Goal: Task Accomplishment & Management: Use online tool/utility

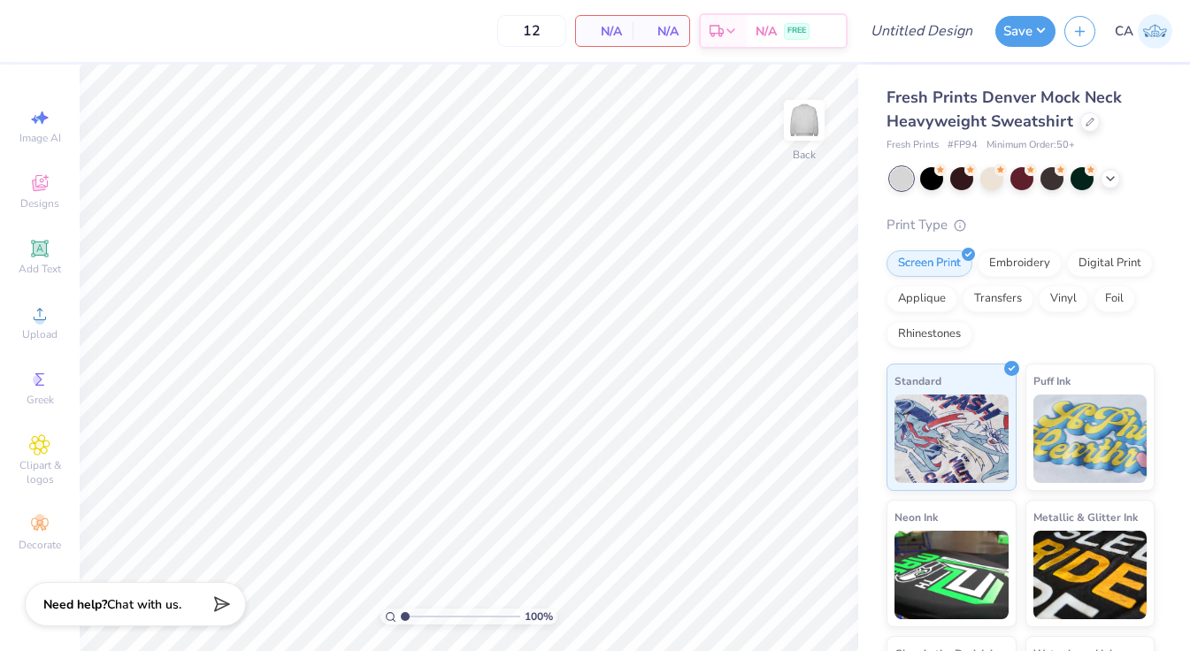
type input "50"
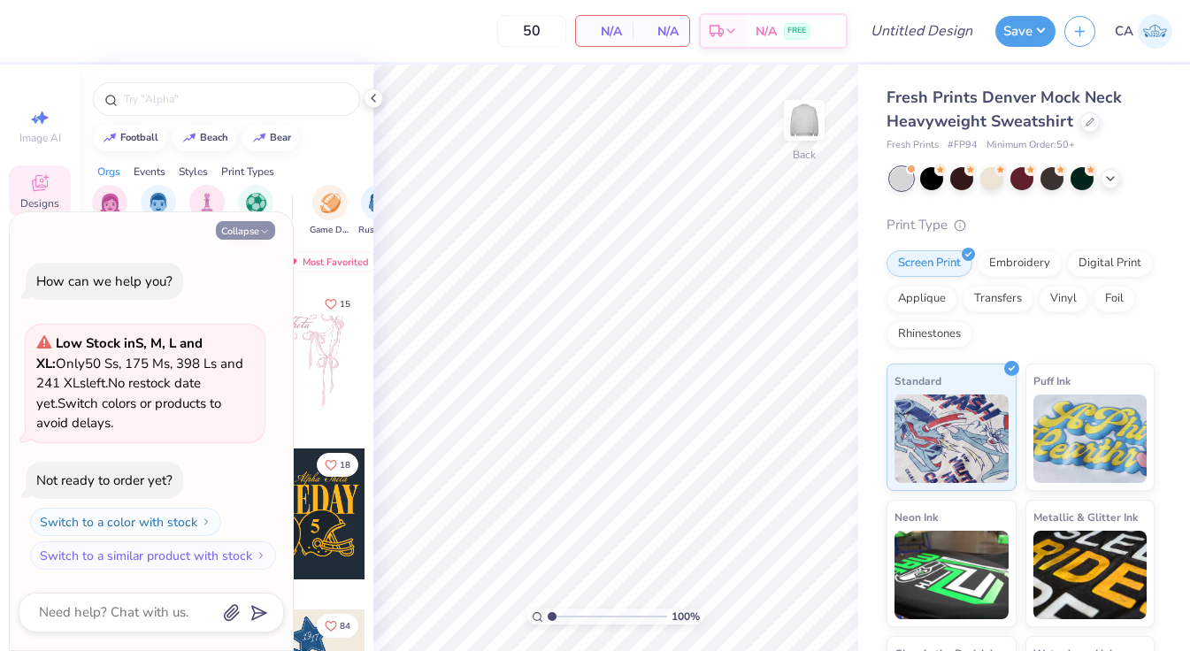
click at [238, 227] on button "Collapse" at bounding box center [245, 230] width 59 height 19
type textarea "x"
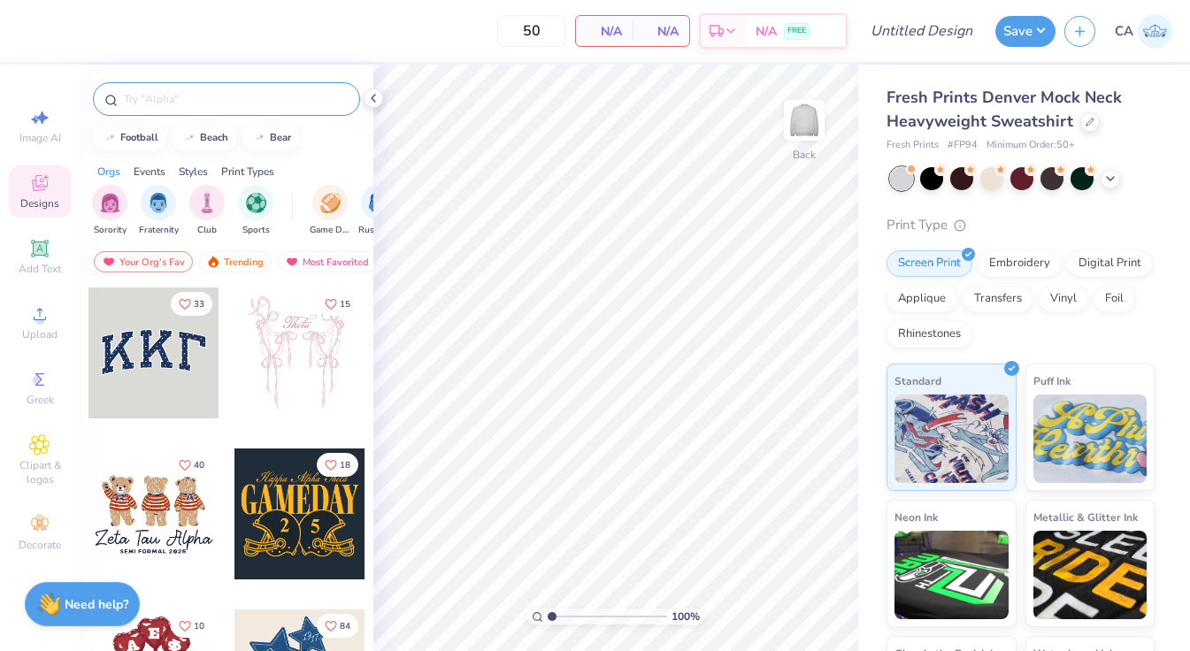
click at [188, 97] on input "text" at bounding box center [235, 99] width 227 height 18
type input "adpi"
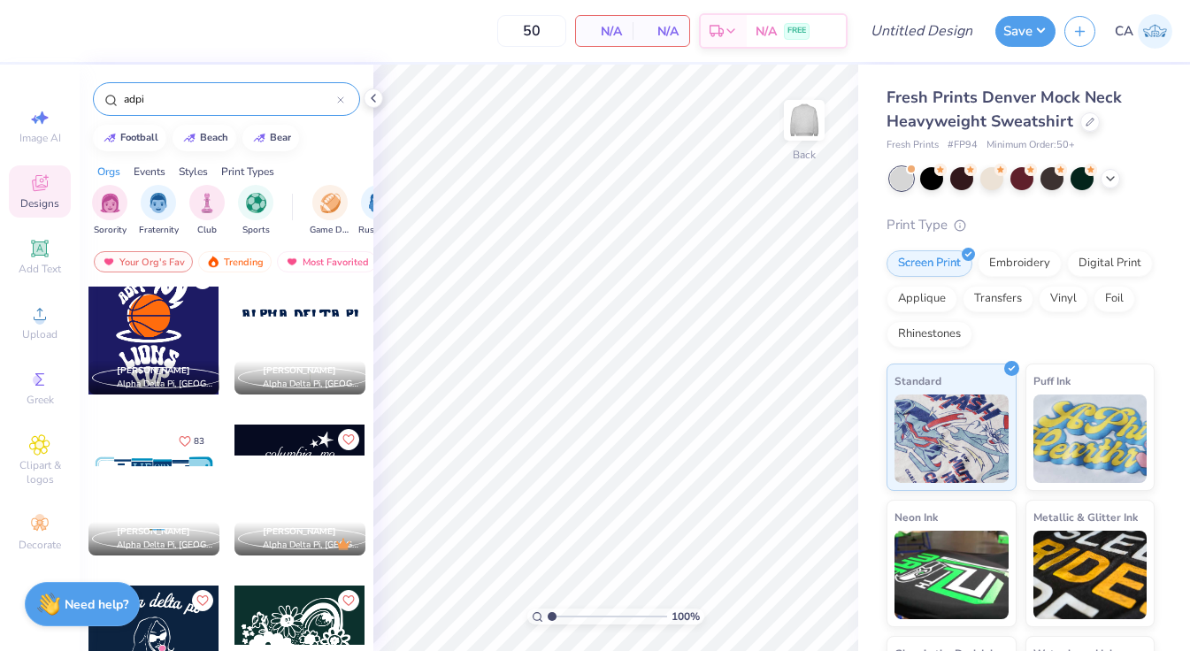
scroll to position [7964, 0]
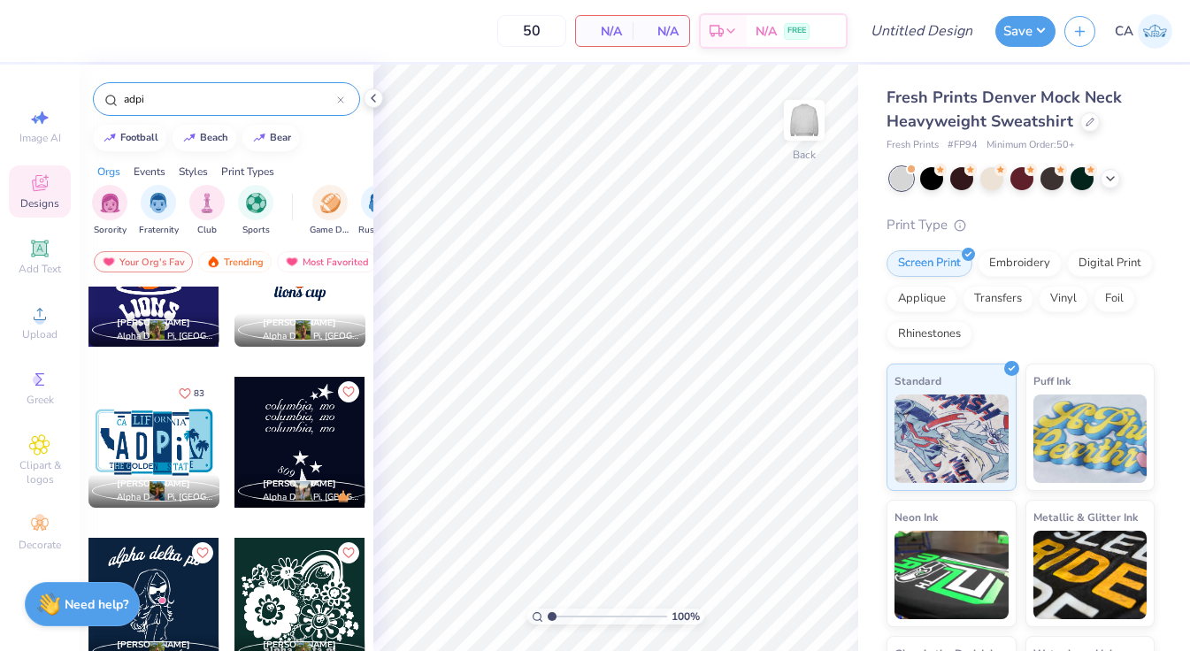
drag, startPoint x: 174, startPoint y: 98, endPoint x: 314, endPoint y: 73, distance: 142.0
click at [113, 95] on div "adpi" at bounding box center [226, 99] width 267 height 34
click at [342, 100] on icon at bounding box center [340, 99] width 7 height 7
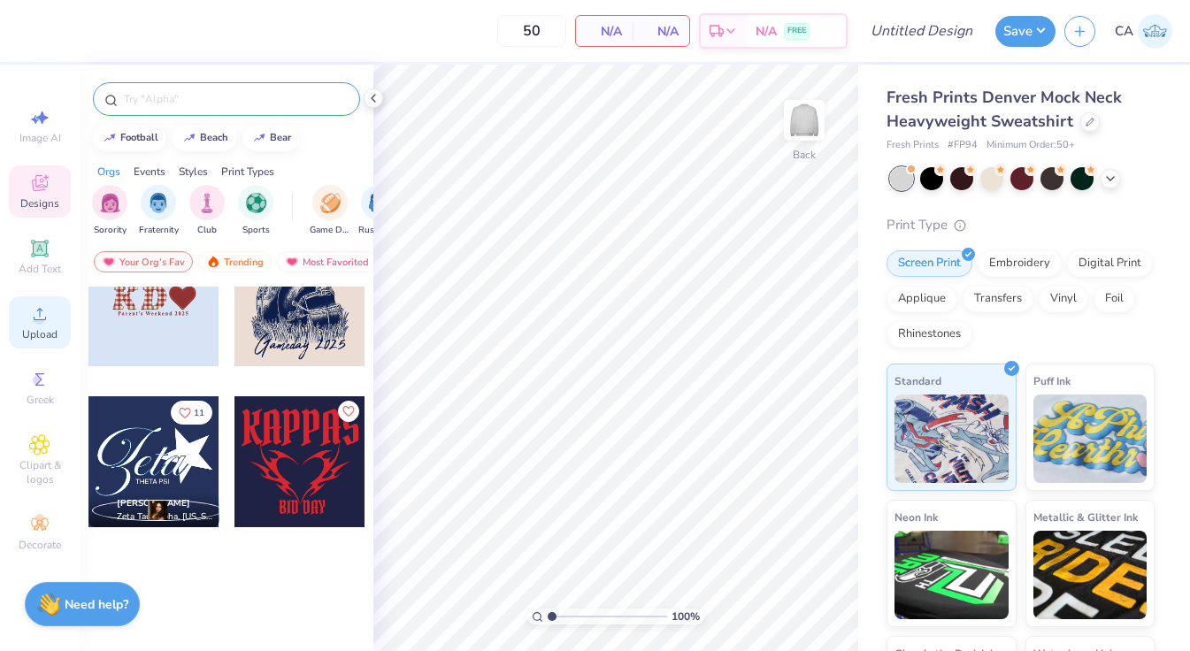
scroll to position [2146, 0]
click at [41, 393] on span "Greek" at bounding box center [40, 400] width 27 height 14
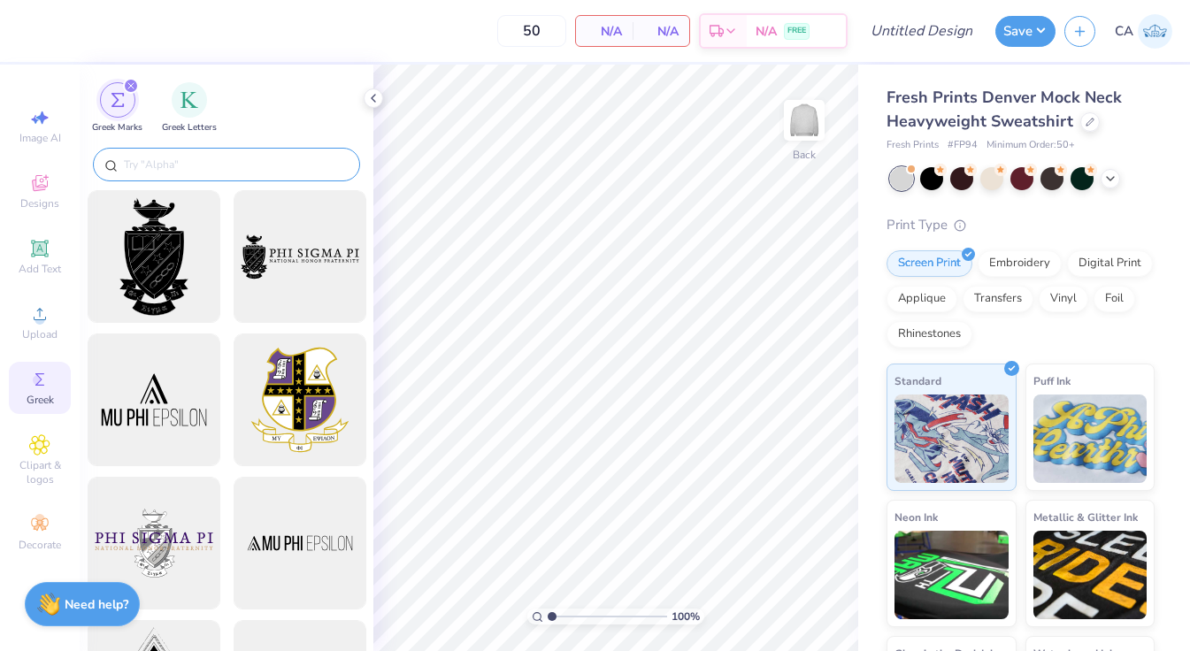
click at [194, 168] on input "text" at bounding box center [235, 165] width 227 height 18
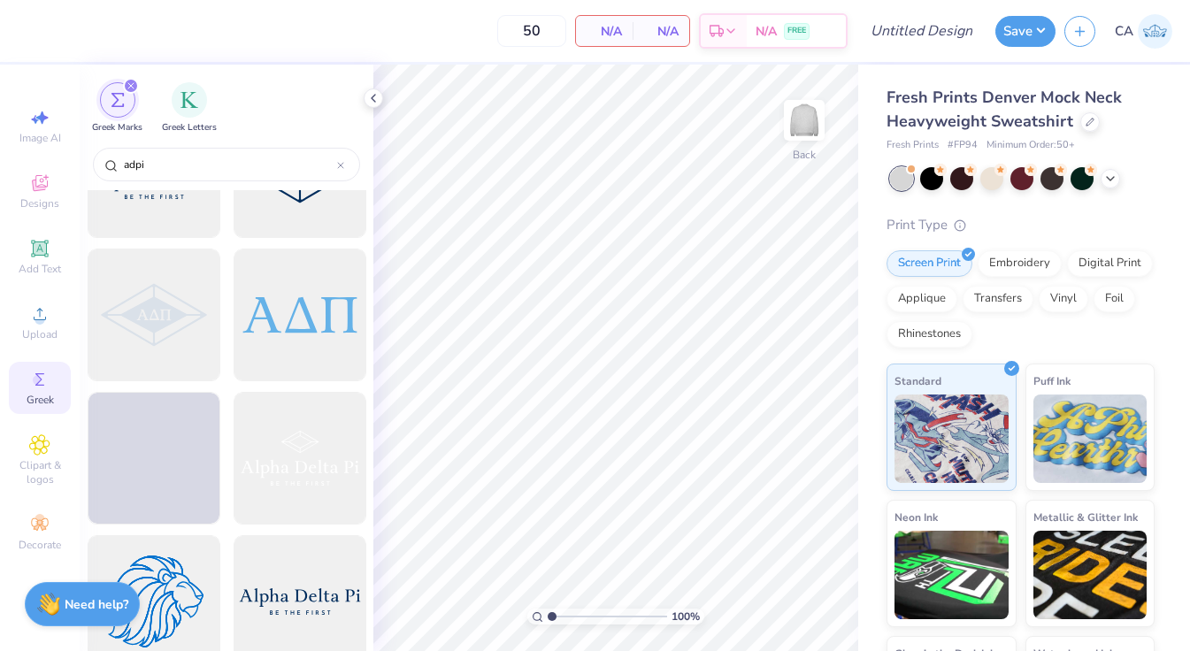
scroll to position [1088, 0]
type input "adpi"
click at [276, 317] on div at bounding box center [300, 316] width 146 height 146
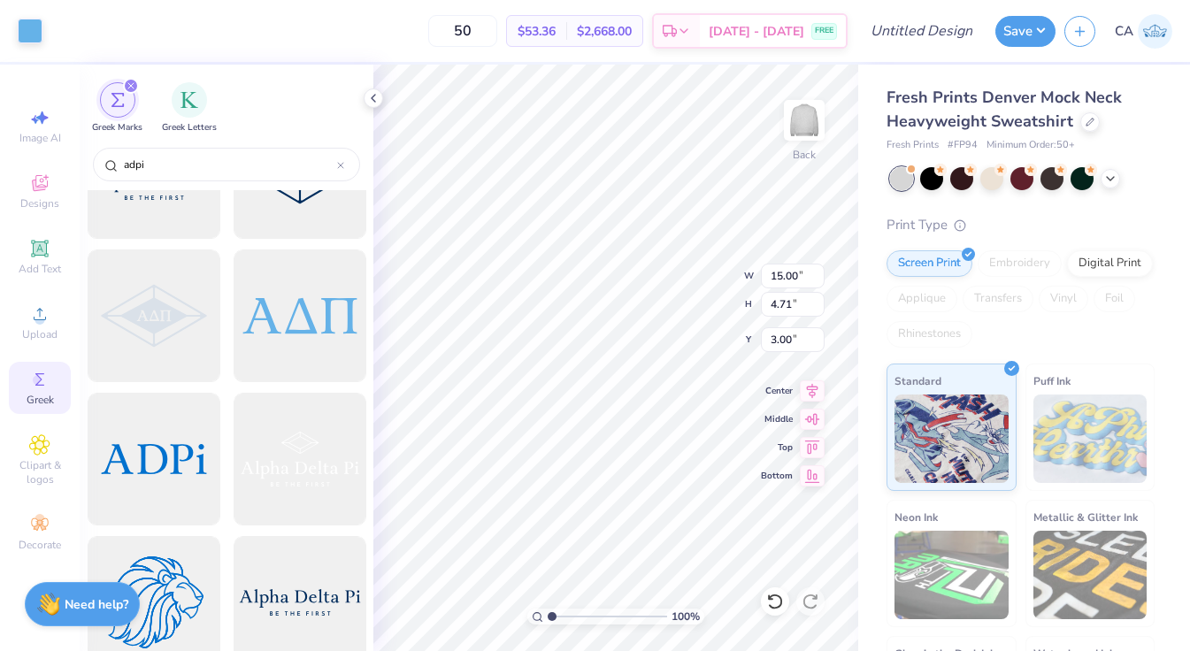
type input "12.40"
type input "3.89"
type input "11.75"
type input "3.69"
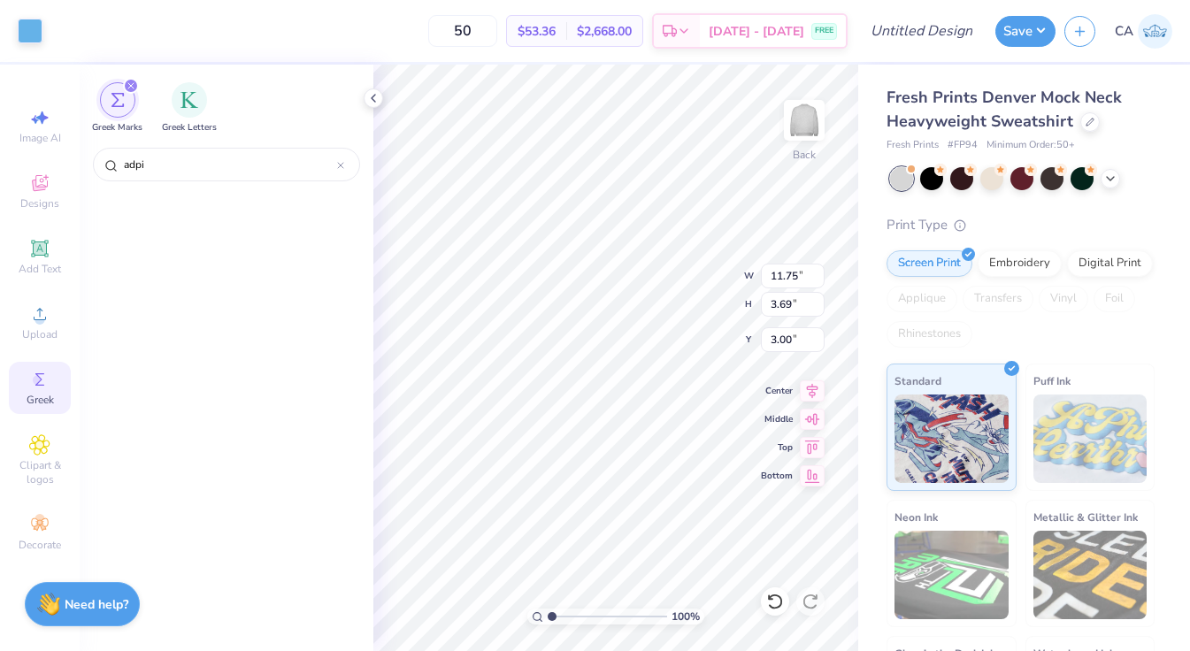
scroll to position [0, 0]
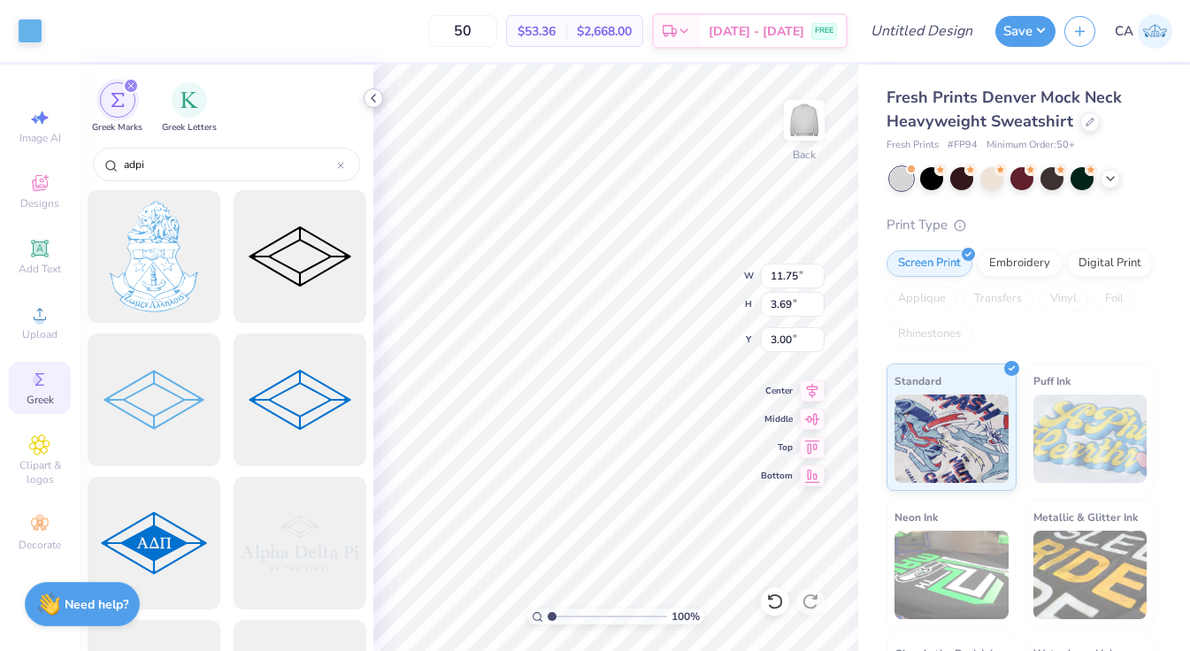
click at [372, 97] on polyline at bounding box center [374, 98] width 4 height 7
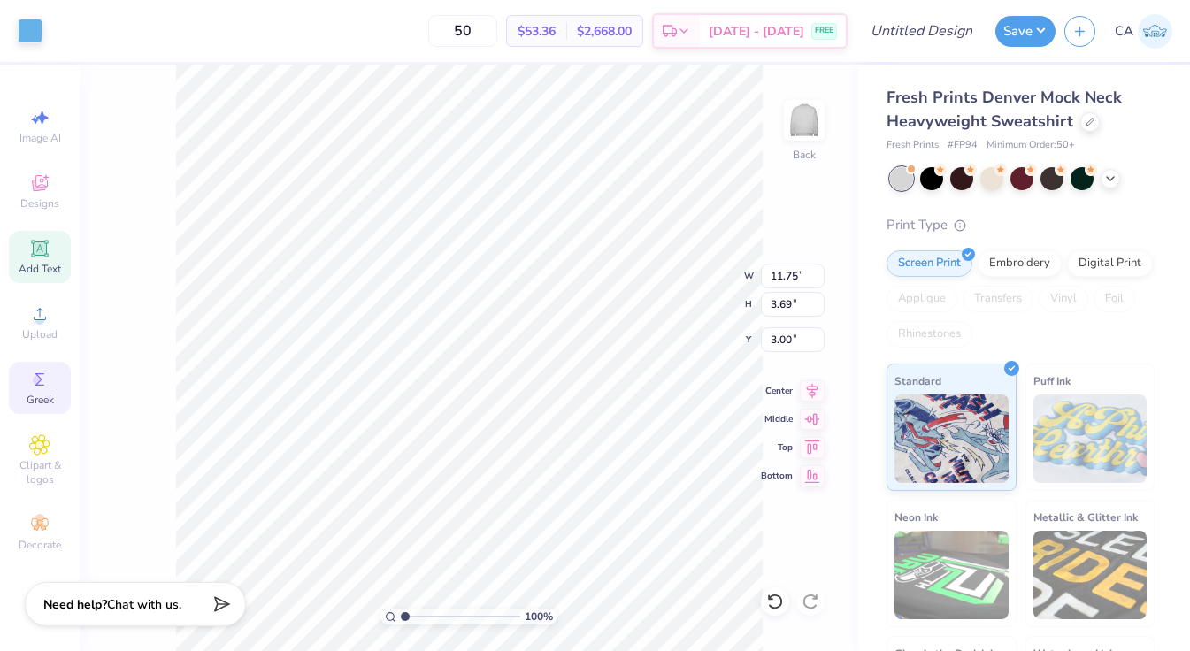
click at [40, 260] on div "Add Text" at bounding box center [40, 257] width 62 height 52
type input "5.84"
type input "1.69"
type input "9.15"
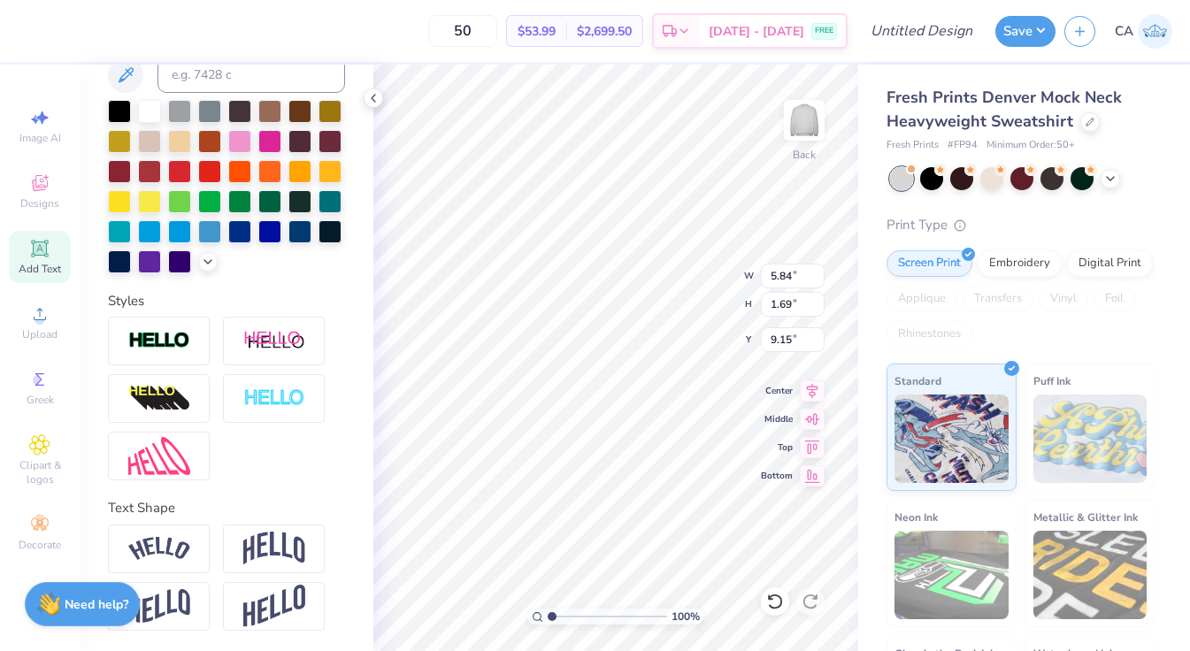
type textarea "T"
type textarea "ADPi"
click at [286, 539] on img at bounding box center [274, 549] width 62 height 34
type input "9.09"
type input "4.61"
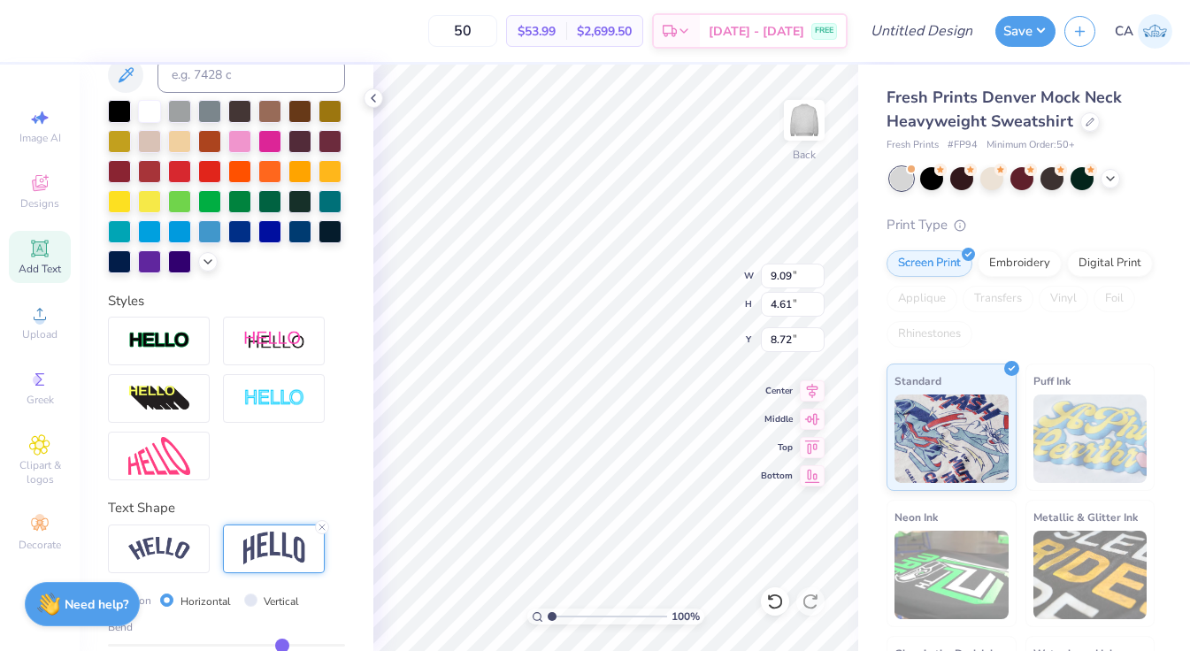
type input "8.33"
type input "11.76"
type input "5.96"
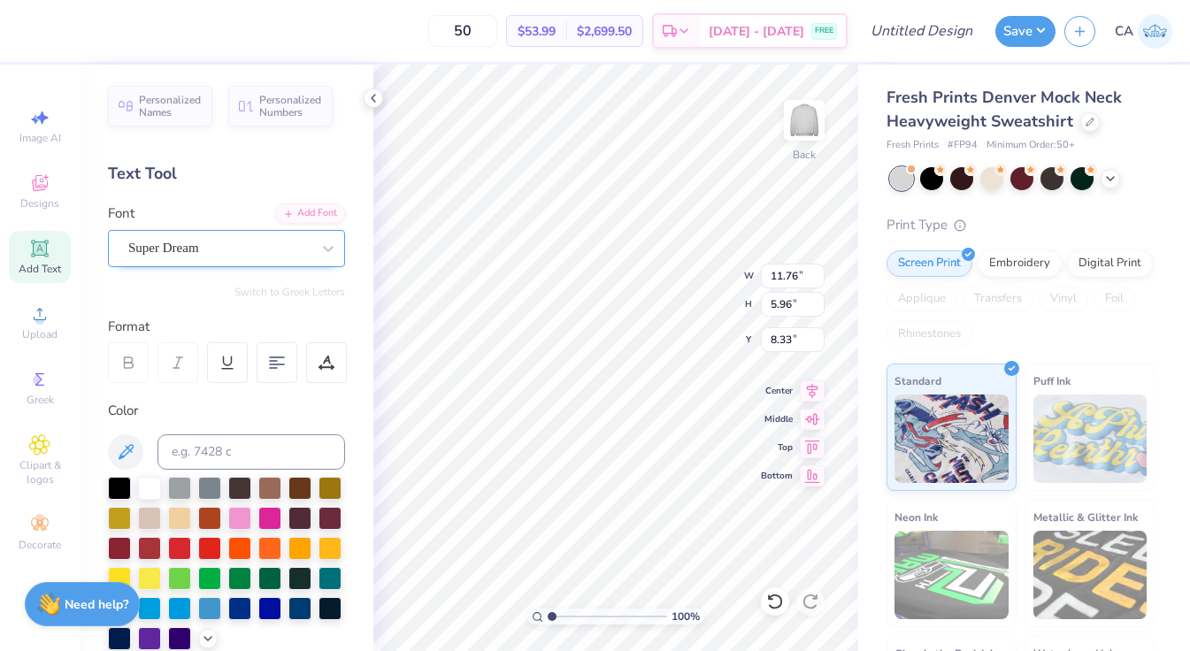
click at [187, 237] on div at bounding box center [219, 248] width 182 height 24
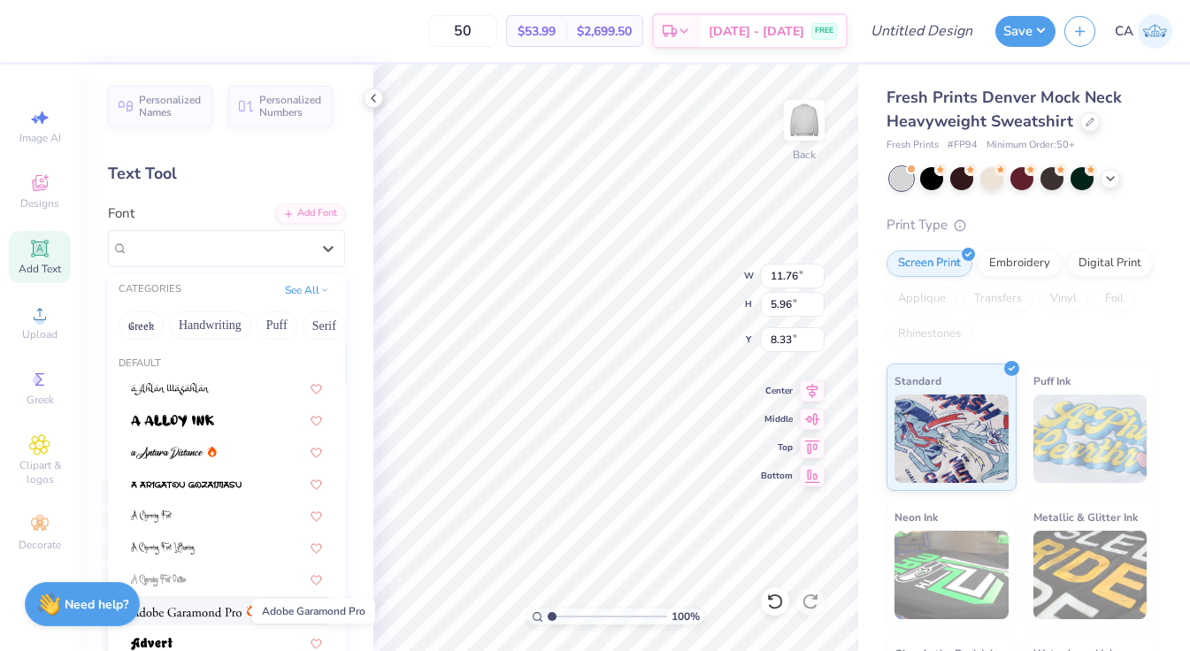
click at [181, 607] on img at bounding box center [186, 612] width 111 height 12
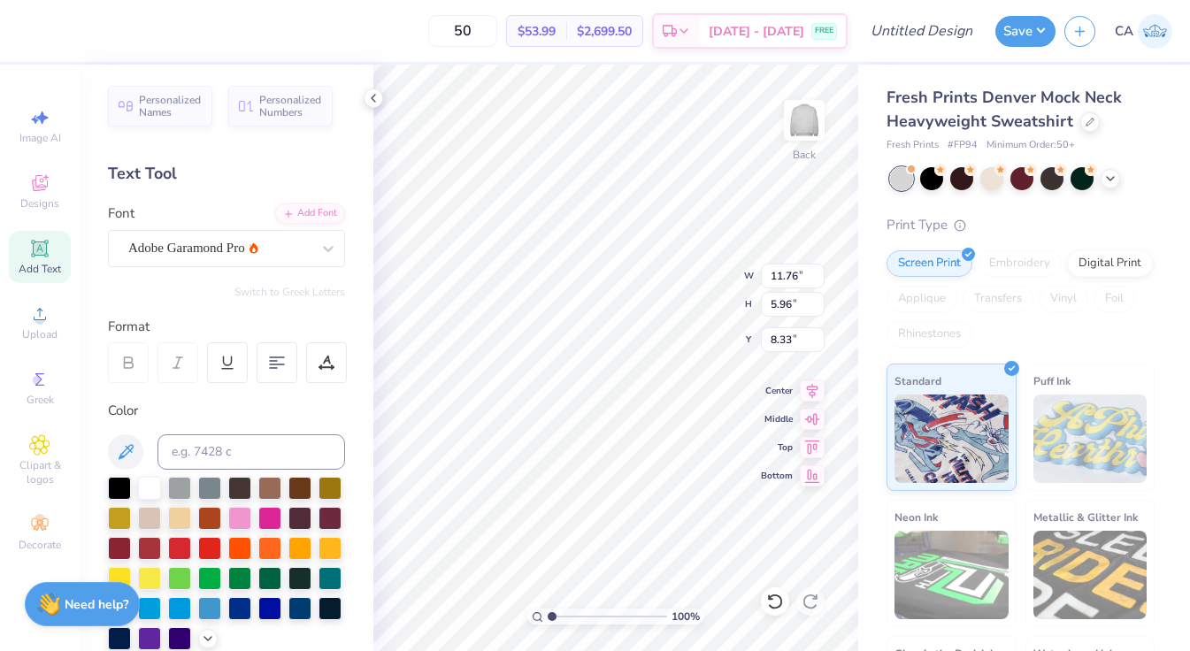
type input "12.41"
type input "6.27"
type input "8.18"
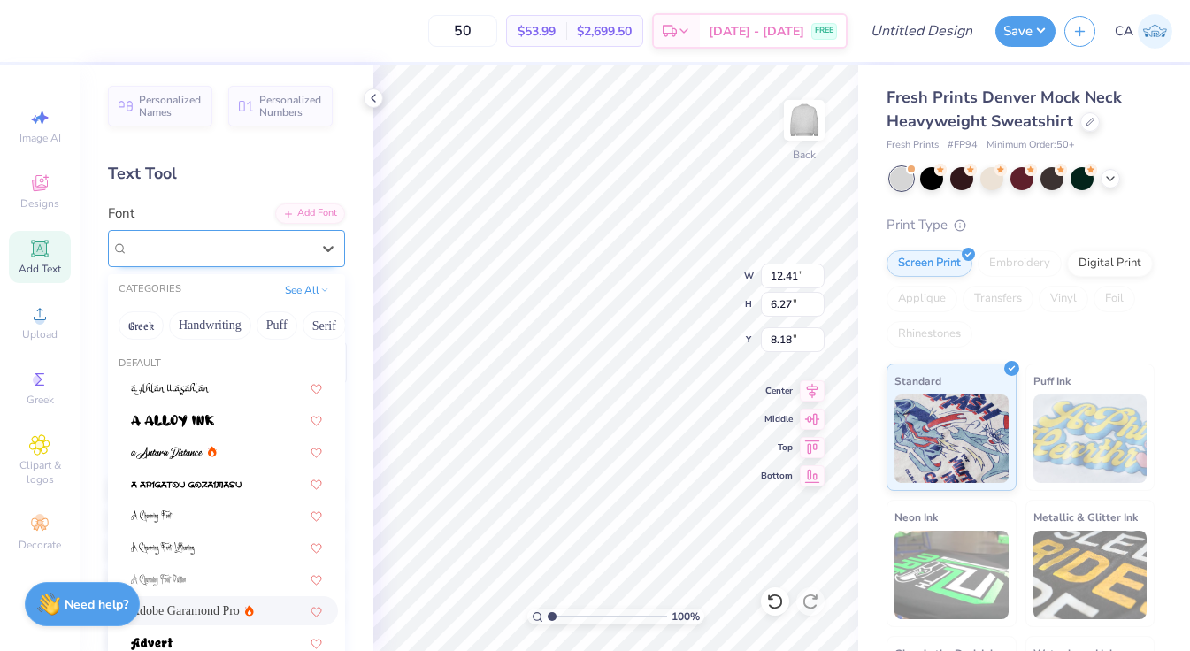
click at [245, 242] on div "Adobe Garamond Pro" at bounding box center [220, 248] width 186 height 27
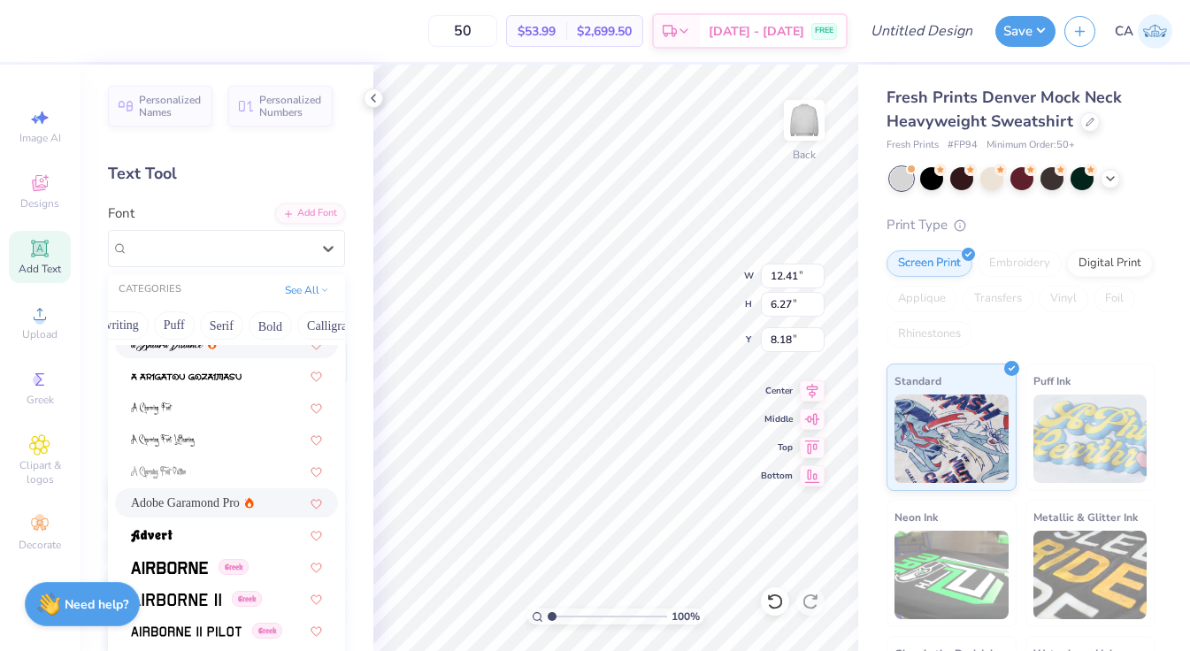
scroll to position [0, 106]
click at [223, 327] on button "Serif" at bounding box center [217, 326] width 43 height 28
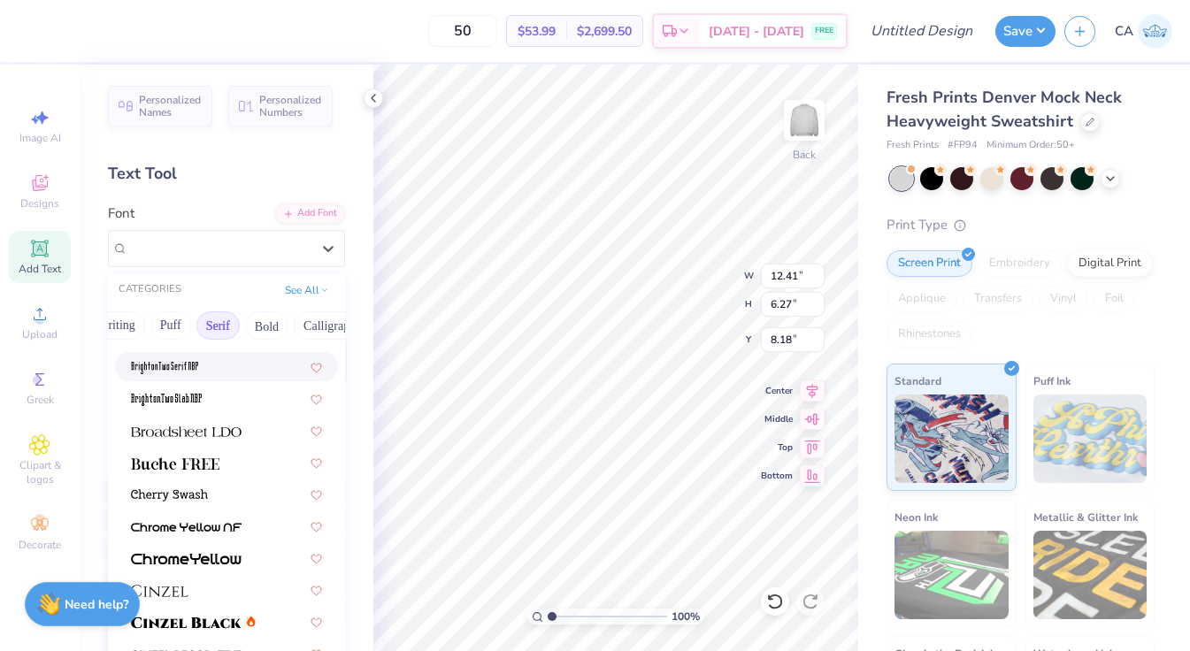
scroll to position [122, 0]
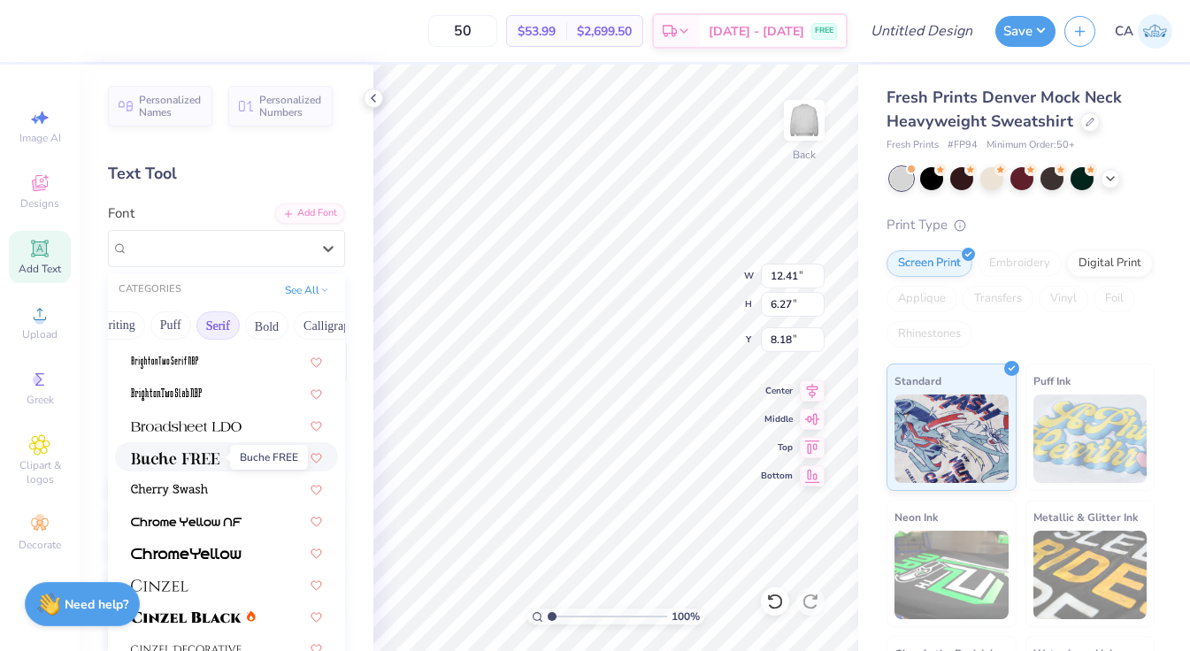
click at [208, 458] on img at bounding box center [175, 458] width 88 height 12
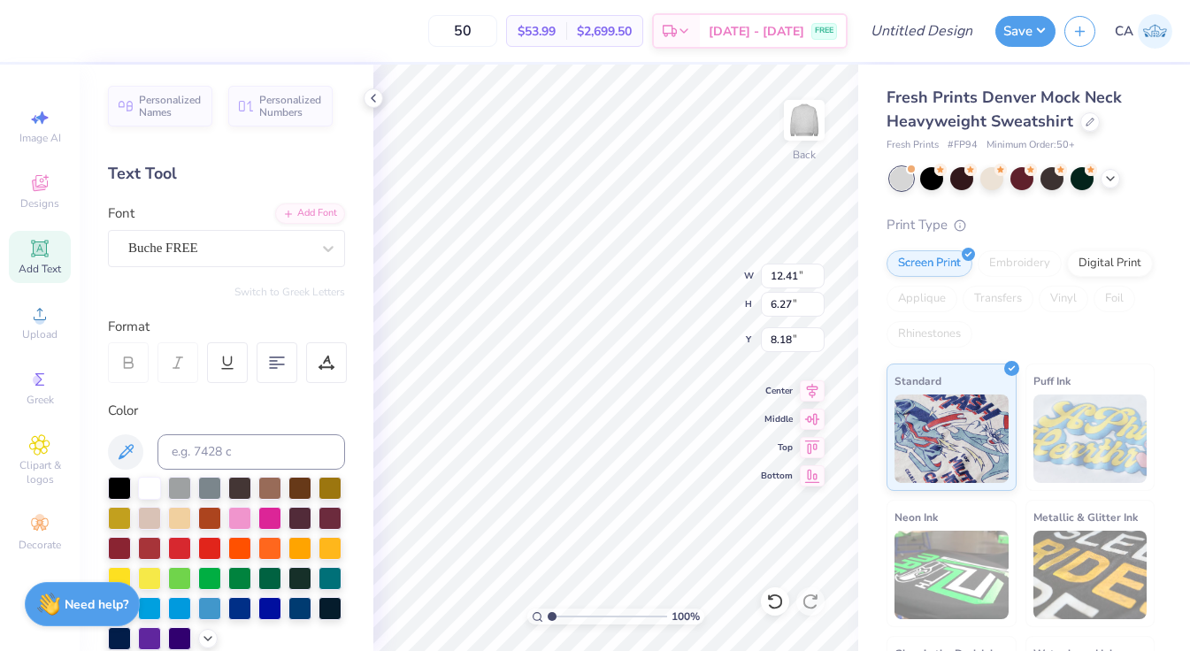
type input "12.35"
type input "6.36"
type input "8.14"
click at [230, 257] on div "Buche FREE" at bounding box center [220, 248] width 186 height 27
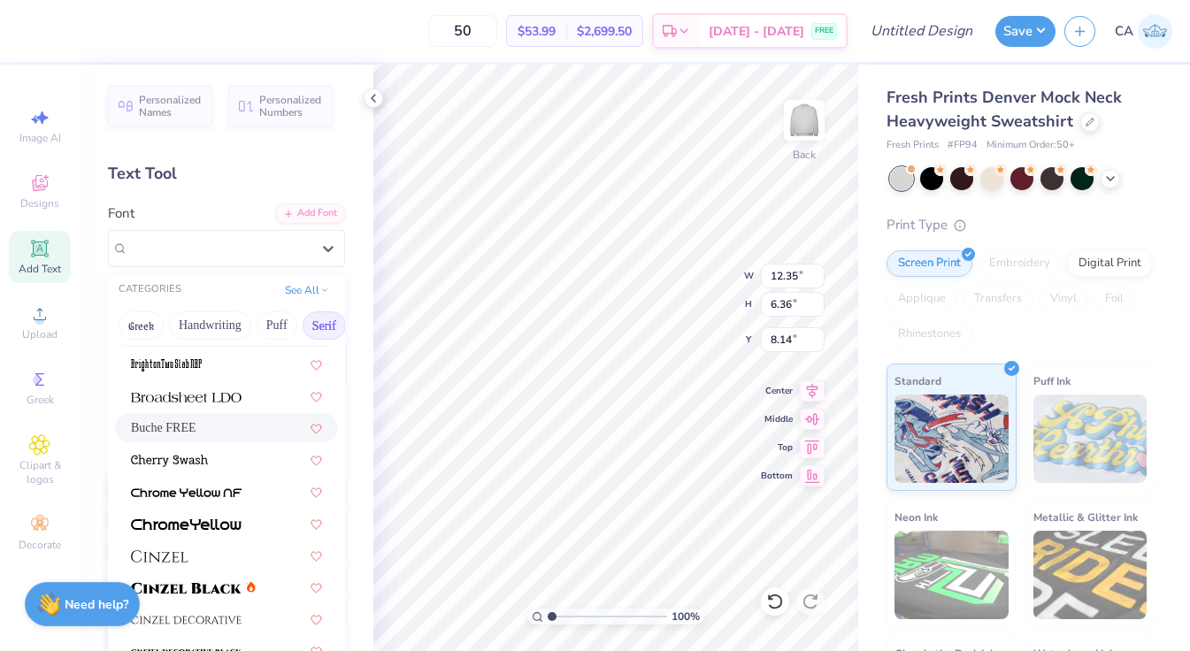
scroll to position [153, 0]
click at [225, 403] on span at bounding box center [186, 394] width 111 height 19
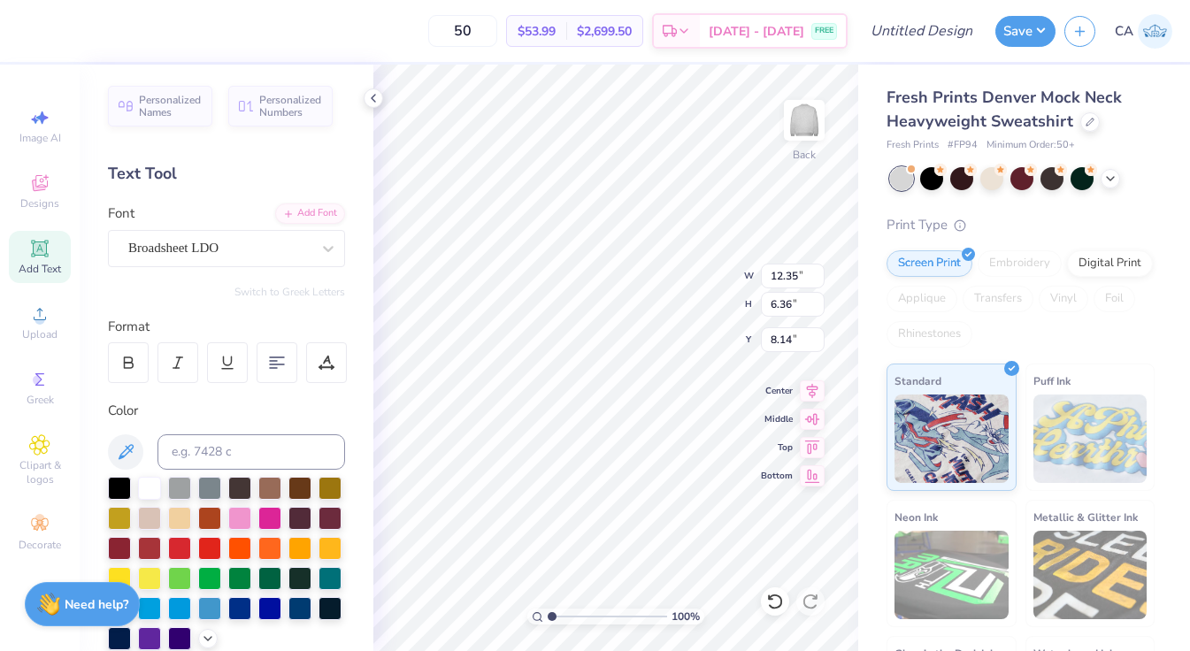
type input "13.39"
type input "6.45"
type input "8.09"
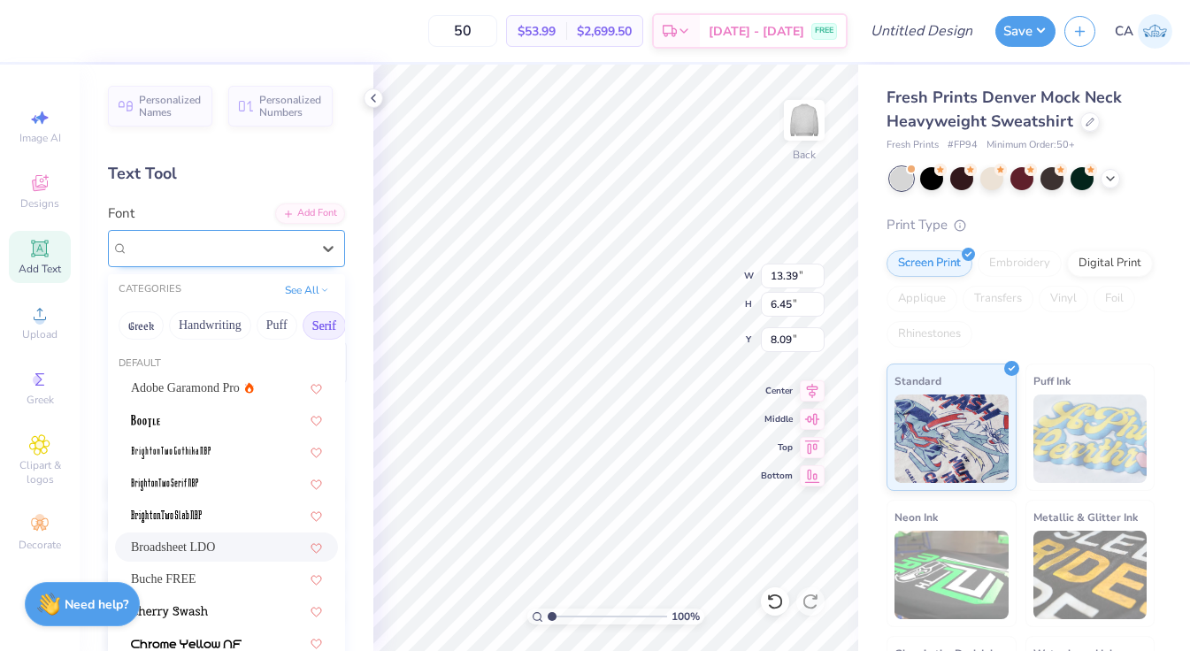
click at [235, 255] on div "Broadsheet LDO" at bounding box center [220, 248] width 186 height 27
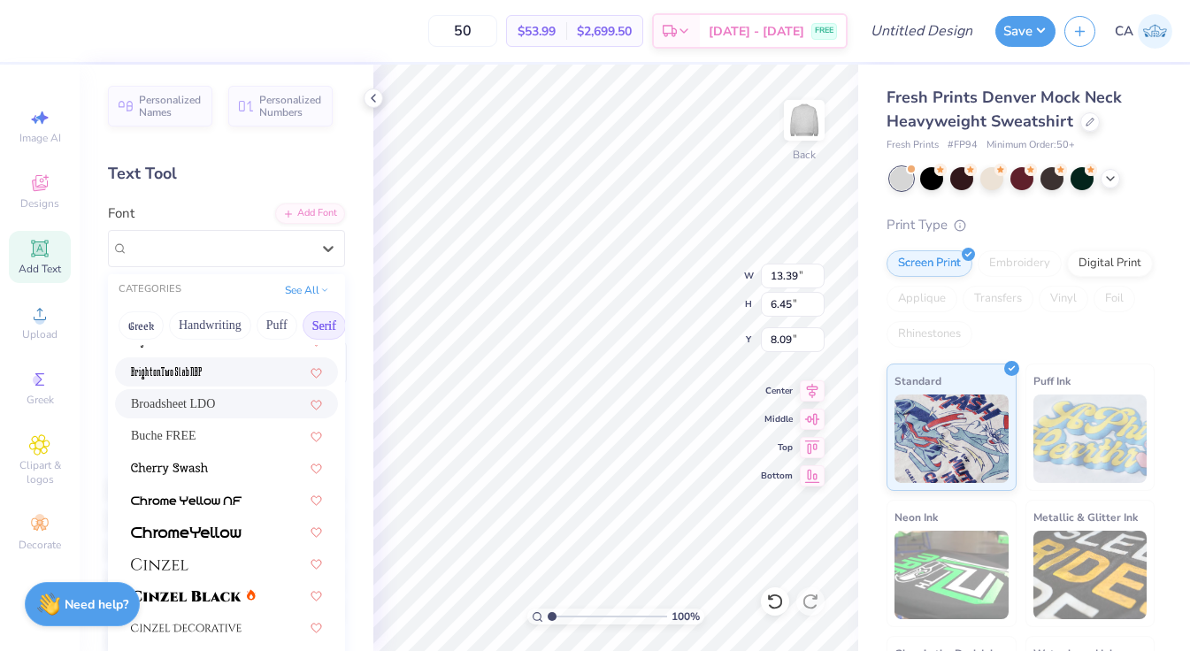
scroll to position [148, 0]
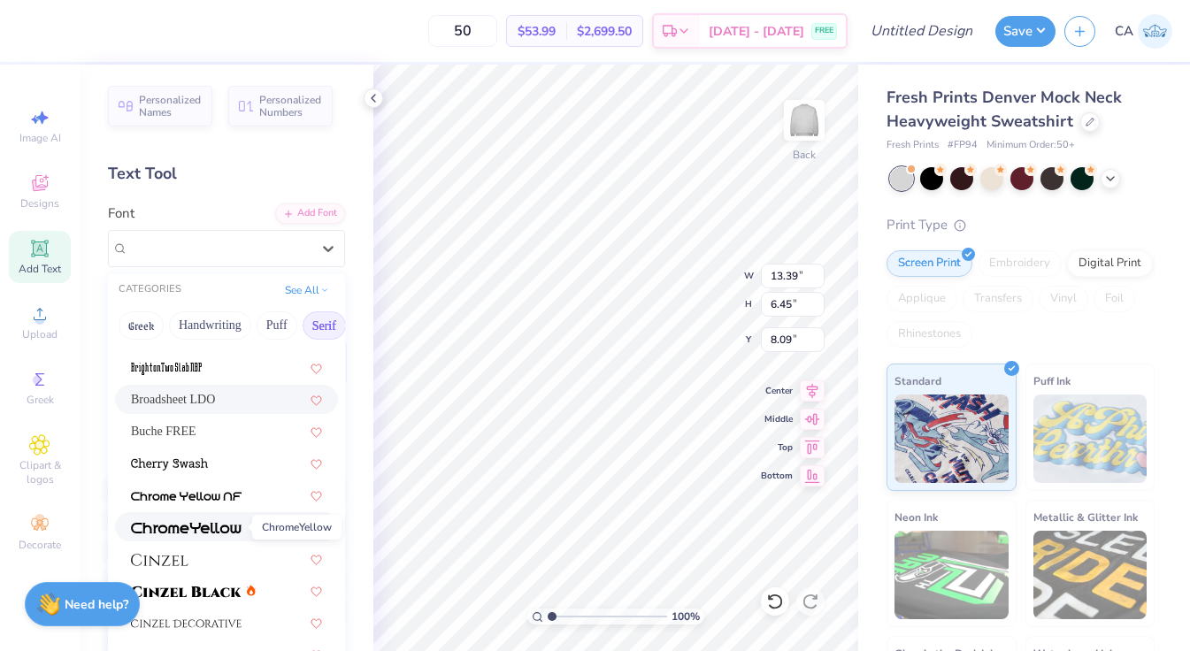
click at [227, 522] on img at bounding box center [186, 528] width 111 height 12
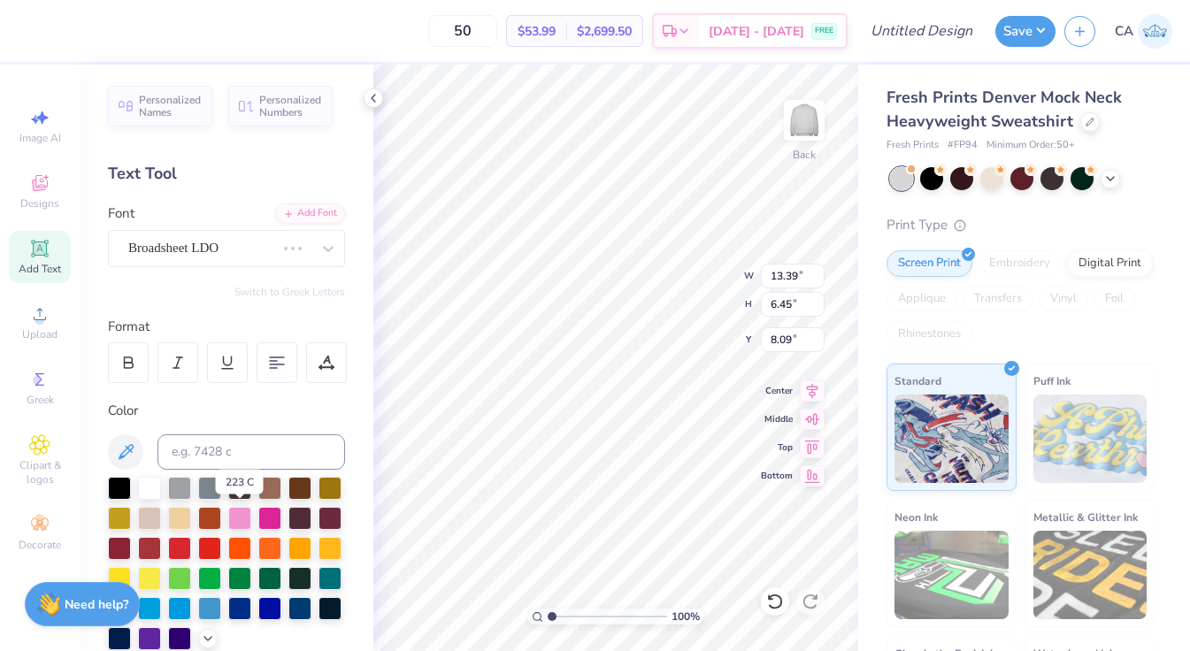
type input "13.70"
type input "6.58"
type input "8.03"
click at [240, 248] on div "ChromeYellow" at bounding box center [220, 248] width 186 height 27
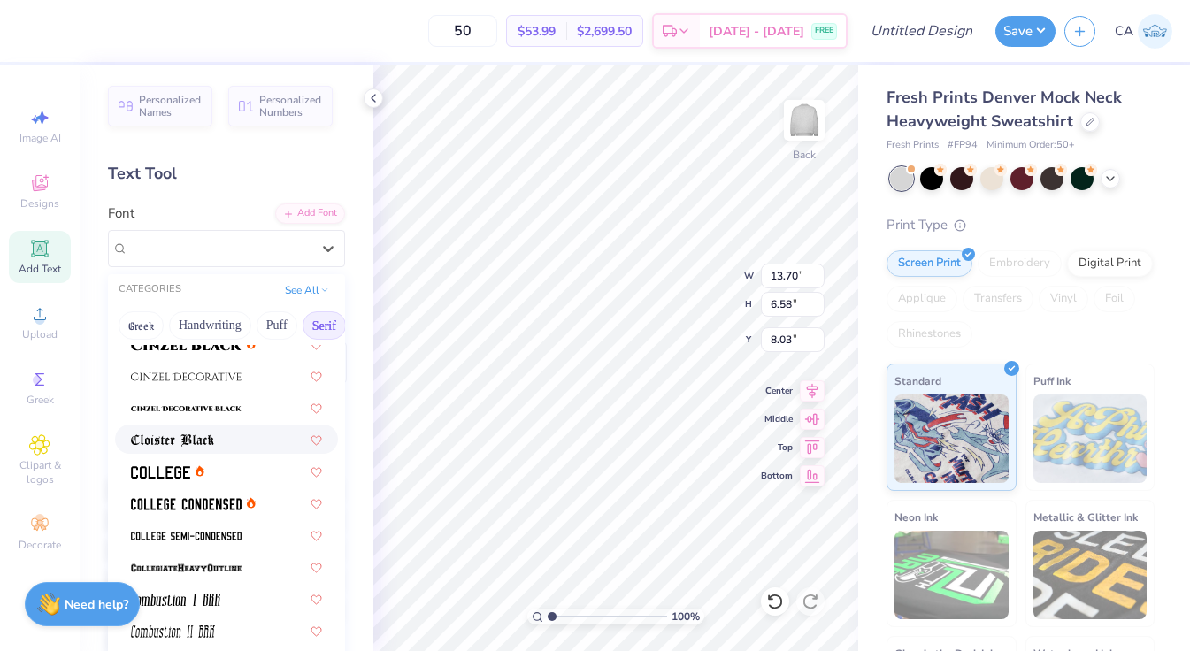
scroll to position [397, 0]
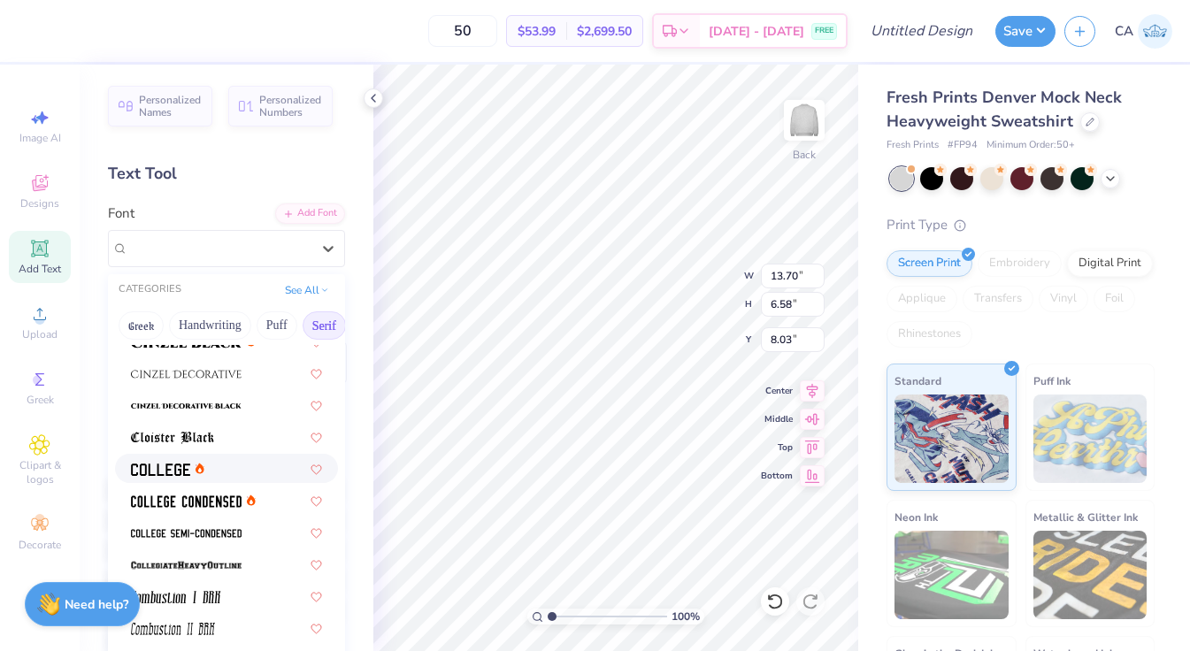
click at [207, 458] on div at bounding box center [226, 468] width 223 height 29
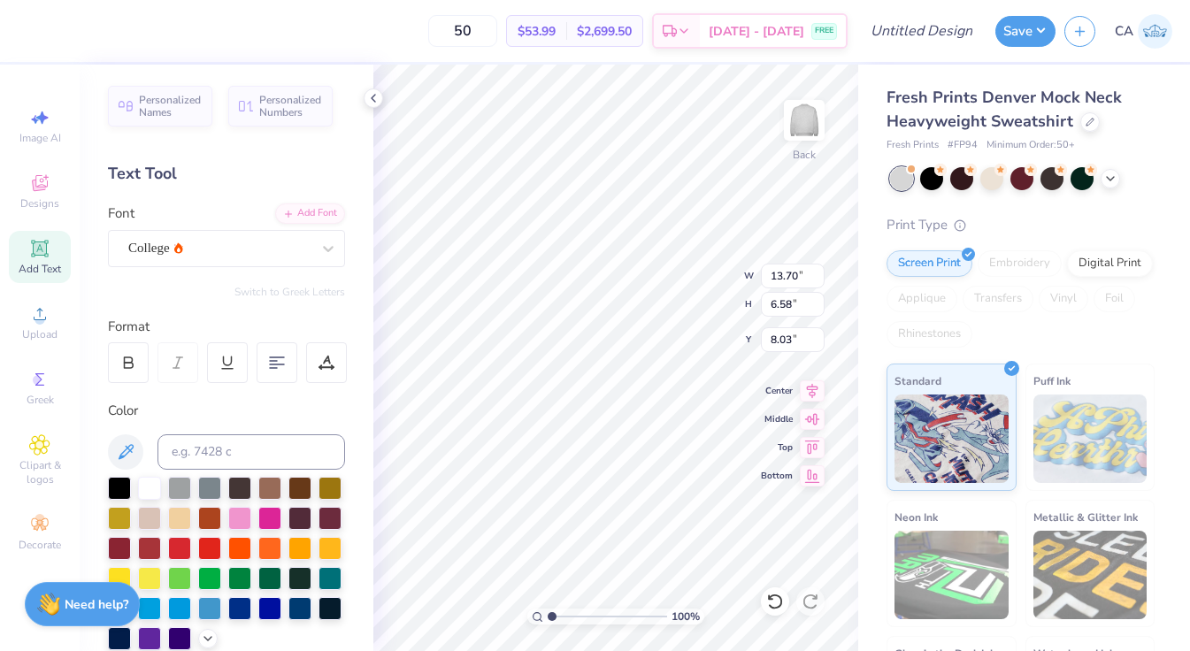
type input "9.91"
type input "5.90"
type input "8.36"
click at [250, 257] on div "College" at bounding box center [220, 248] width 186 height 27
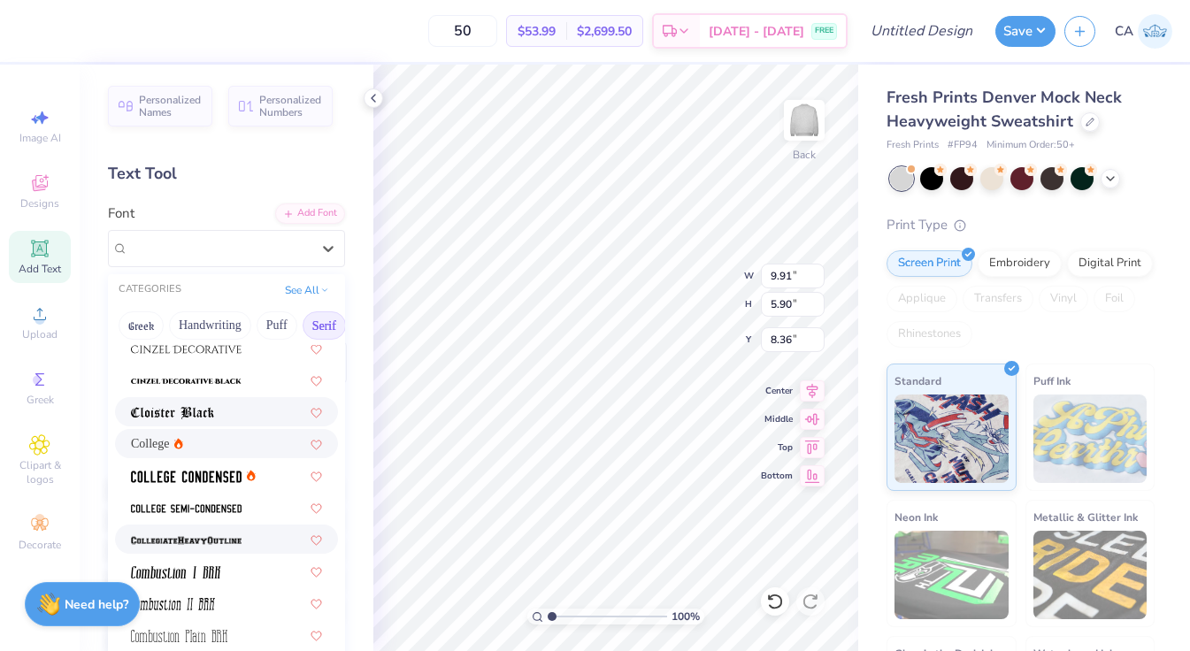
scroll to position [427, 0]
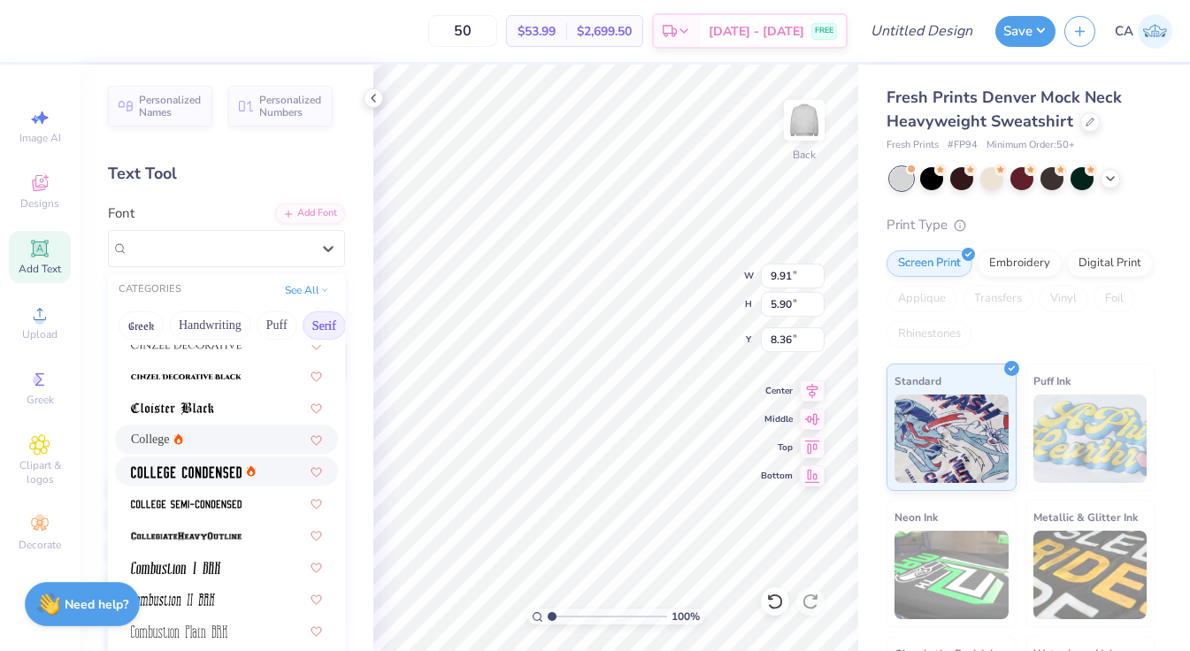
click at [217, 471] on img at bounding box center [186, 472] width 111 height 12
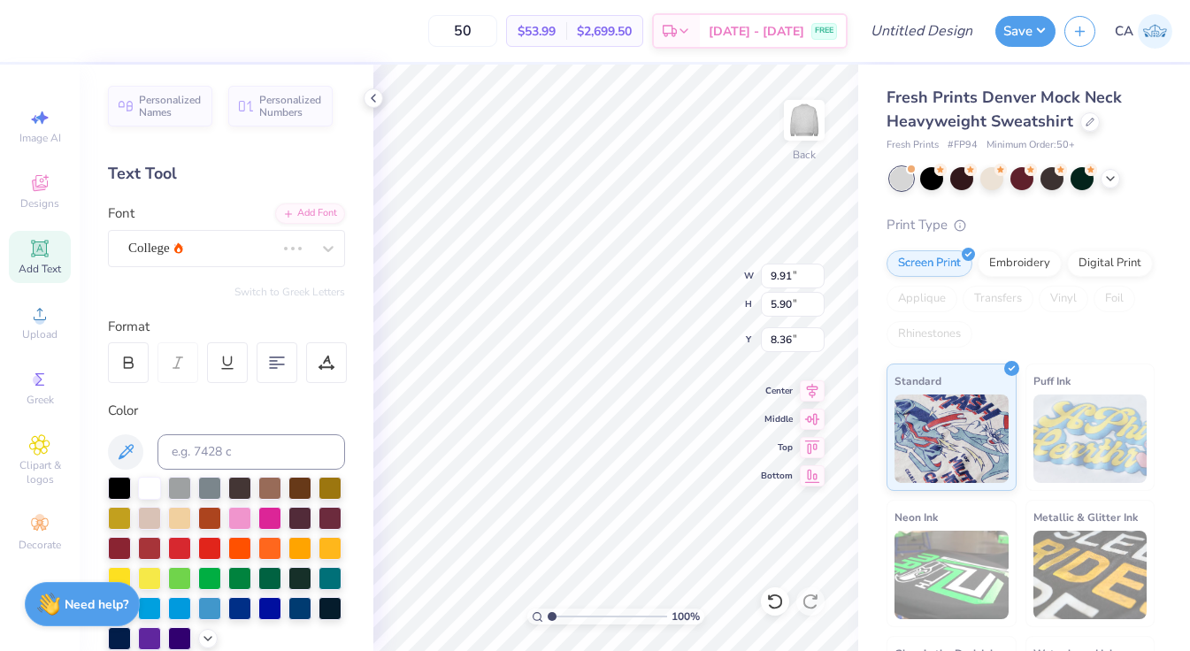
type input "8.26"
type input "5.56"
type input "8.53"
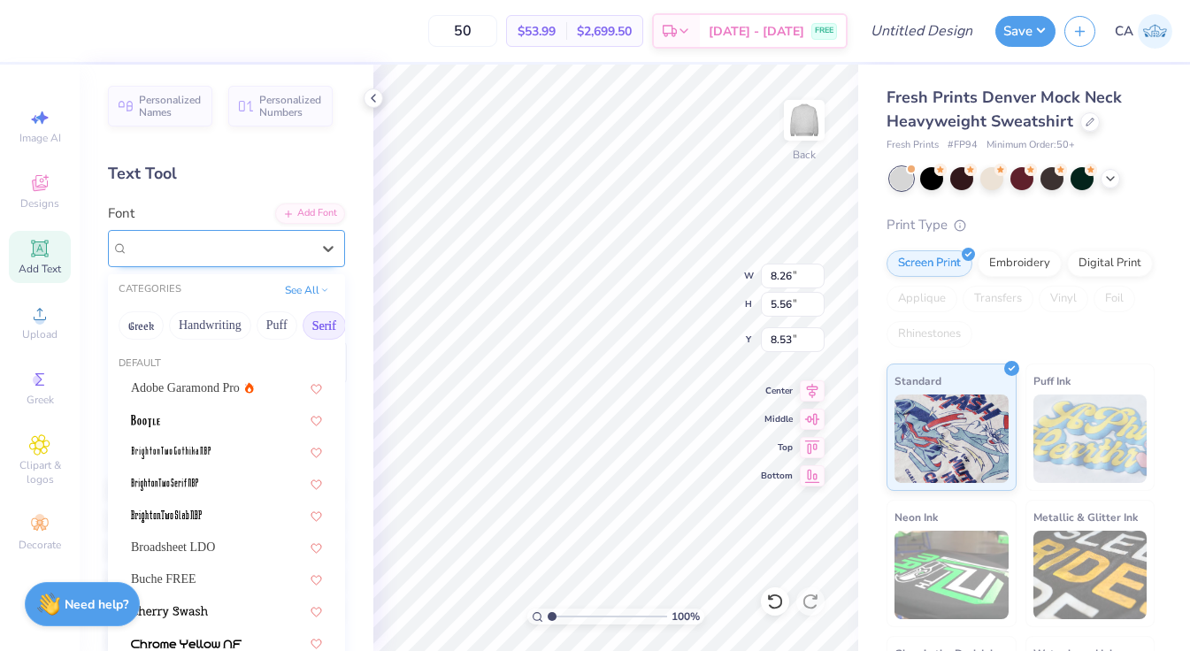
click at [258, 241] on div "College Condensed" at bounding box center [220, 248] width 186 height 27
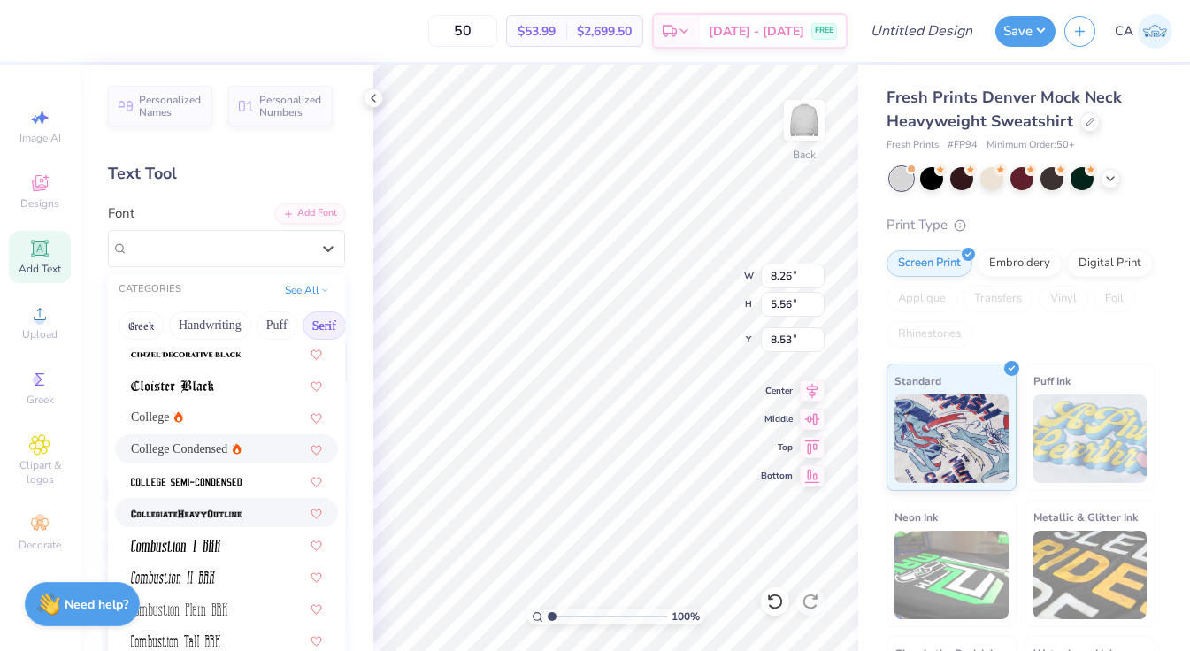
scroll to position [451, 0]
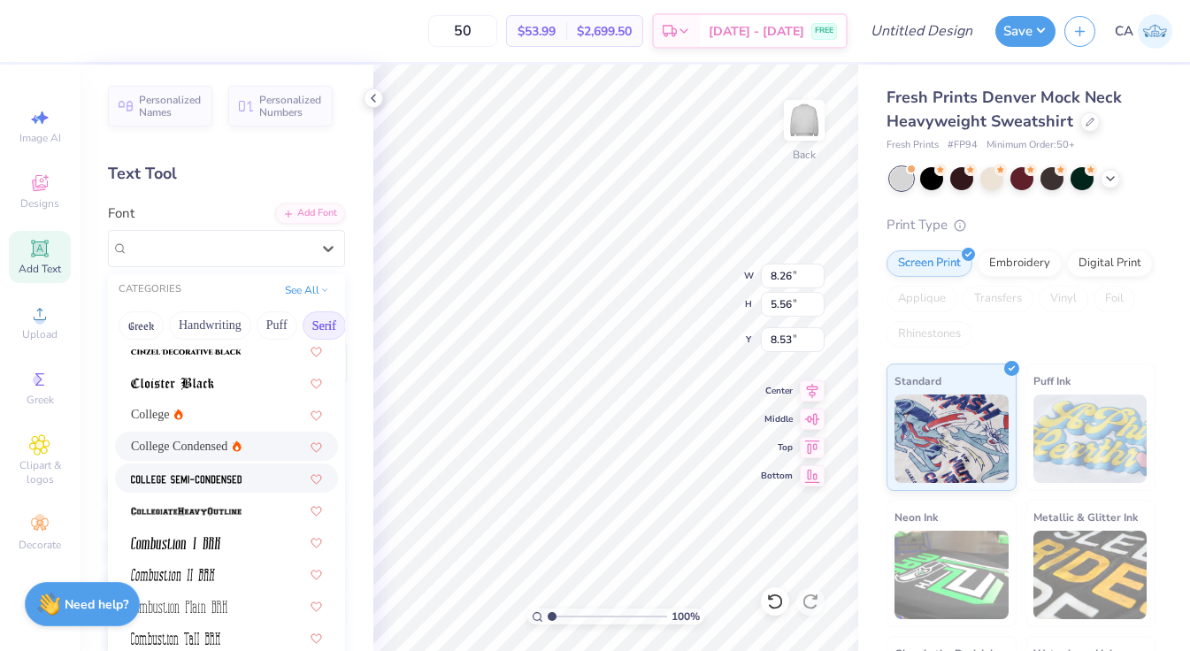
click at [212, 483] on img at bounding box center [186, 479] width 111 height 12
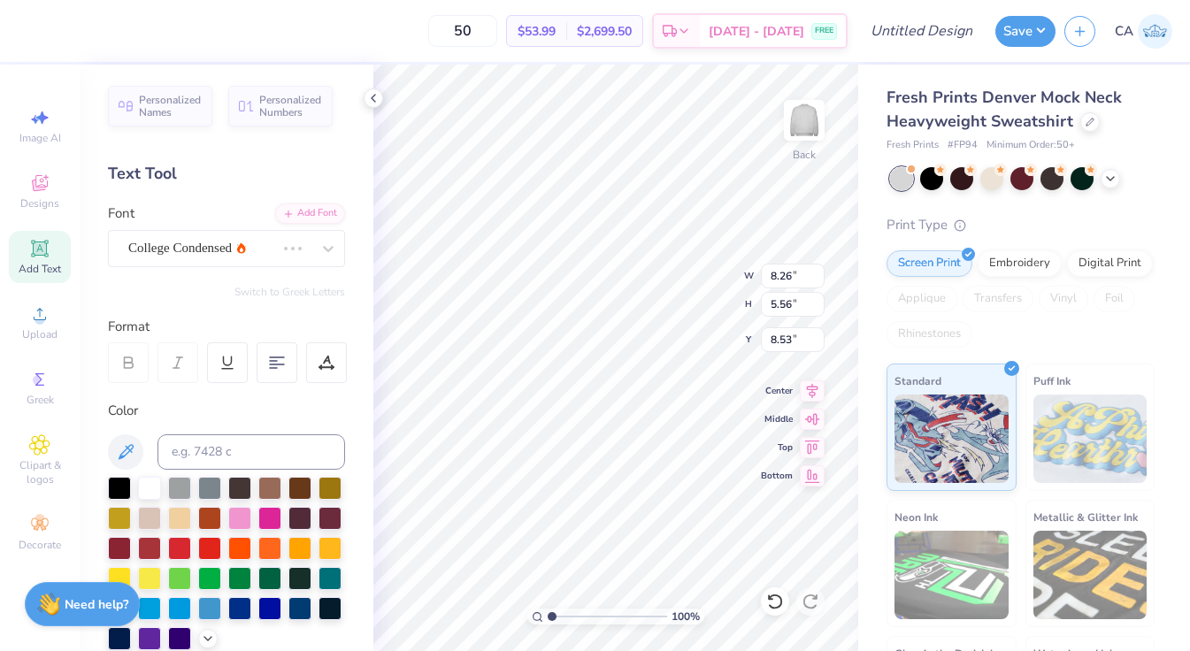
type input "9.08"
type input "5.73"
type input "8.45"
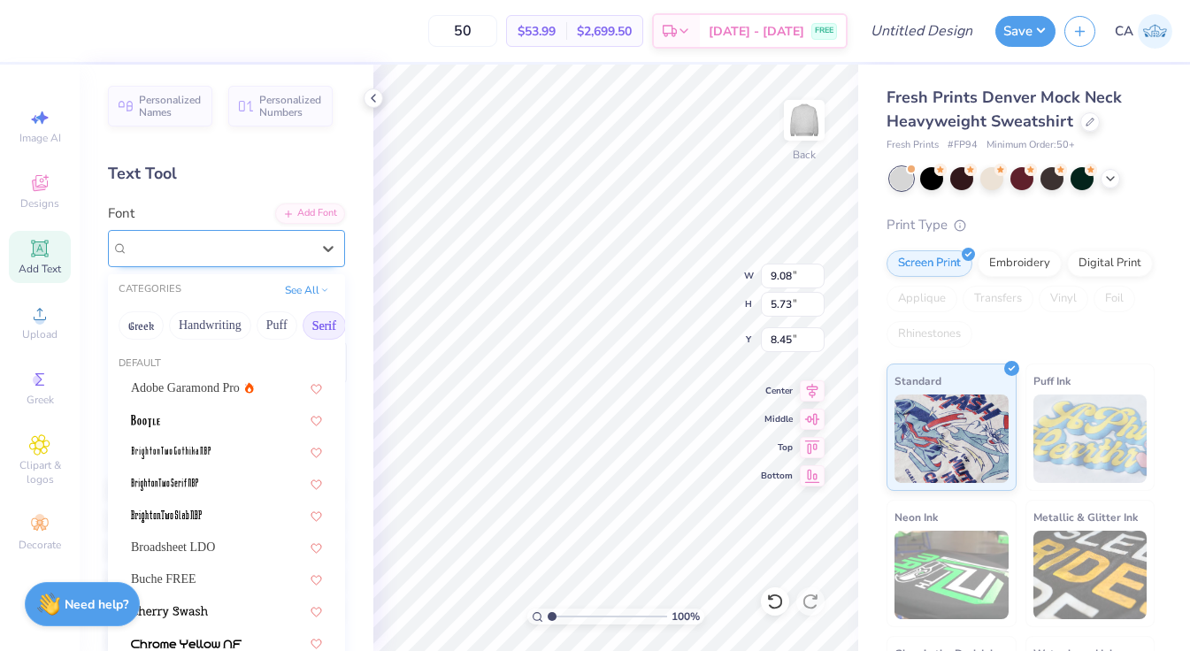
click at [229, 254] on div "College Semi-condensed" at bounding box center [220, 248] width 186 height 27
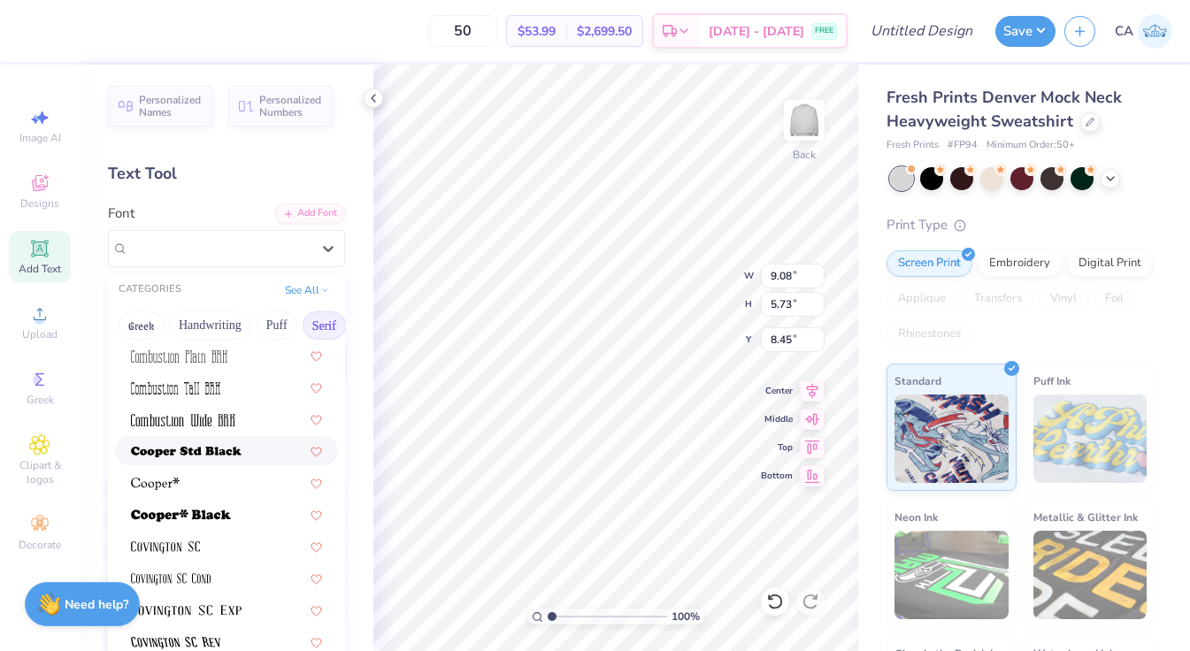
scroll to position [719, 0]
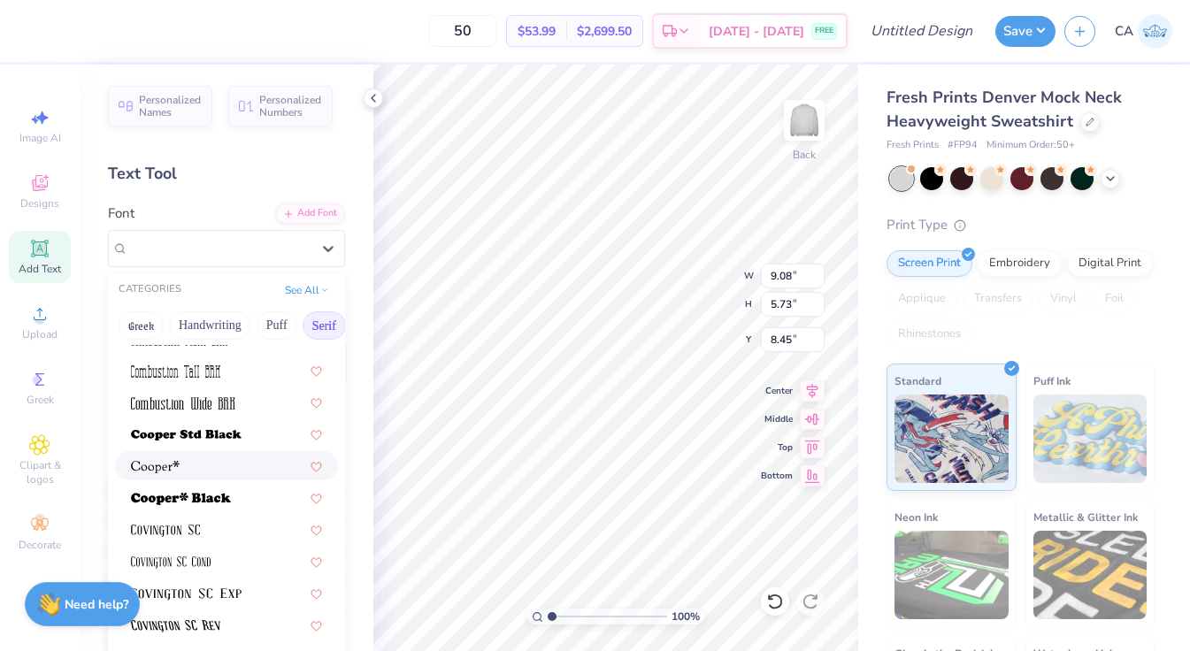
click at [214, 462] on div at bounding box center [226, 466] width 191 height 19
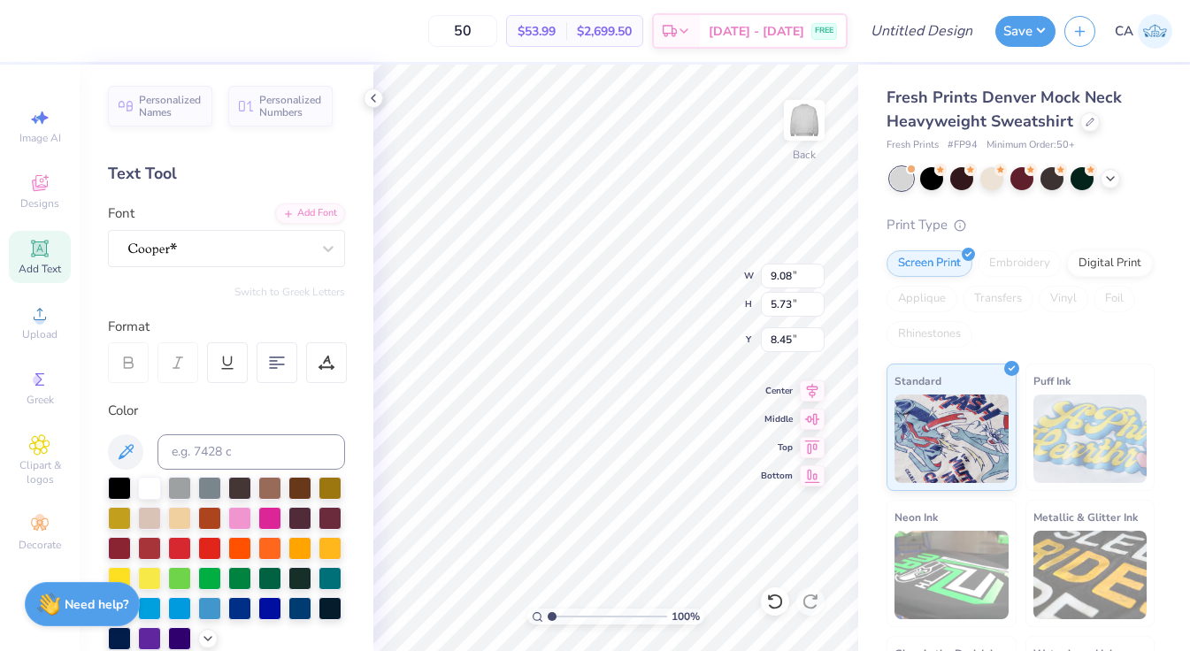
type input "13.66"
type input "6.71"
type input "7.96"
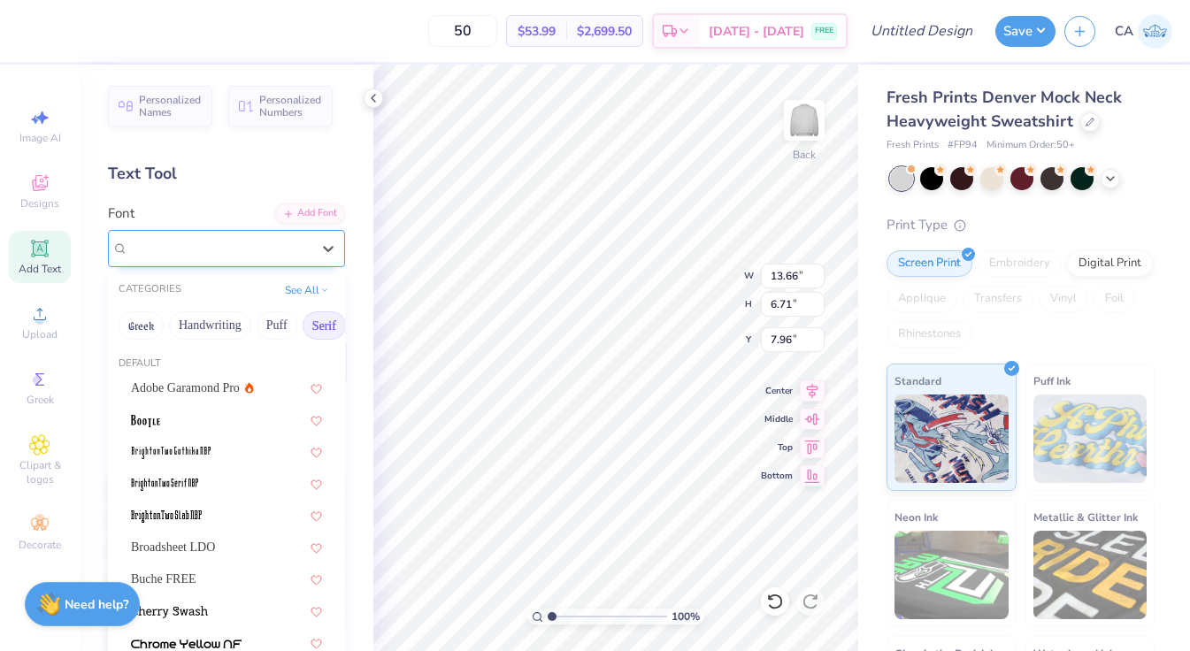
click at [250, 247] on div at bounding box center [220, 248] width 186 height 27
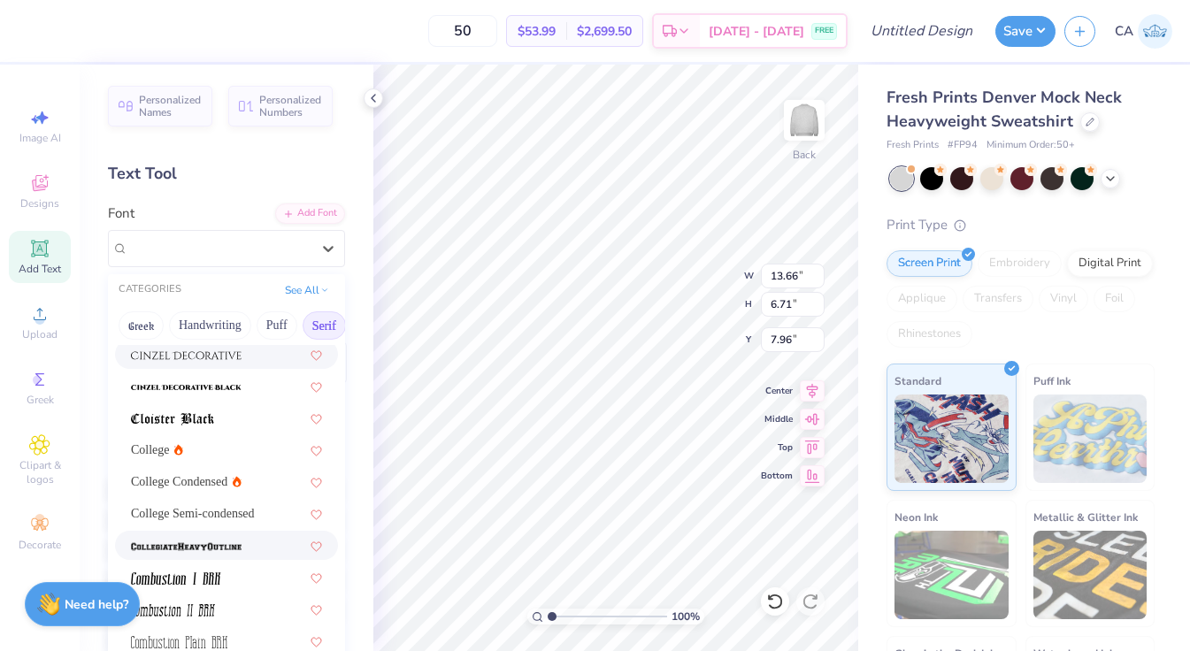
scroll to position [426, 0]
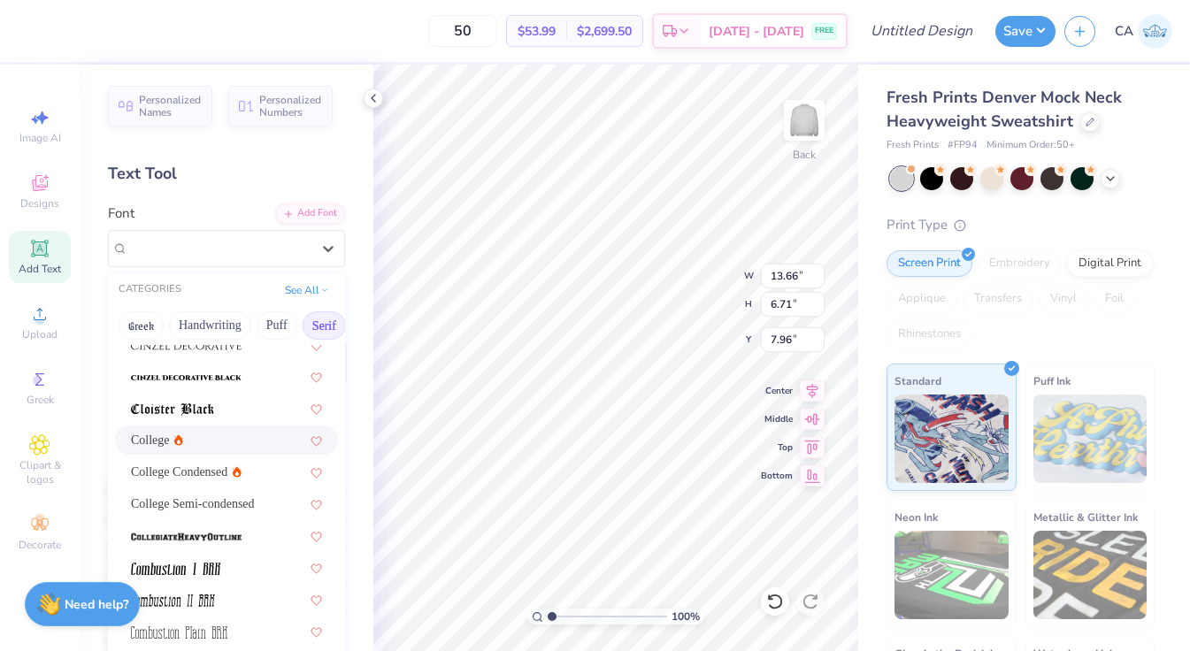
click at [169, 437] on span "College" at bounding box center [150, 440] width 39 height 19
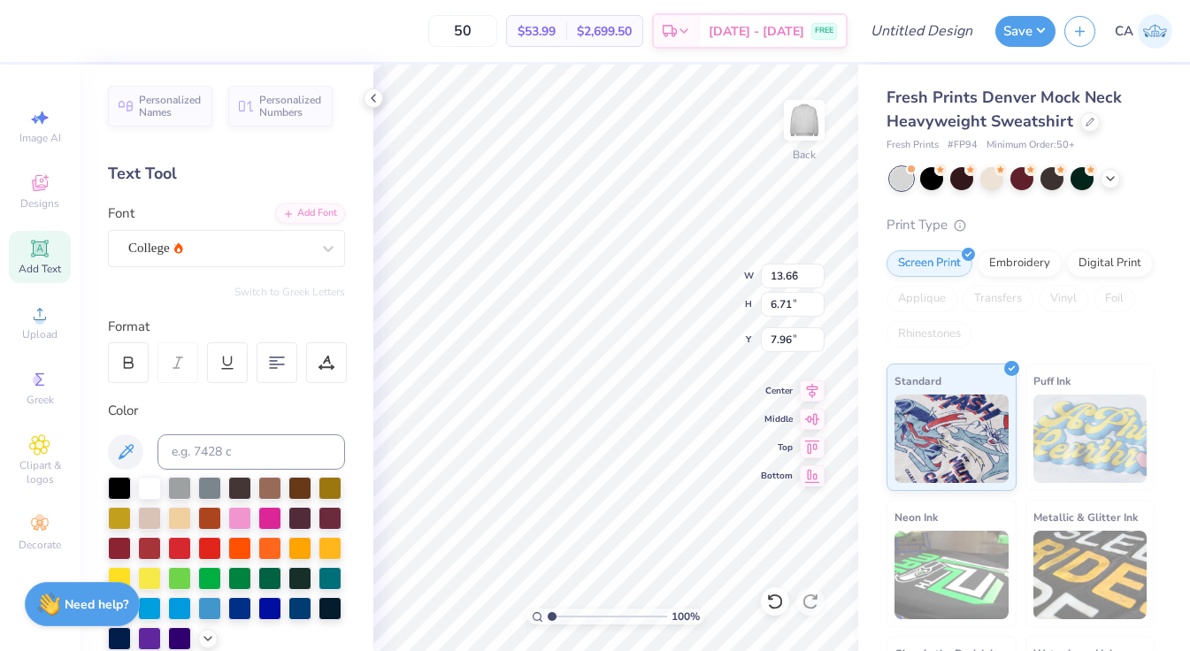
type input "9.91"
type input "5.90"
type input "8.36"
click at [224, 240] on div "College" at bounding box center [220, 248] width 186 height 27
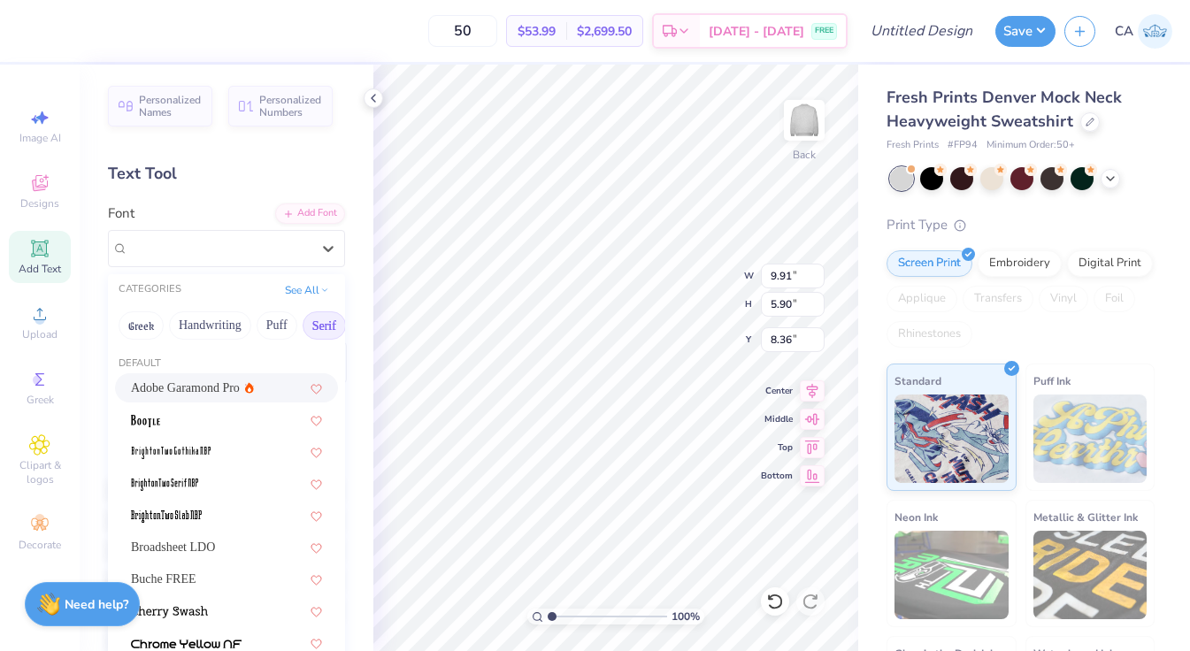
click at [319, 314] on button "Serif" at bounding box center [324, 326] width 43 height 28
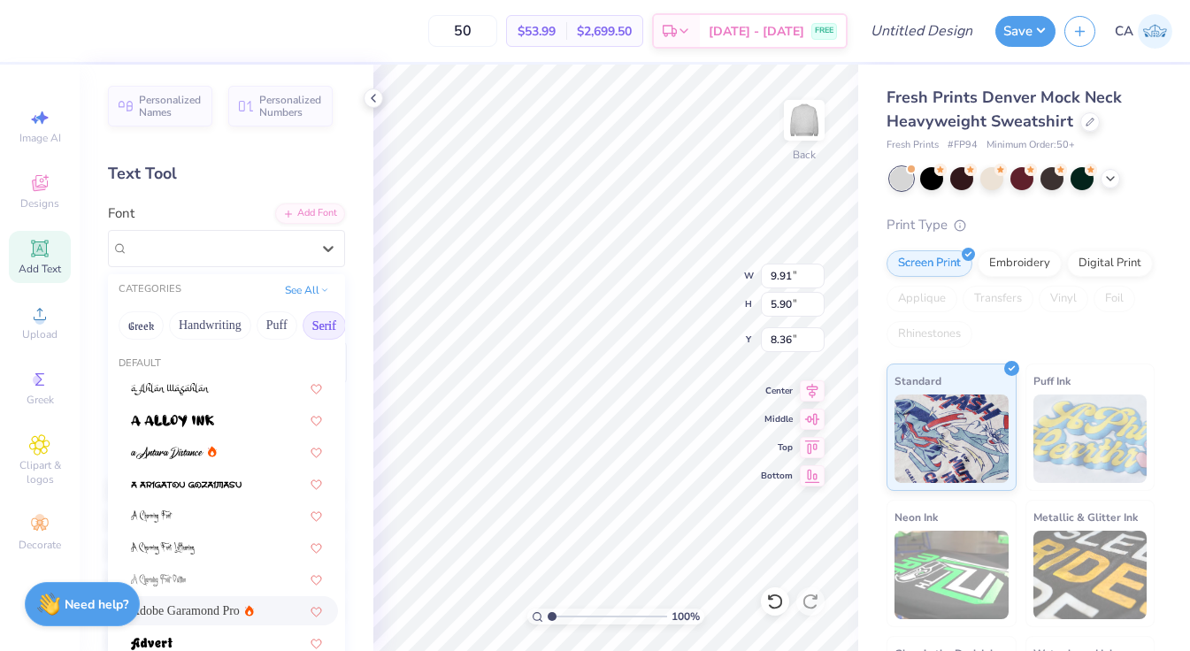
click at [328, 322] on button "Serif" at bounding box center [324, 326] width 43 height 28
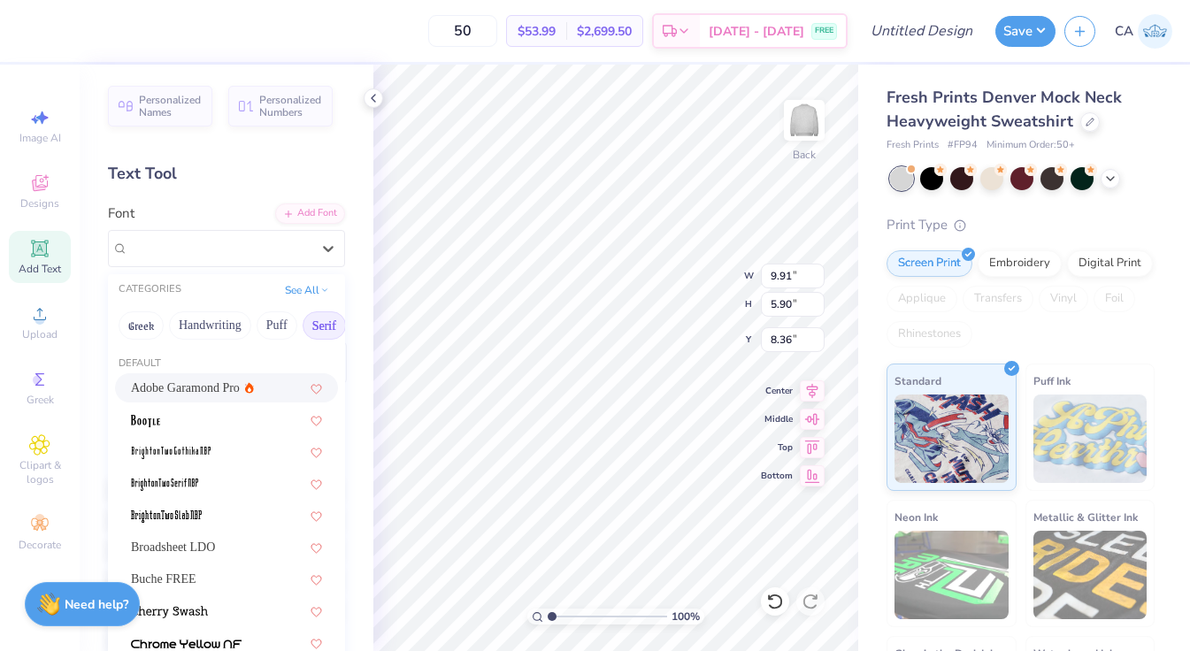
click at [328, 322] on button "Serif" at bounding box center [324, 326] width 43 height 28
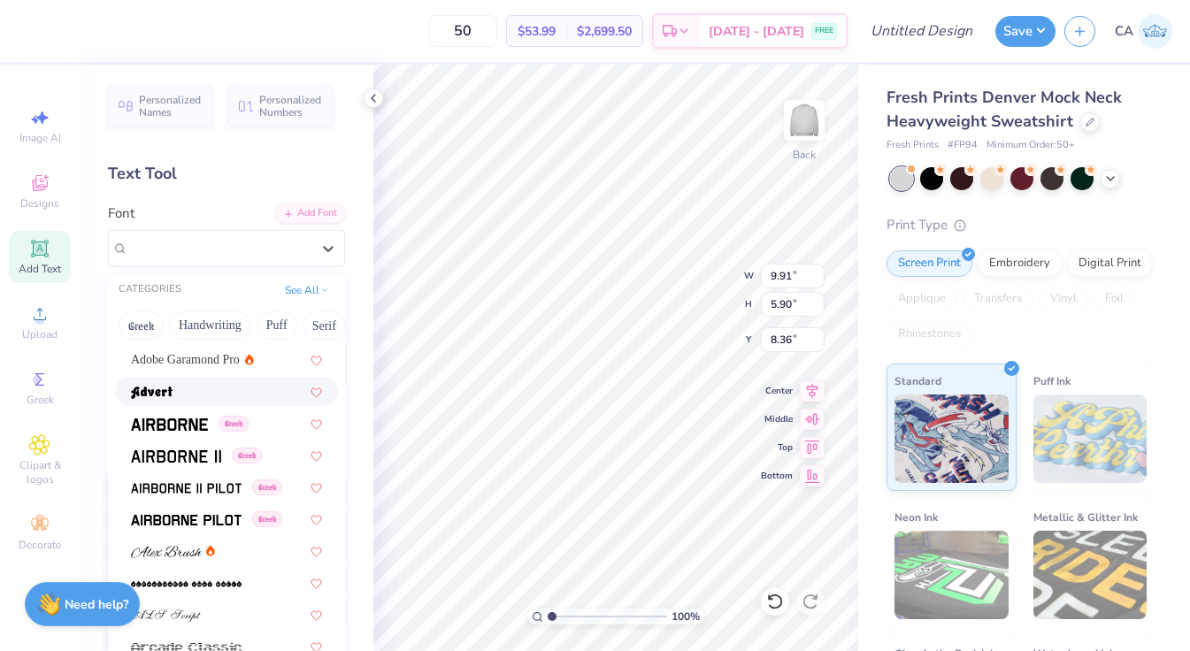
scroll to position [252, 0]
click at [328, 321] on button "Serif" at bounding box center [324, 326] width 43 height 28
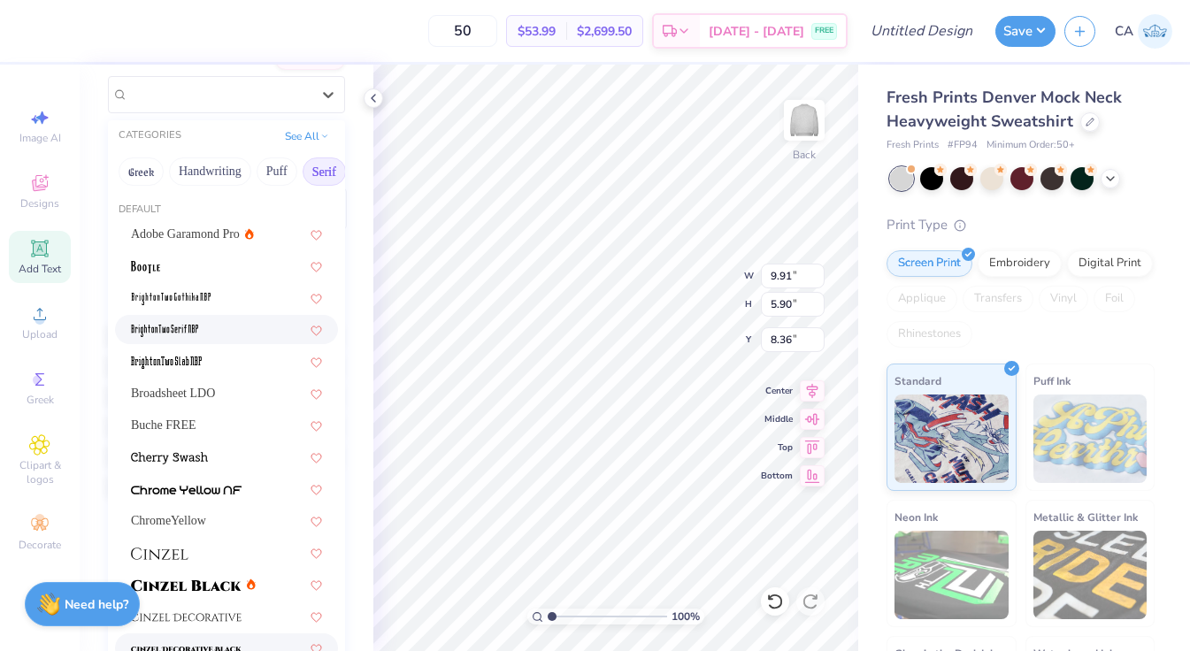
scroll to position [0, 0]
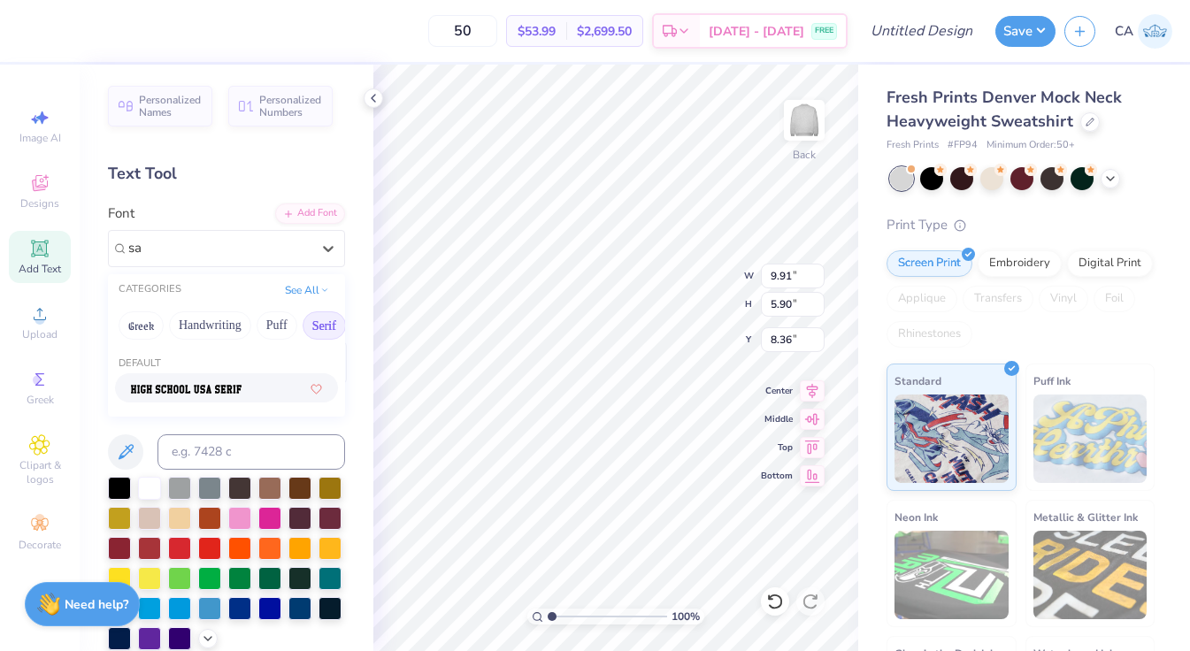
type input "s"
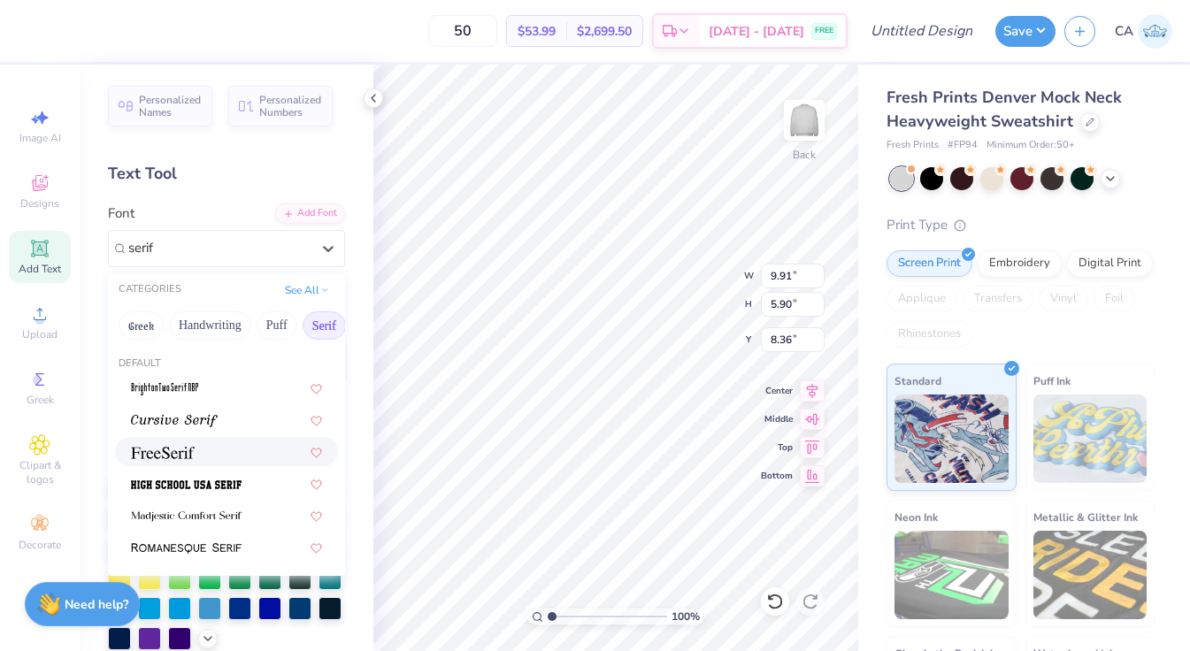
click at [221, 452] on div at bounding box center [226, 451] width 191 height 19
type input "serif"
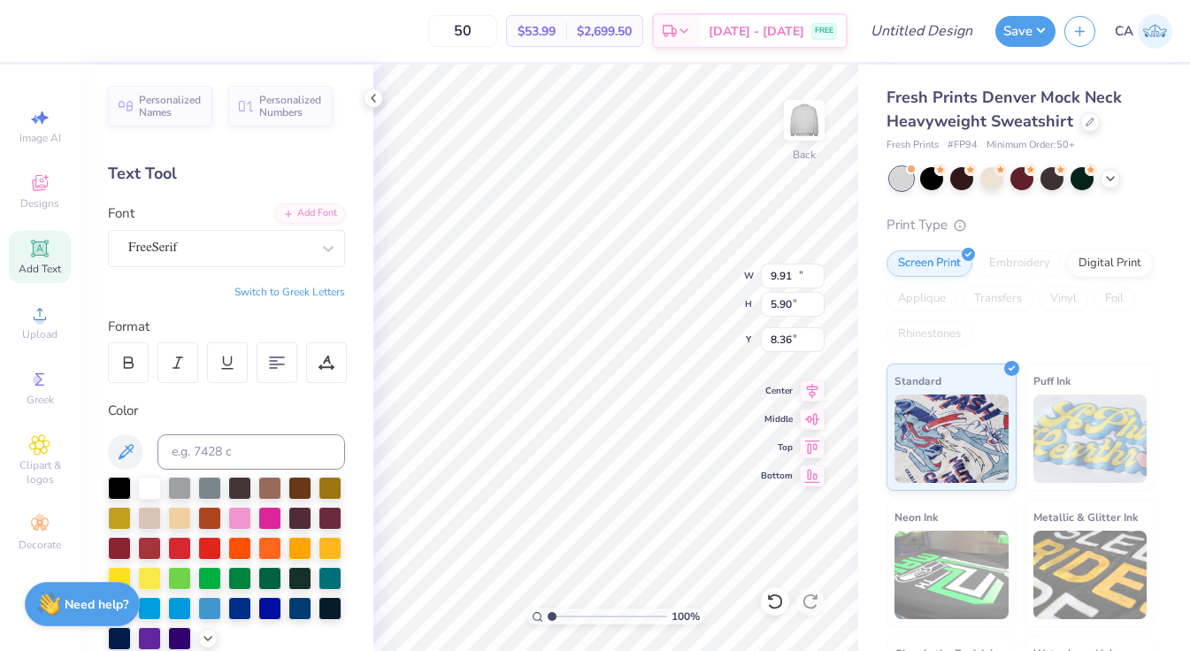
type input "12.45"
type input "6.29"
type input "8.17"
click at [127, 352] on div at bounding box center [128, 362] width 41 height 41
type input "12.70"
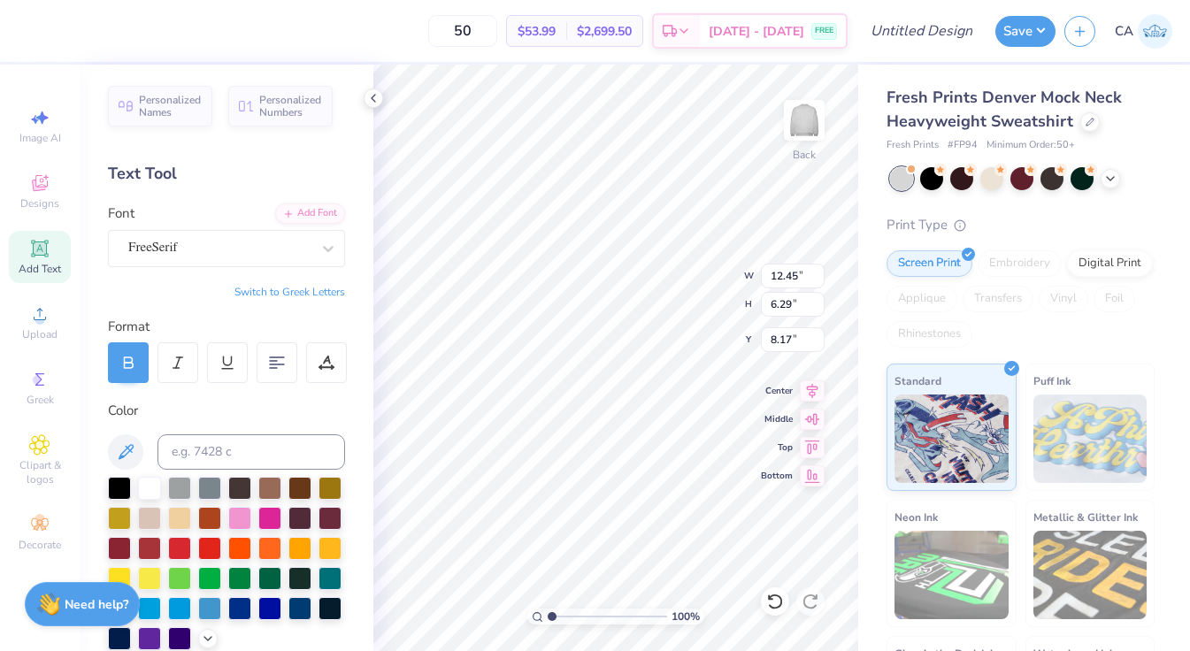
type input "6.42"
type input "8.10"
type input "11.75"
type input "3.69"
type input "3.00"
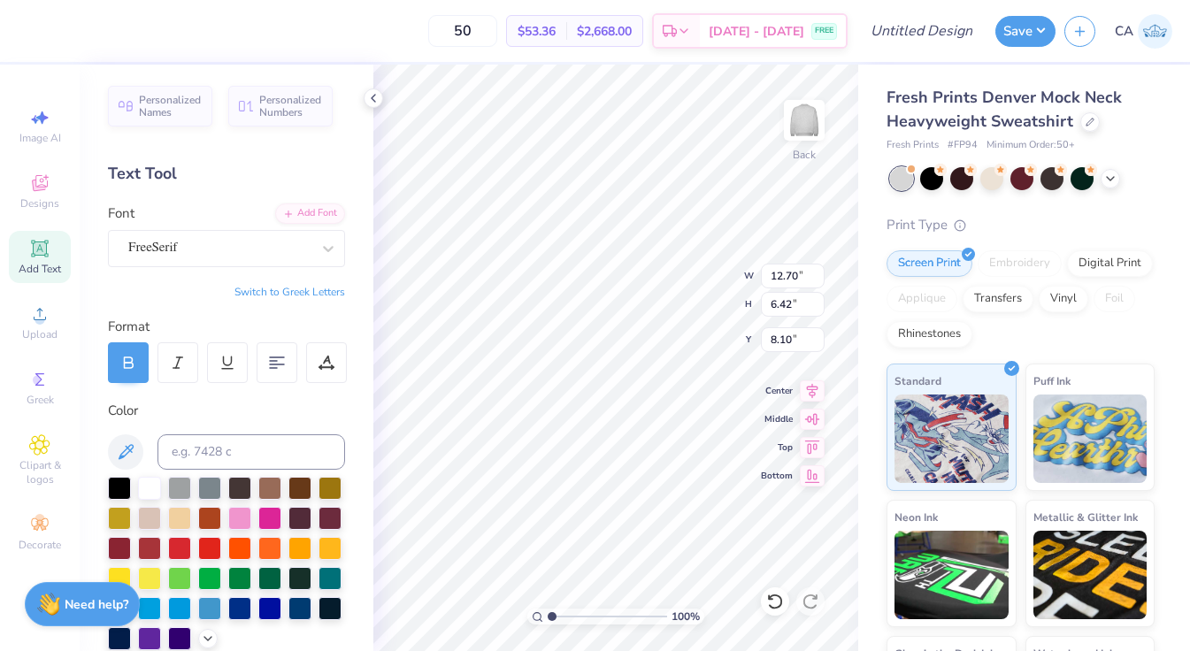
type input "3.00"
type input "12.37"
type input "6.26"
type textarea "ADPI"
click at [259, 249] on div "FreeSerif" at bounding box center [220, 248] width 186 height 27
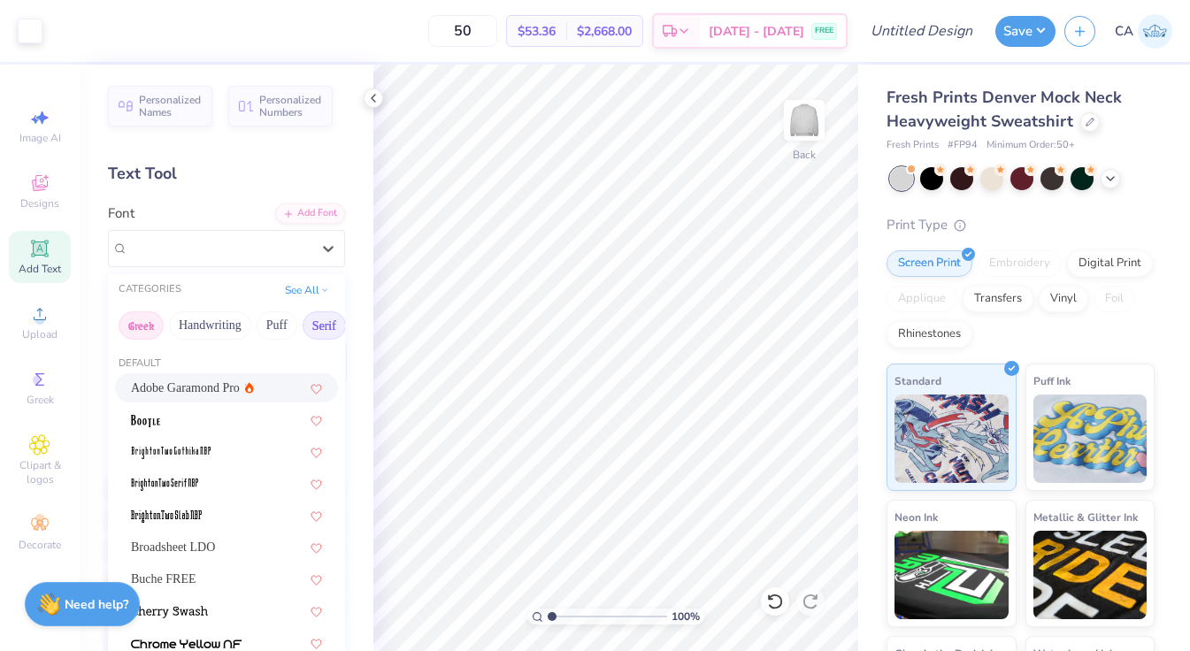
click at [150, 320] on button "Greek" at bounding box center [141, 326] width 45 height 28
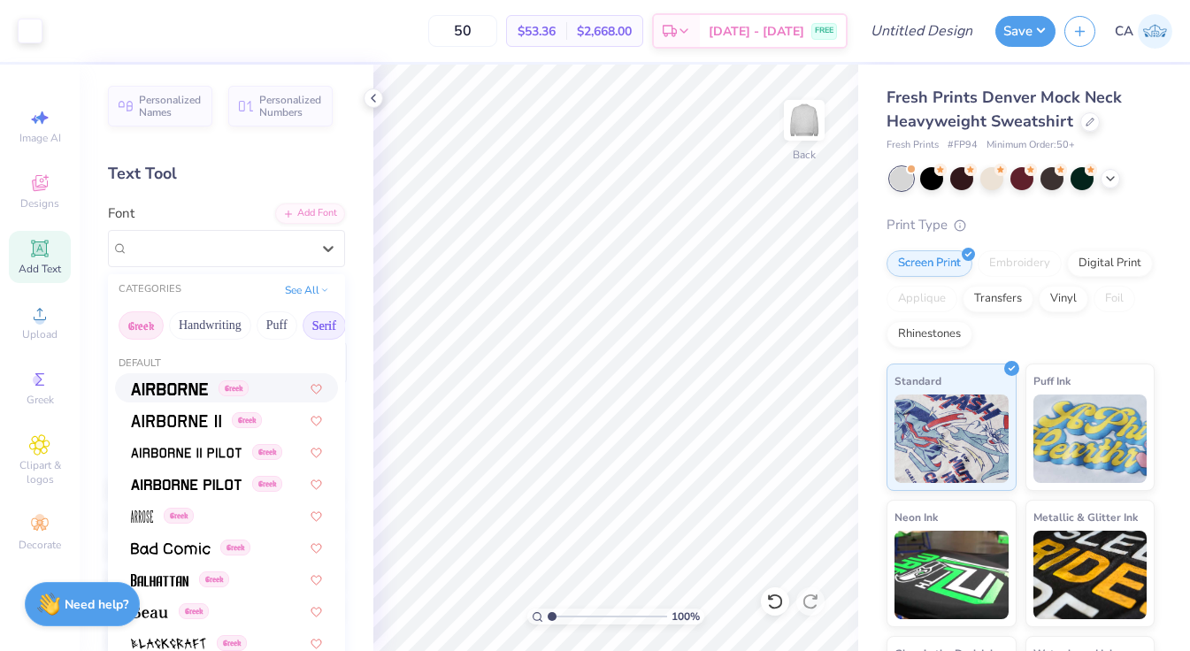
click at [314, 327] on button "Serif" at bounding box center [324, 326] width 43 height 28
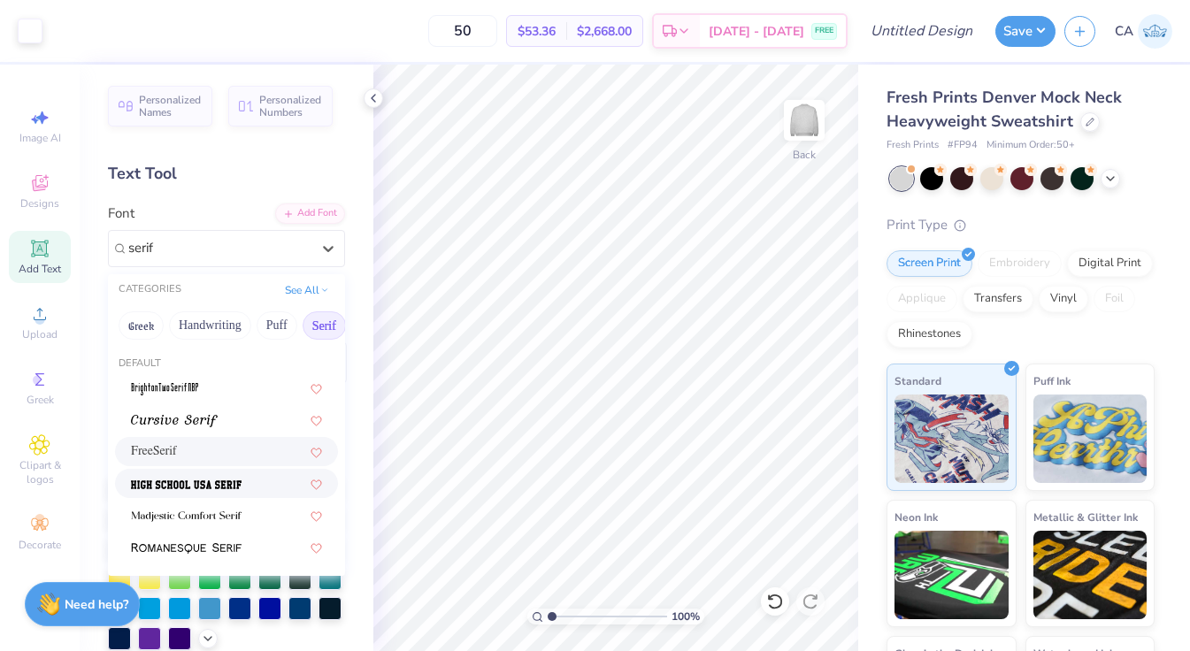
click at [213, 478] on span at bounding box center [186, 483] width 111 height 19
type input "serif"
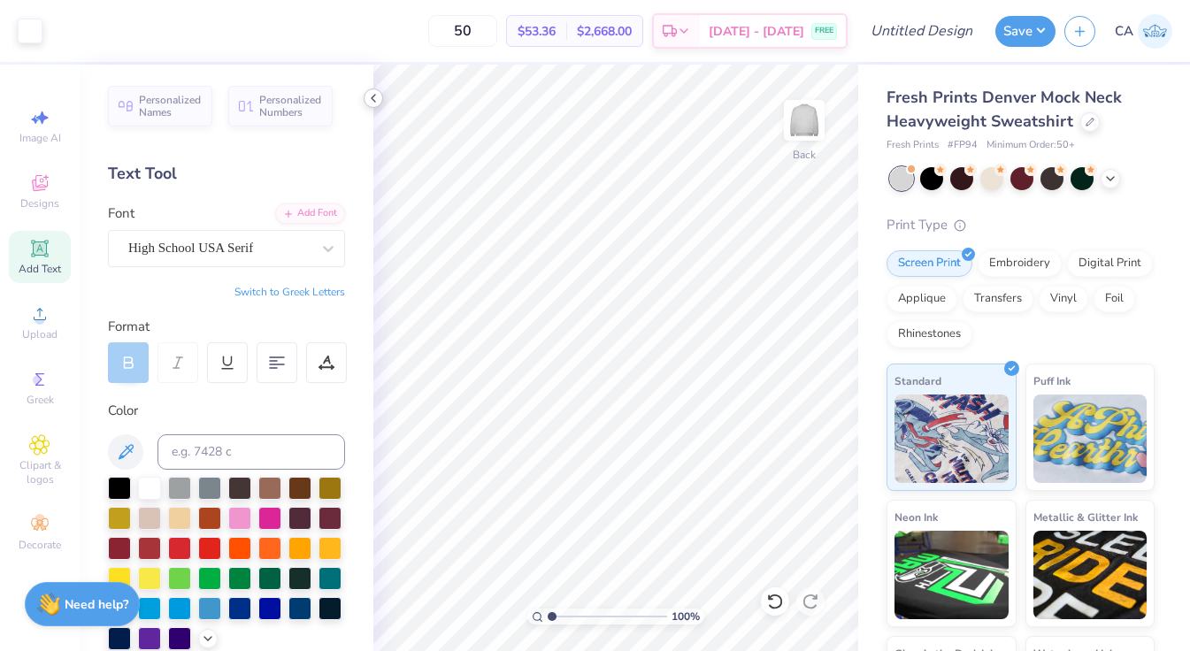
click at [372, 96] on icon at bounding box center [373, 98] width 14 height 14
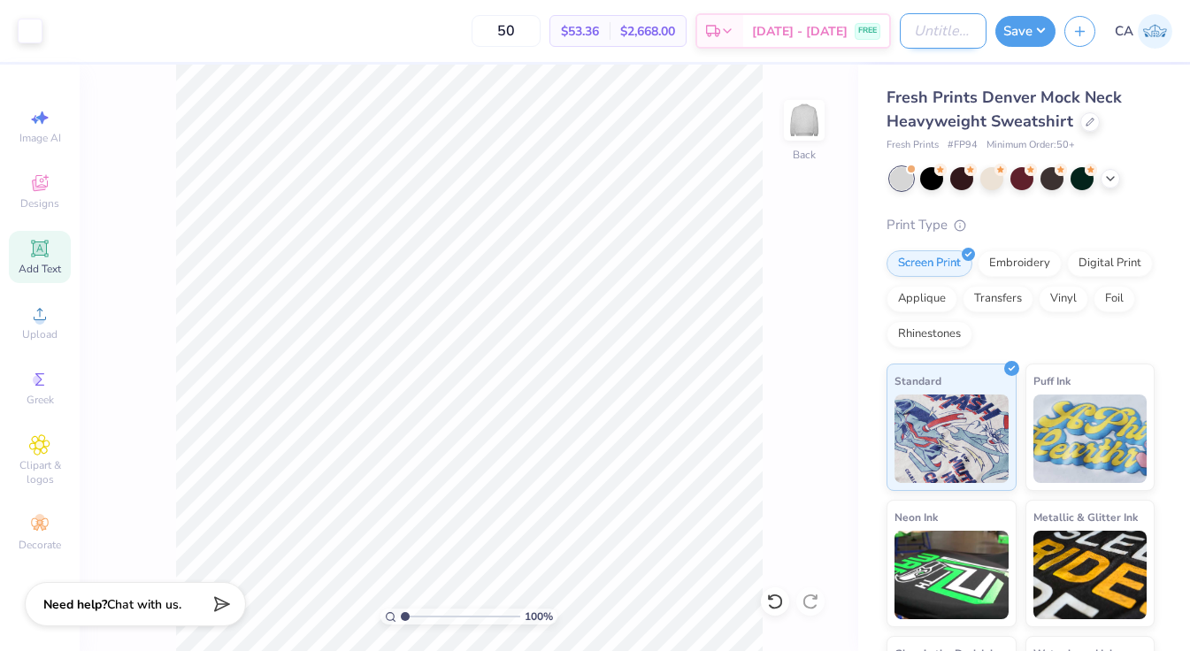
click at [958, 32] on input "Design Title" at bounding box center [943, 30] width 87 height 35
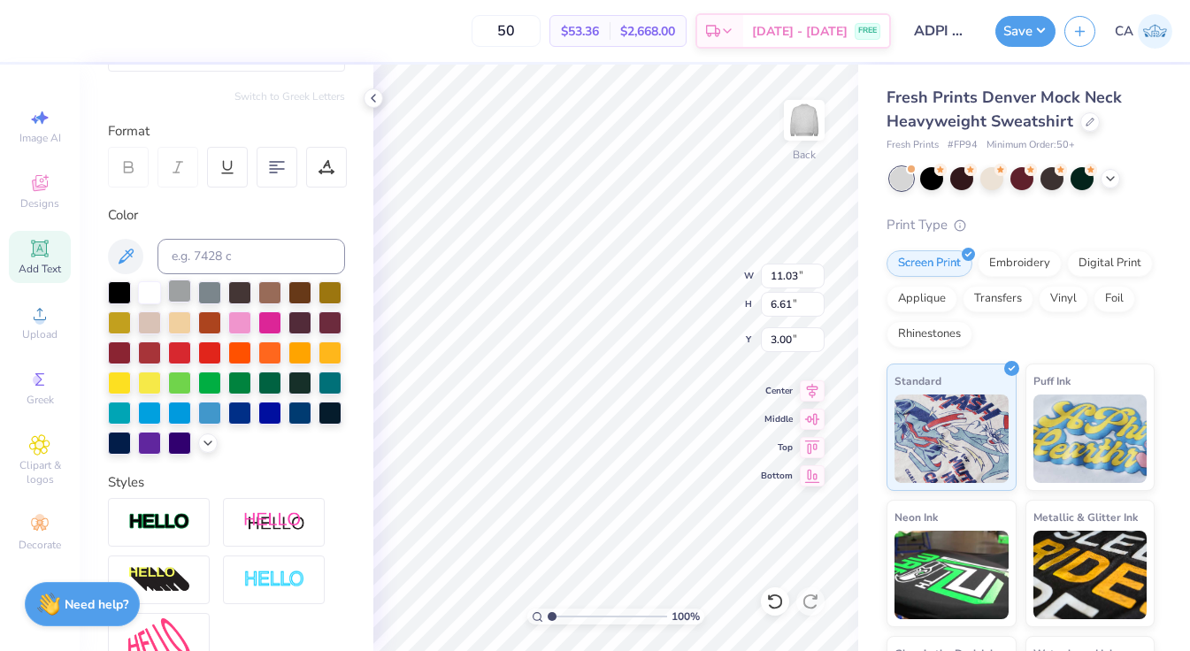
scroll to position [202, 0]
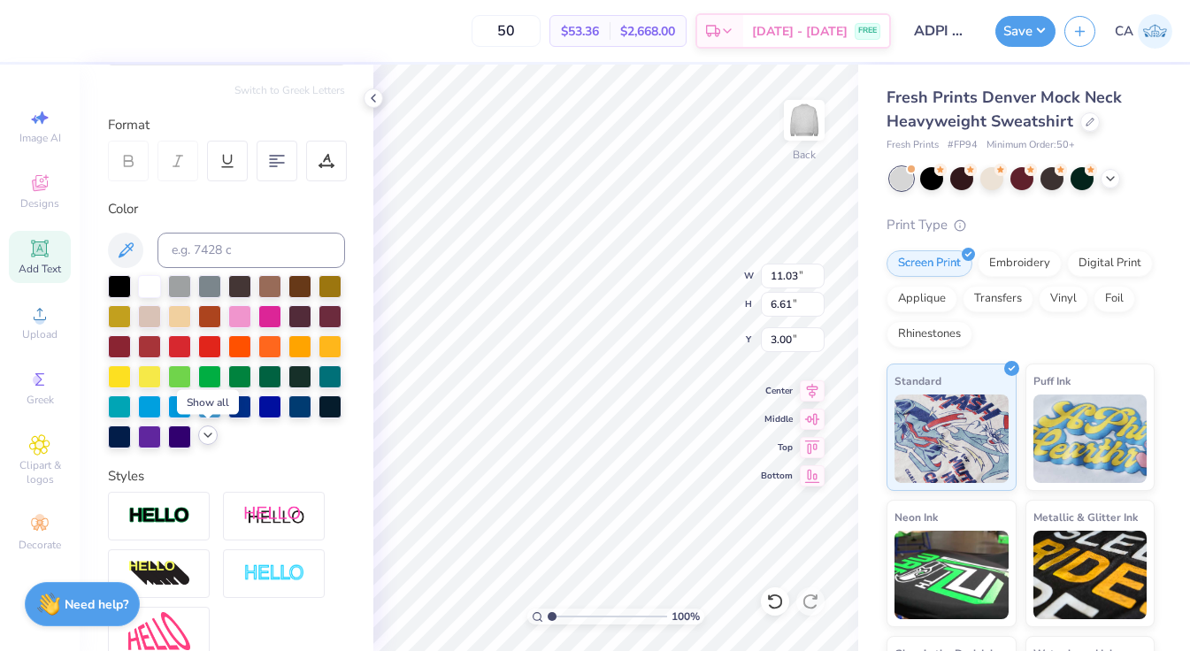
click at [208, 439] on icon at bounding box center [208, 435] width 14 height 14
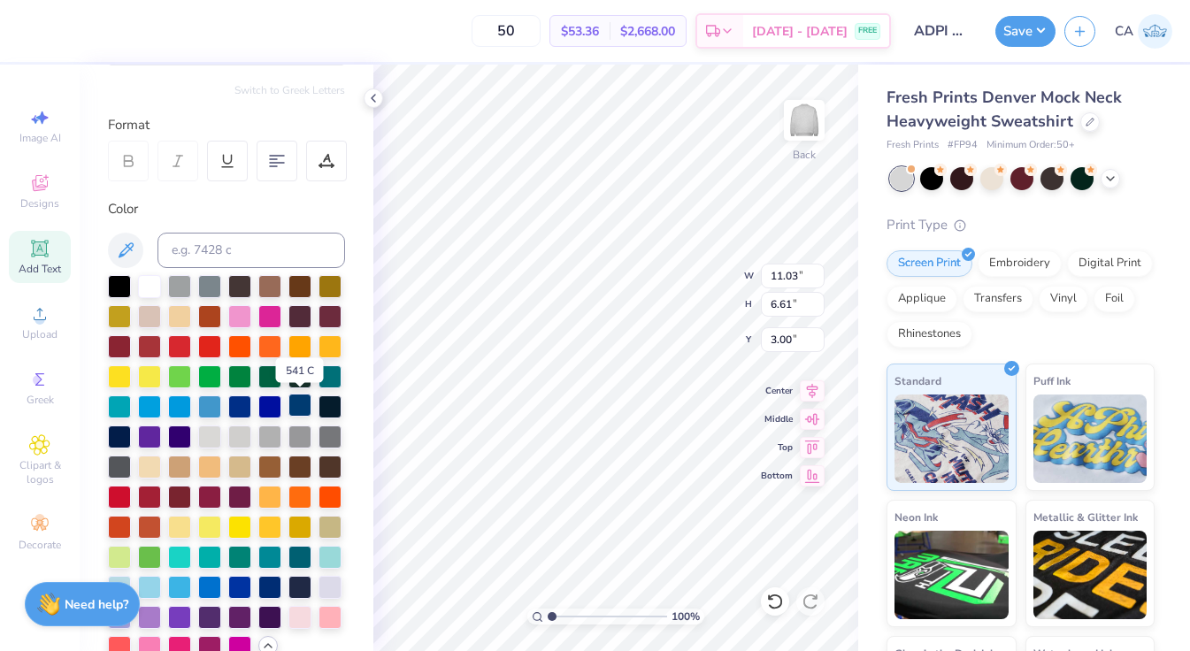
click at [303, 408] on div at bounding box center [300, 405] width 23 height 23
click at [964, 35] on input "ADPI Mockneck" at bounding box center [943, 30] width 87 height 35
click at [965, 36] on input "ADPI Mockneck" at bounding box center [943, 30] width 87 height 35
click at [967, 31] on input "ADPI Mockneck" at bounding box center [943, 30] width 87 height 35
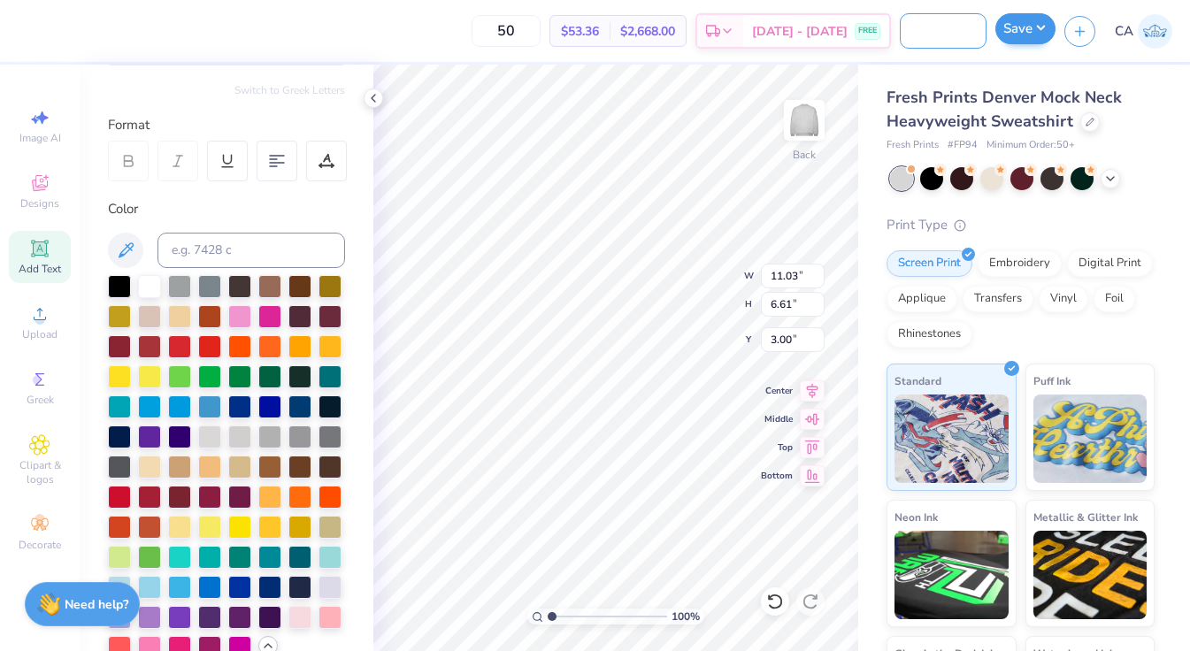
type input "ADPI Mockneck Navy"
click at [1036, 33] on button "Save" at bounding box center [1026, 28] width 60 height 31
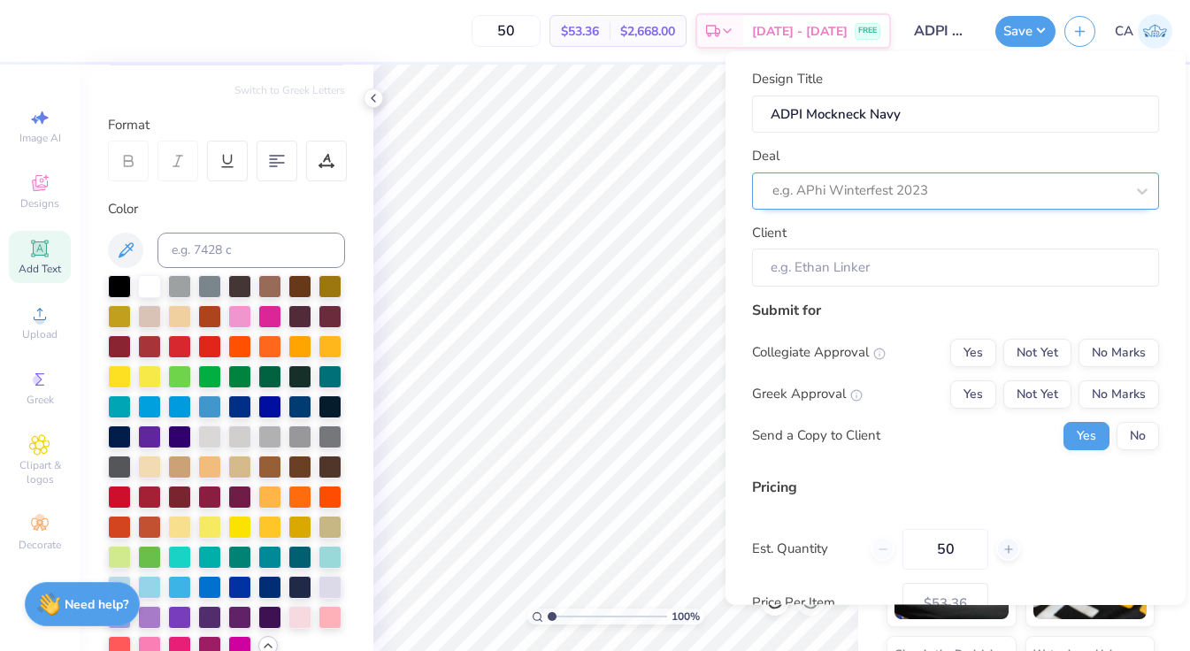
click at [981, 190] on div at bounding box center [949, 191] width 352 height 24
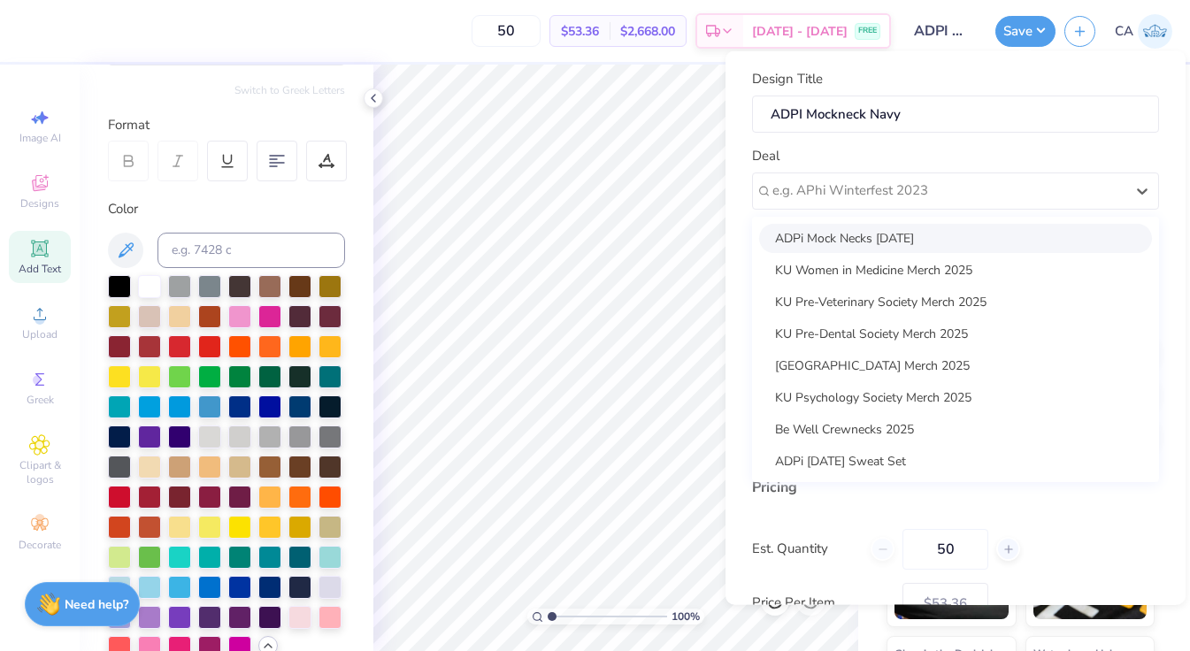
click at [966, 239] on div "ADPi Mock Necks [DATE]" at bounding box center [955, 237] width 393 height 29
type input "[PERSON_NAME]"
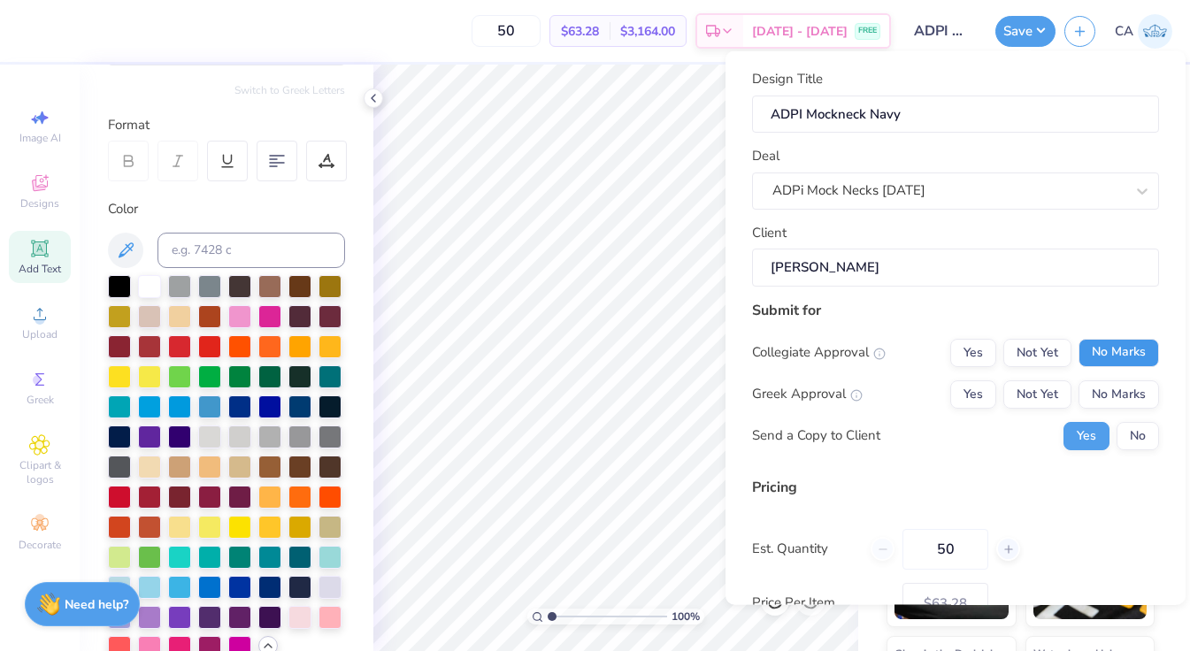
click at [1115, 350] on button "No Marks" at bounding box center [1119, 352] width 81 height 28
click at [1117, 396] on button "No Marks" at bounding box center [1119, 394] width 81 height 28
click at [1139, 438] on button "No" at bounding box center [1138, 435] width 42 height 28
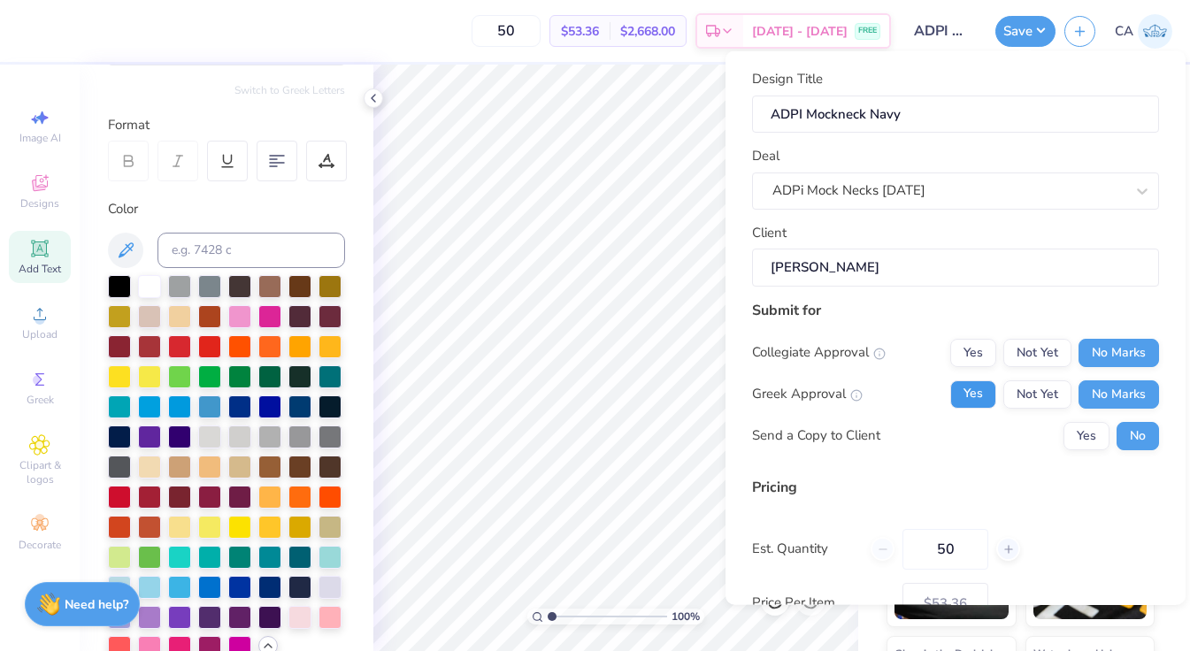
click at [981, 389] on button "Yes" at bounding box center [973, 394] width 46 height 28
type input "$63.28"
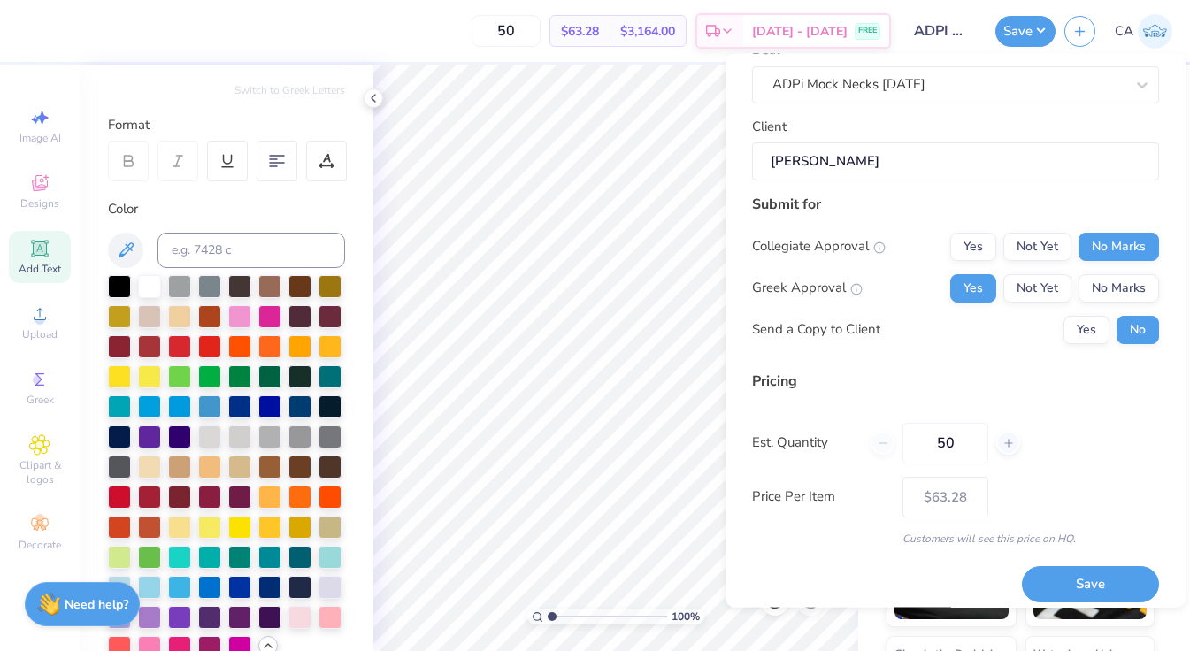
scroll to position [121, 0]
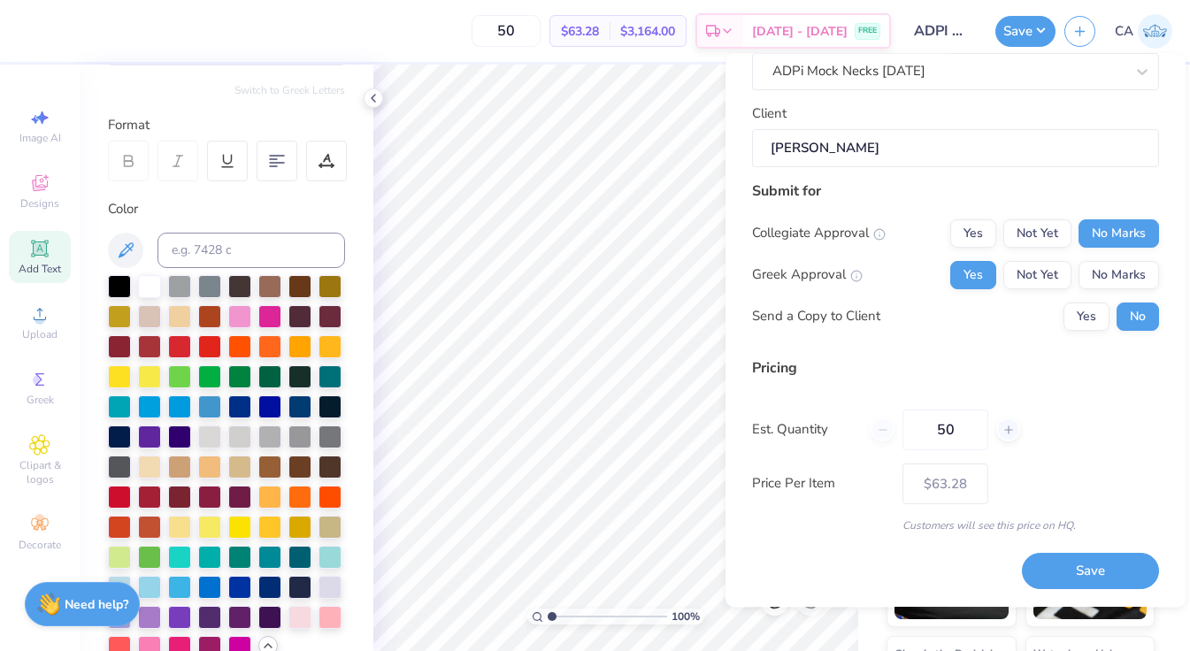
click at [871, 428] on div "50" at bounding box center [946, 430] width 150 height 41
click at [876, 427] on div "50" at bounding box center [946, 430] width 150 height 41
click at [890, 430] on div "50" at bounding box center [946, 430] width 150 height 41
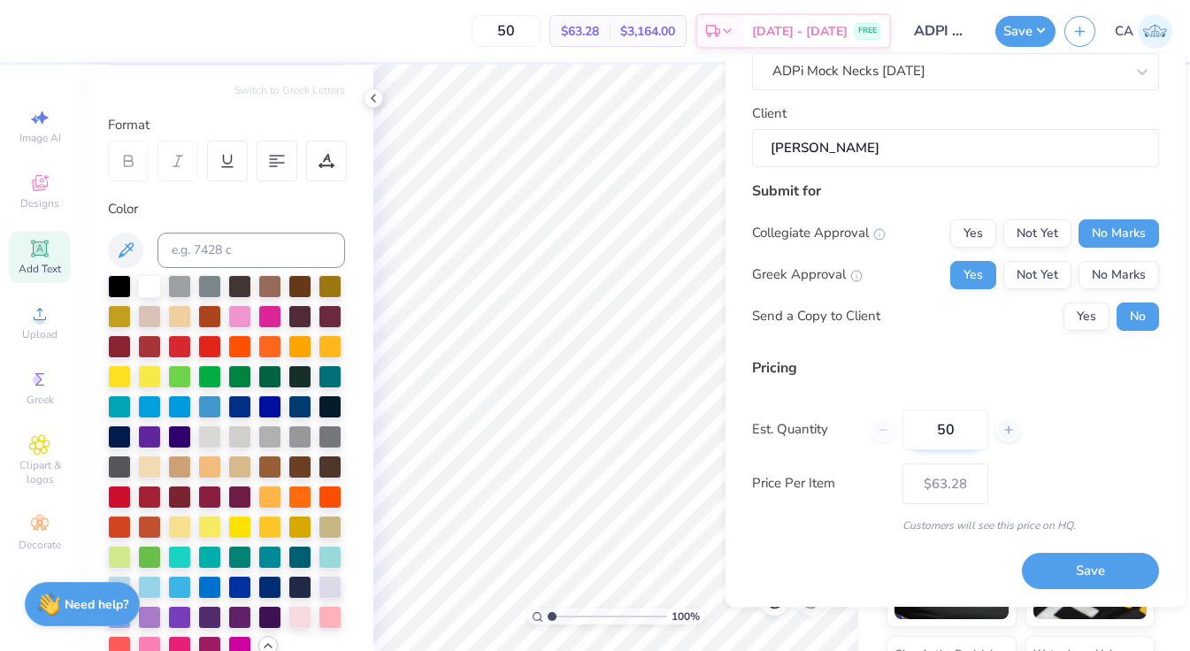
click at [950, 437] on input "50" at bounding box center [946, 430] width 86 height 41
drag, startPoint x: 964, startPoint y: 432, endPoint x: 909, endPoint y: 432, distance: 54.9
click at [909, 432] on input "50" at bounding box center [946, 430] width 86 height 41
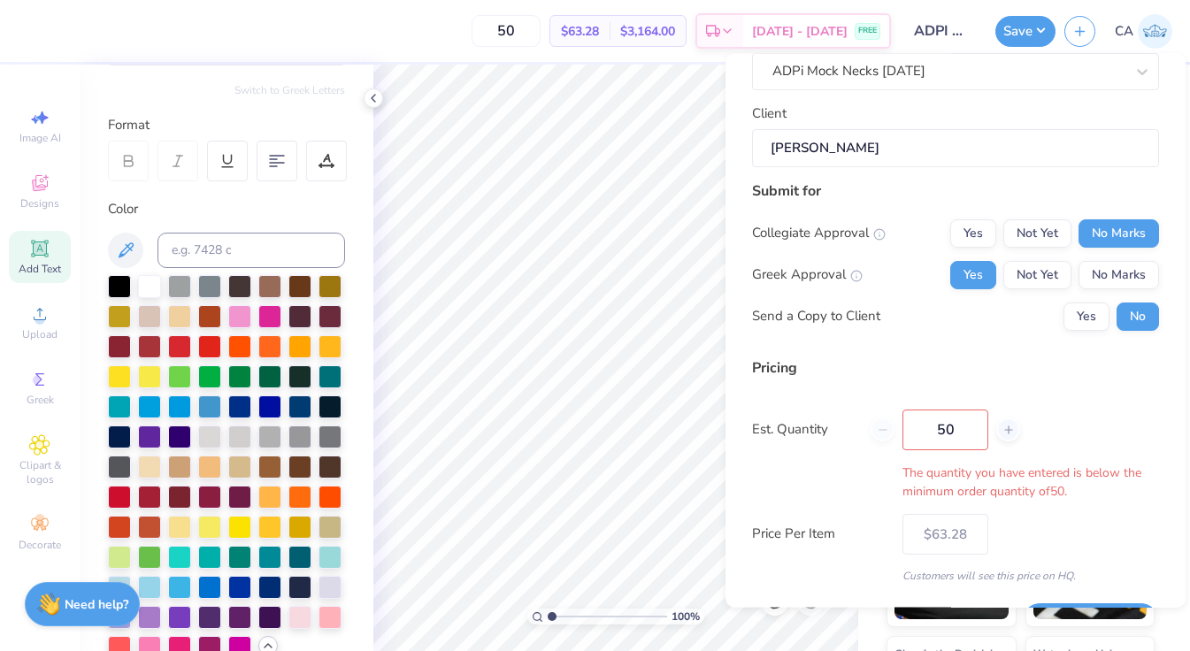
click at [1066, 412] on div "Est. Quantity 50 The quantity you have entered is below the minimum order quant…" at bounding box center [955, 455] width 407 height 91
click at [965, 426] on input "50" at bounding box center [946, 430] width 86 height 41
type input "5"
type input "24"
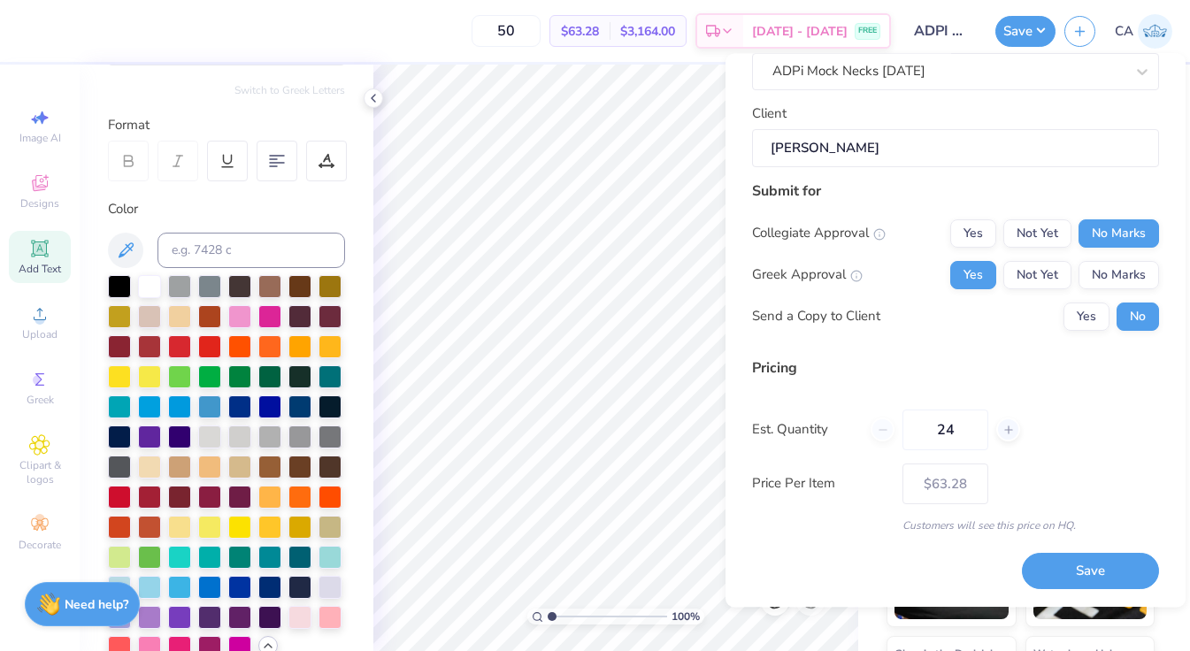
type input "24"
type input "50"
click at [1054, 423] on div "Est. Quantity 50" at bounding box center [955, 430] width 407 height 41
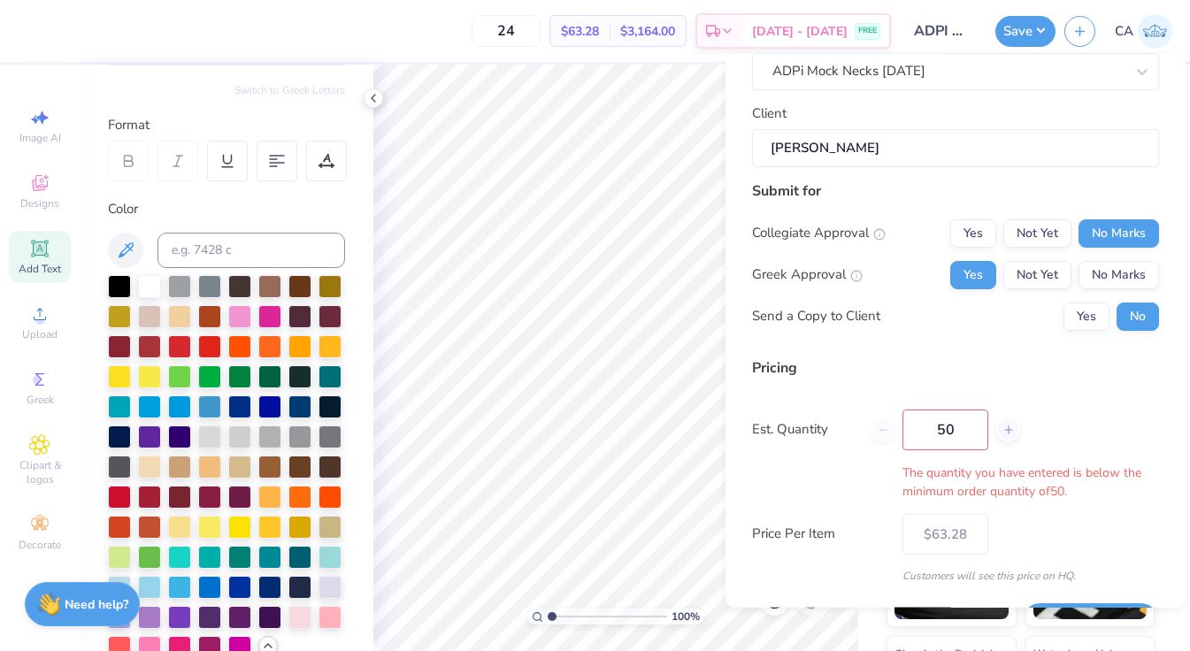
type input "50"
type input "$63.28"
click at [541, 33] on input "50" at bounding box center [506, 31] width 69 height 32
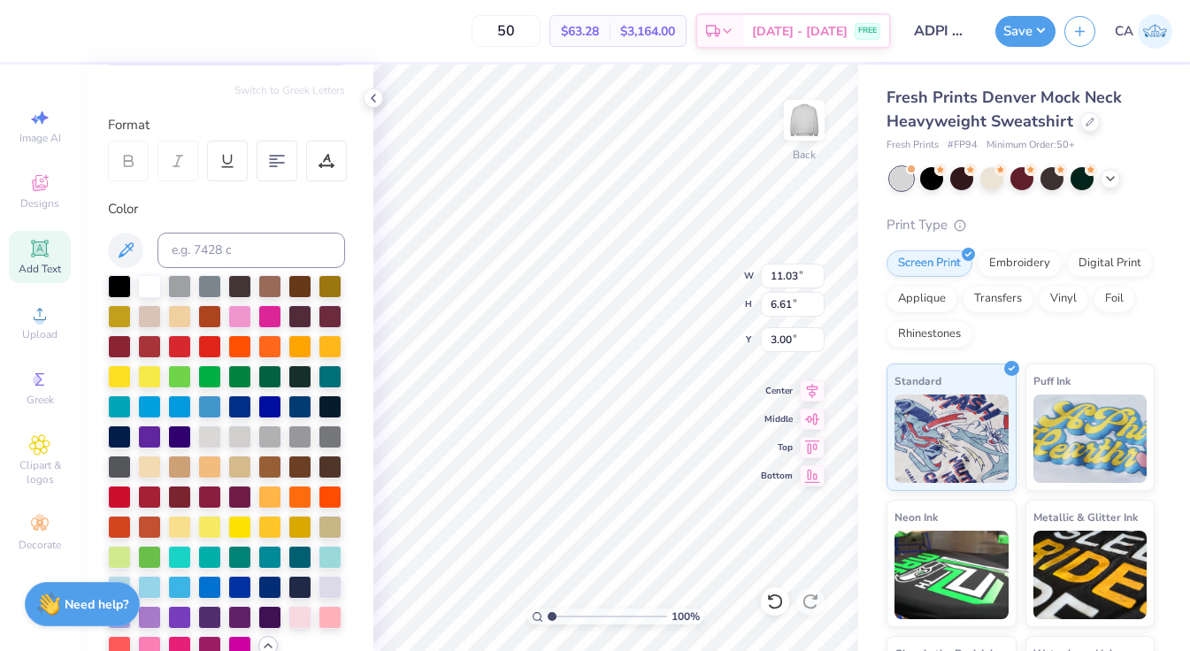
click at [495, 26] on div "50 $63.28 Per Item $3,164.00 Total Est. Delivery [DATE] - [DATE] FREE" at bounding box center [459, 31] width 865 height 62
click at [1041, 36] on button "Save" at bounding box center [1026, 28] width 60 height 31
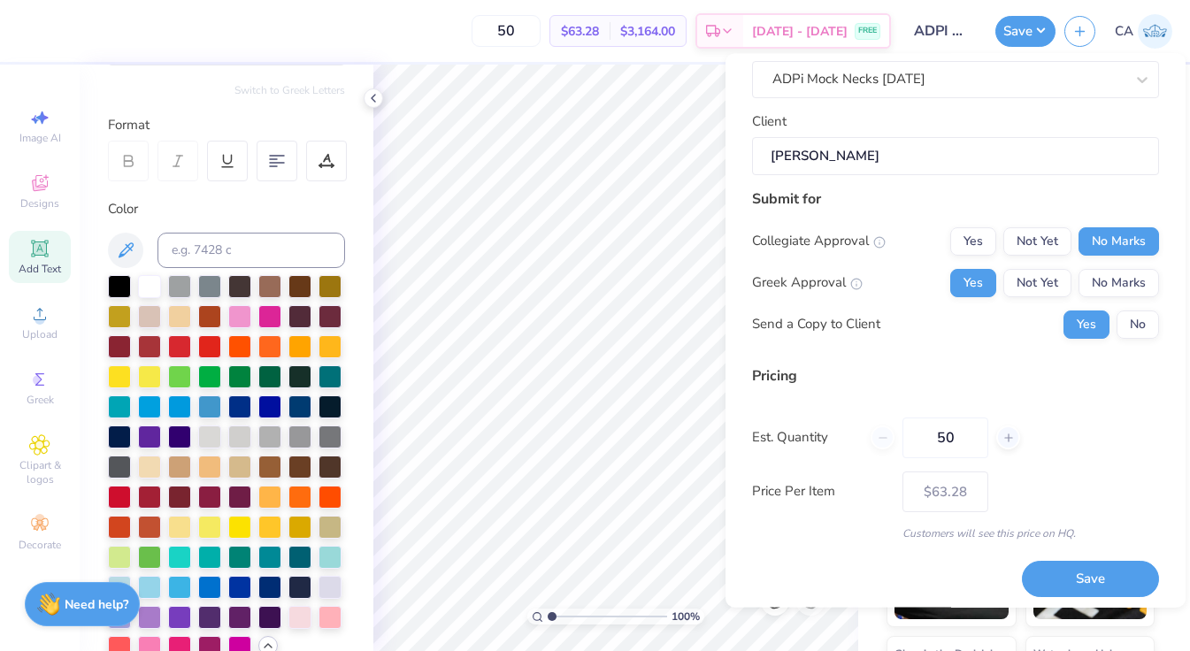
scroll to position [114, 0]
click at [1077, 576] on button "Save" at bounding box center [1090, 579] width 137 height 36
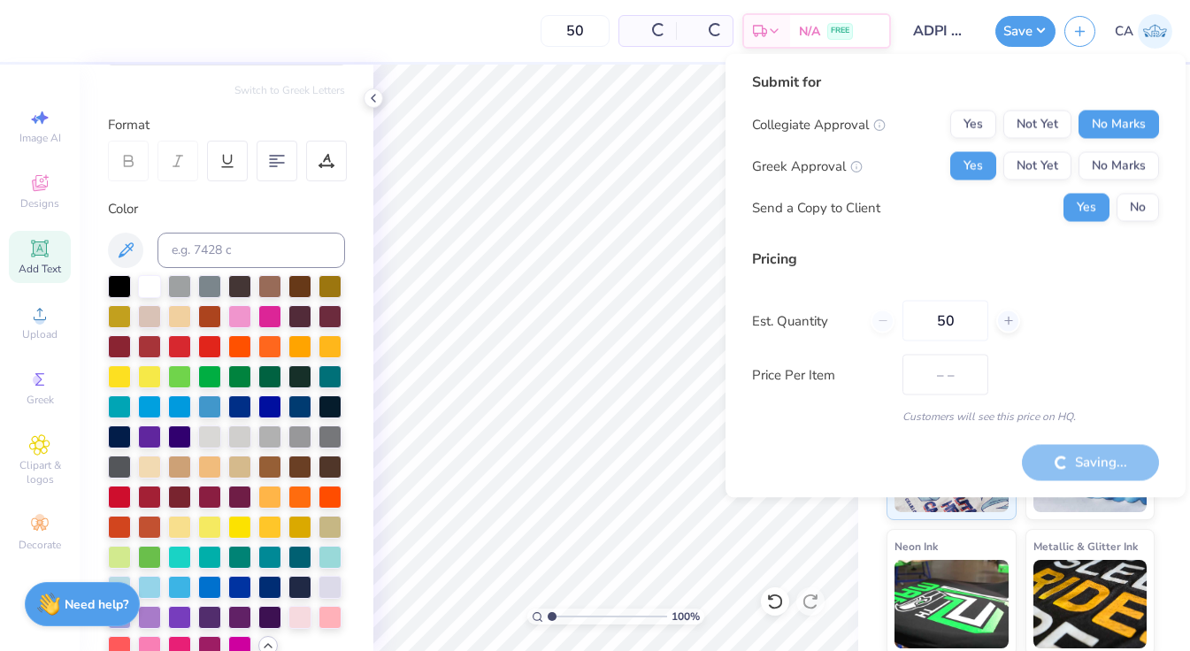
type input "$63.28"
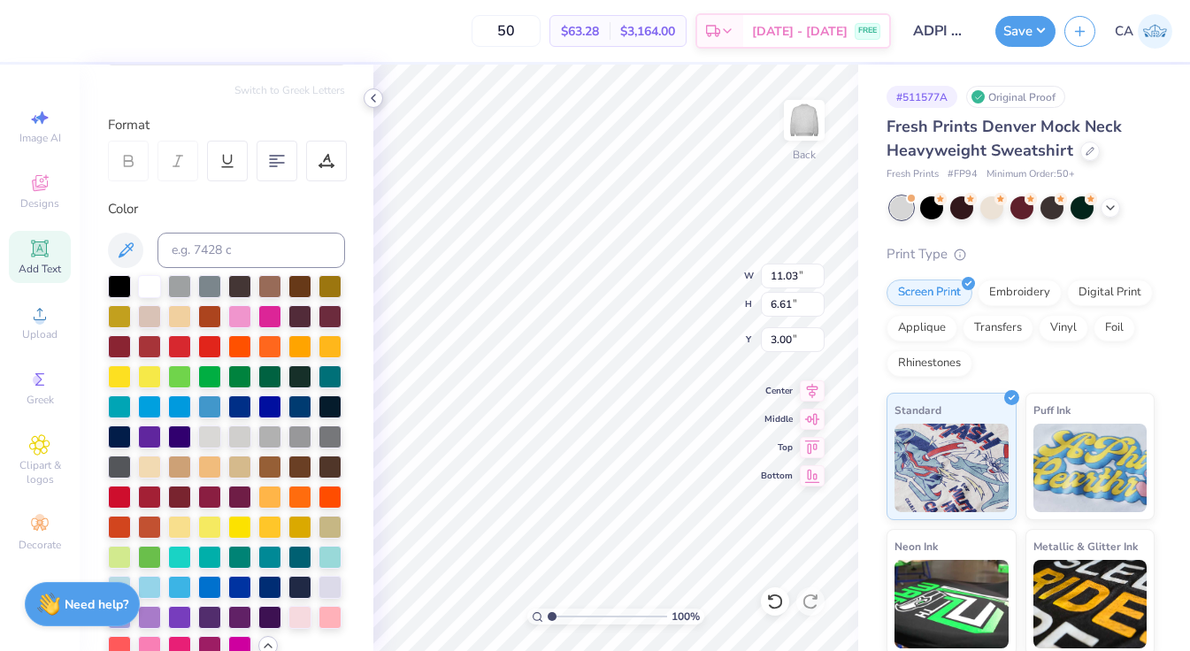
click at [373, 98] on icon at bounding box center [373, 98] width 14 height 14
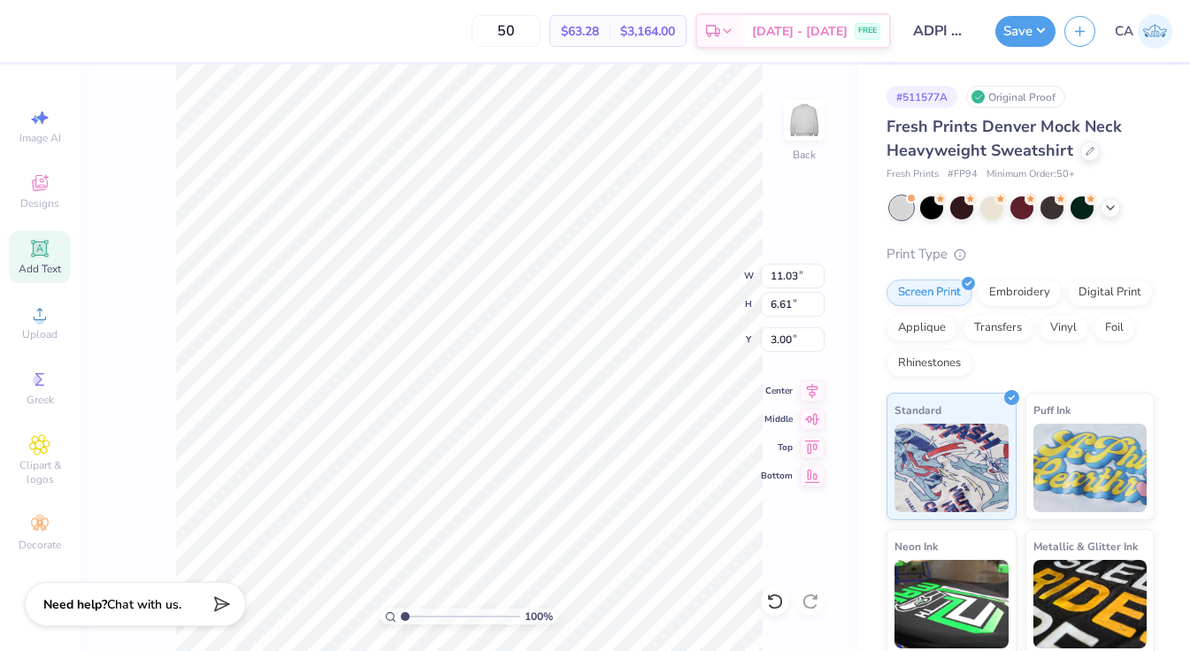
click at [36, 258] on icon at bounding box center [39, 248] width 21 height 21
type input "5.84"
type input "1.69"
type input "9.15"
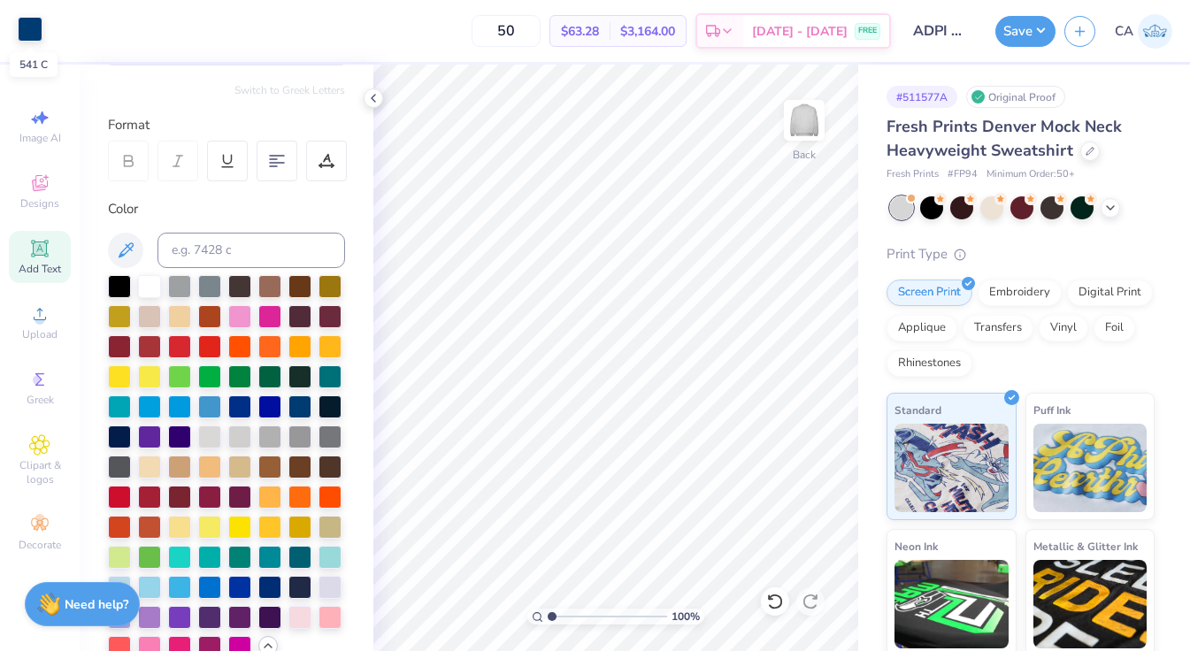
click at [35, 28] on div at bounding box center [30, 29] width 25 height 25
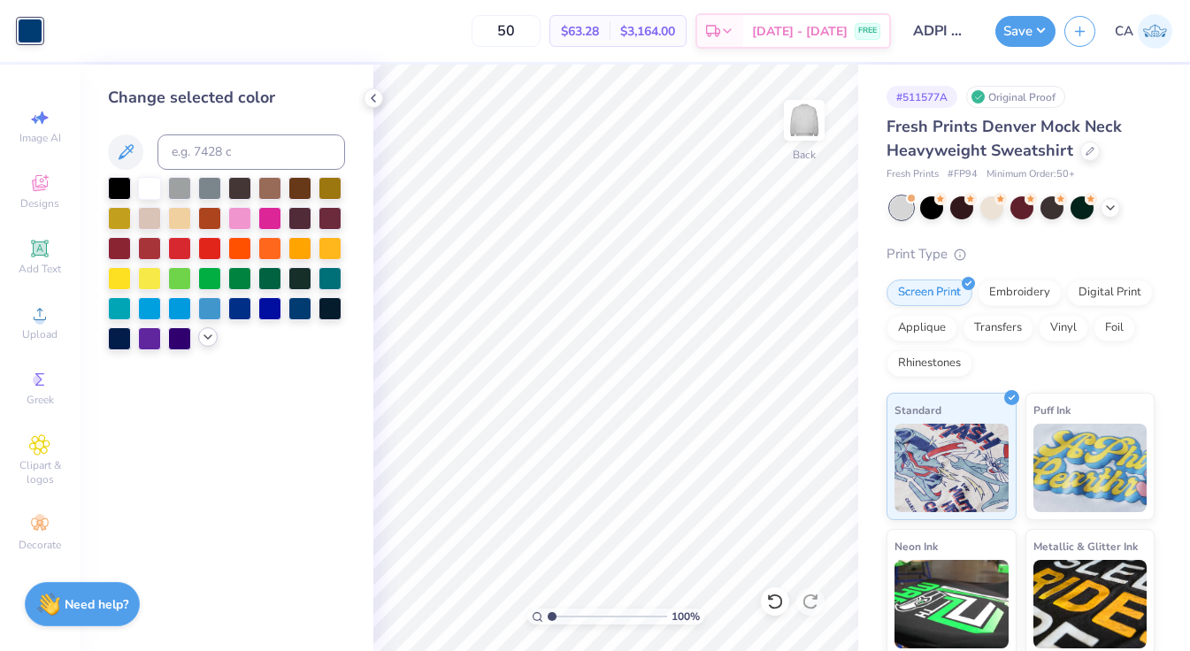
click at [204, 336] on icon at bounding box center [208, 337] width 14 height 14
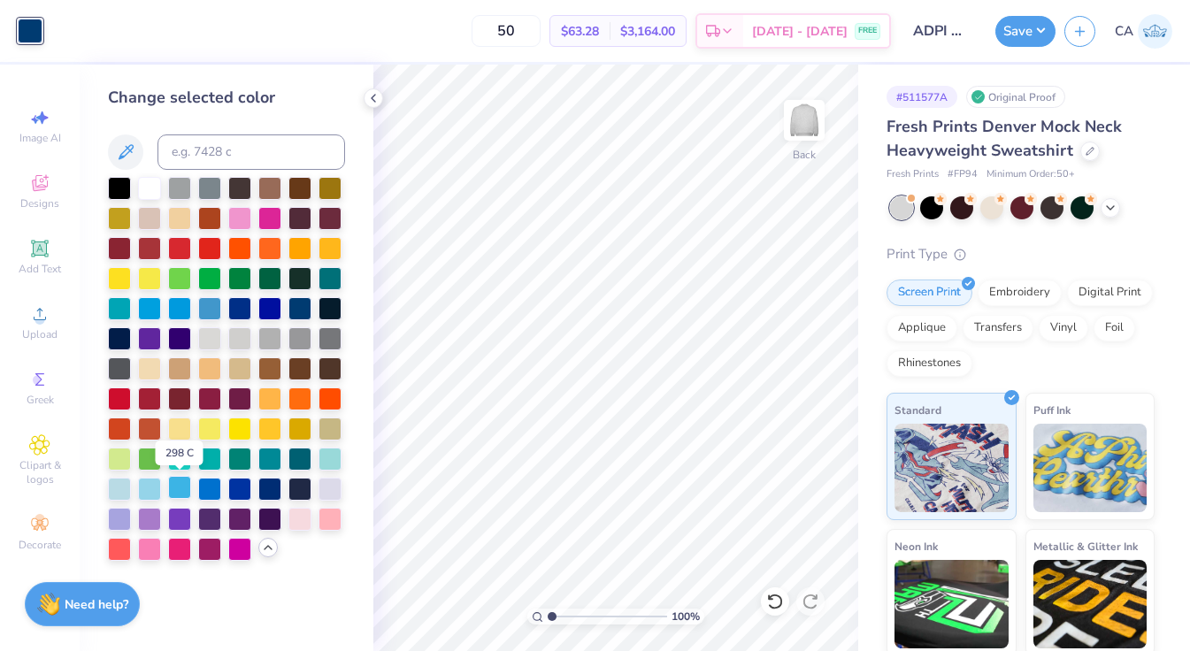
click at [181, 482] on div at bounding box center [179, 487] width 23 height 23
click at [1042, 33] on button "Save" at bounding box center [1026, 28] width 60 height 31
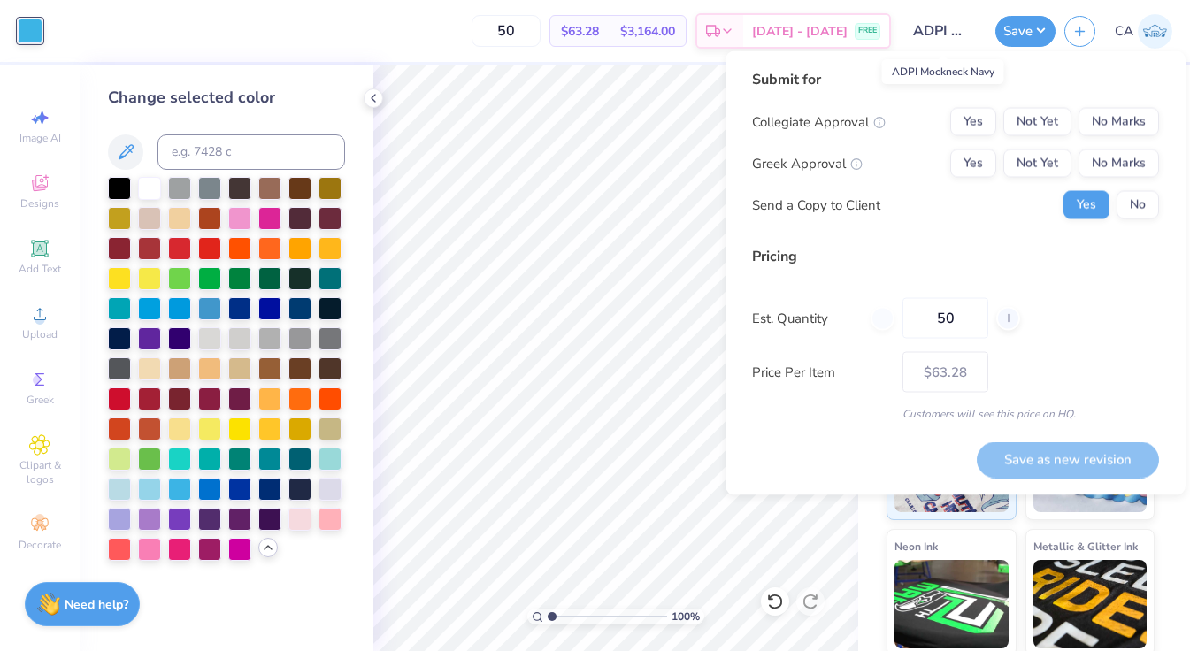
click at [958, 34] on input "ADPI Mockneck Navy" at bounding box center [943, 30] width 87 height 35
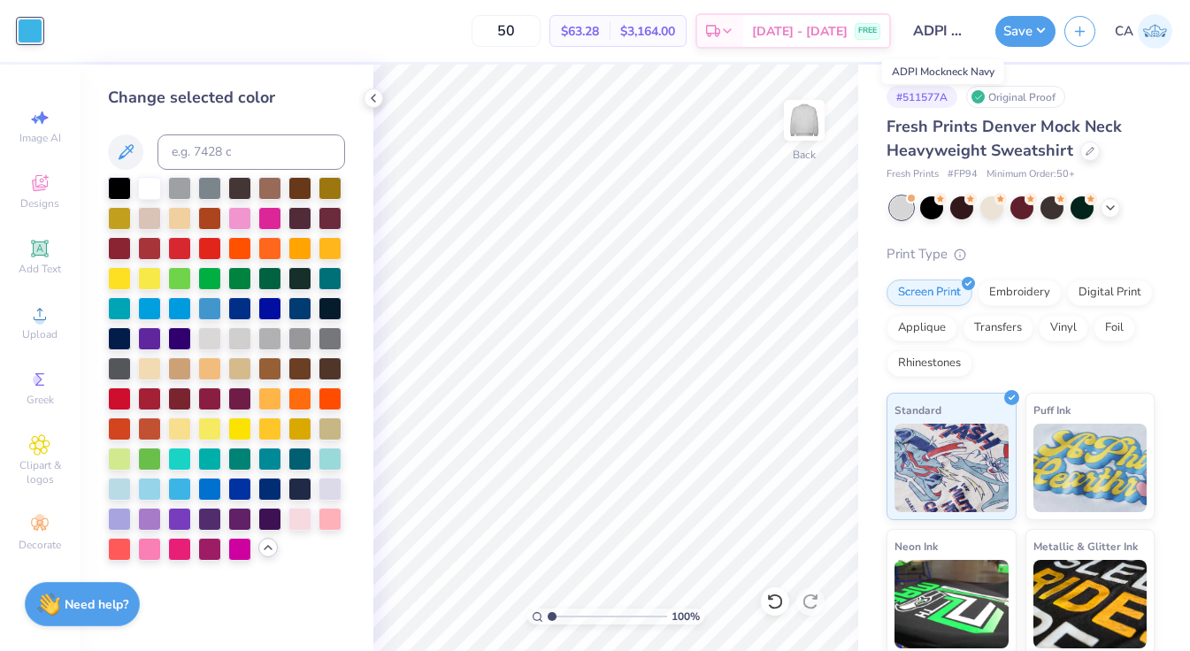
click at [946, 26] on input "ADPI Mockneck Navy" at bounding box center [943, 30] width 87 height 35
click at [932, 63] on div "Art colors 50 $63.28 Per Item $3,164.00 Total Est. Delivery [DATE] - [DATE] FRE…" at bounding box center [595, 325] width 1190 height 651
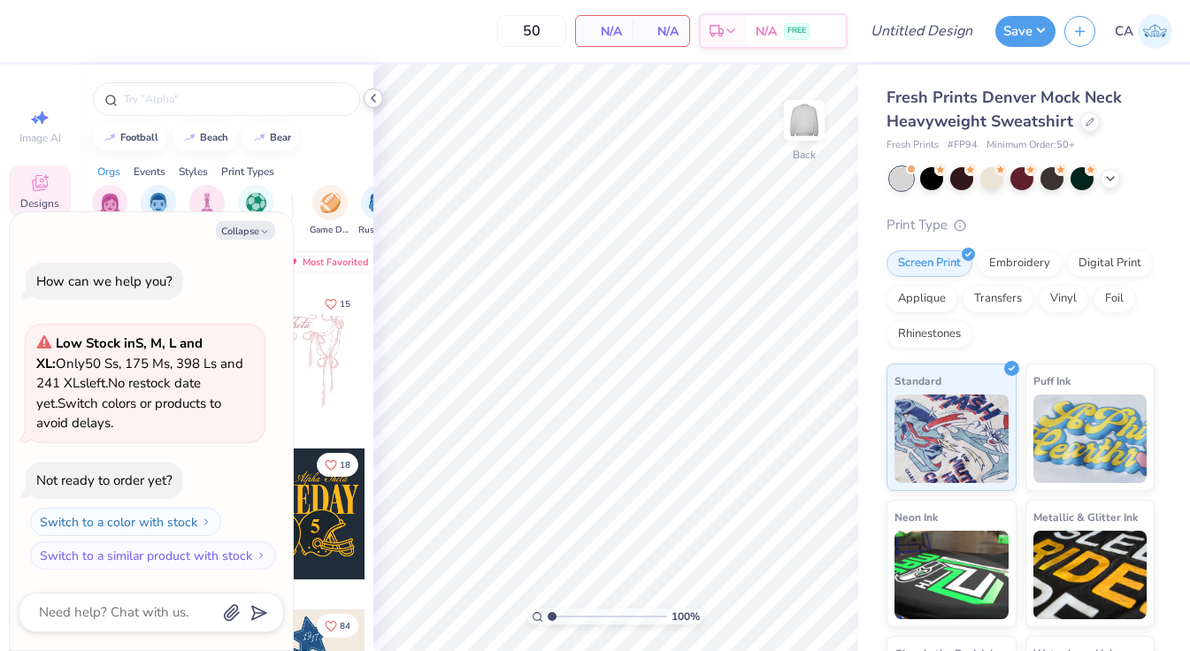
click at [373, 96] on polyline at bounding box center [374, 98] width 4 height 7
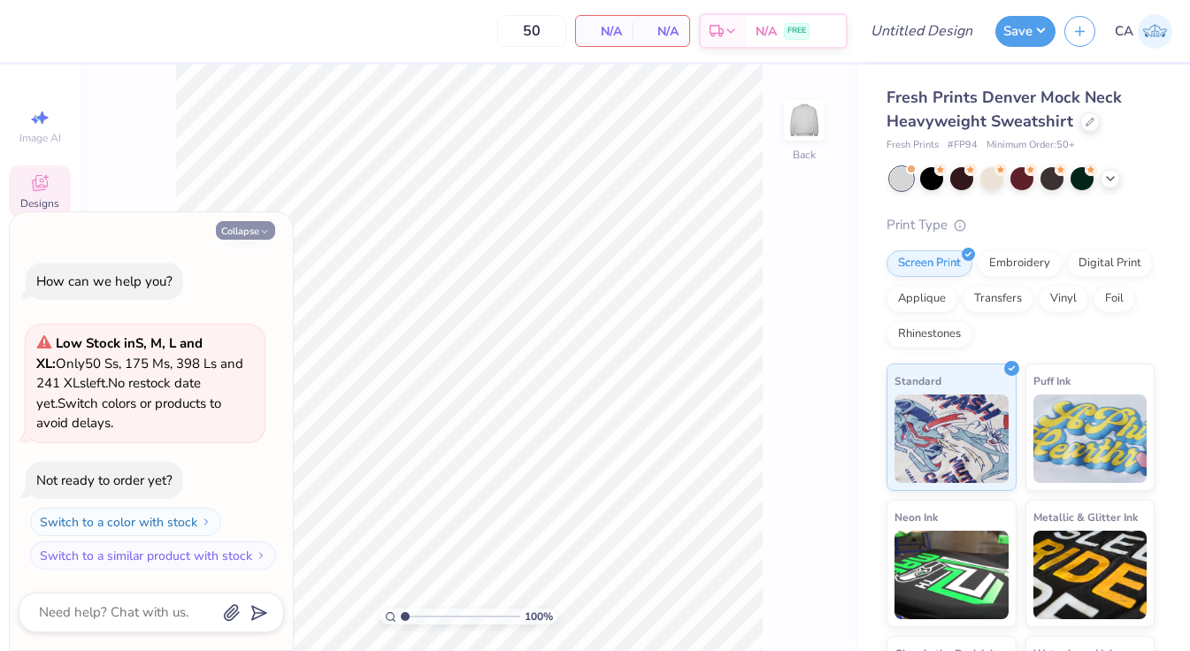
click at [250, 233] on button "Collapse" at bounding box center [245, 230] width 59 height 19
type textarea "x"
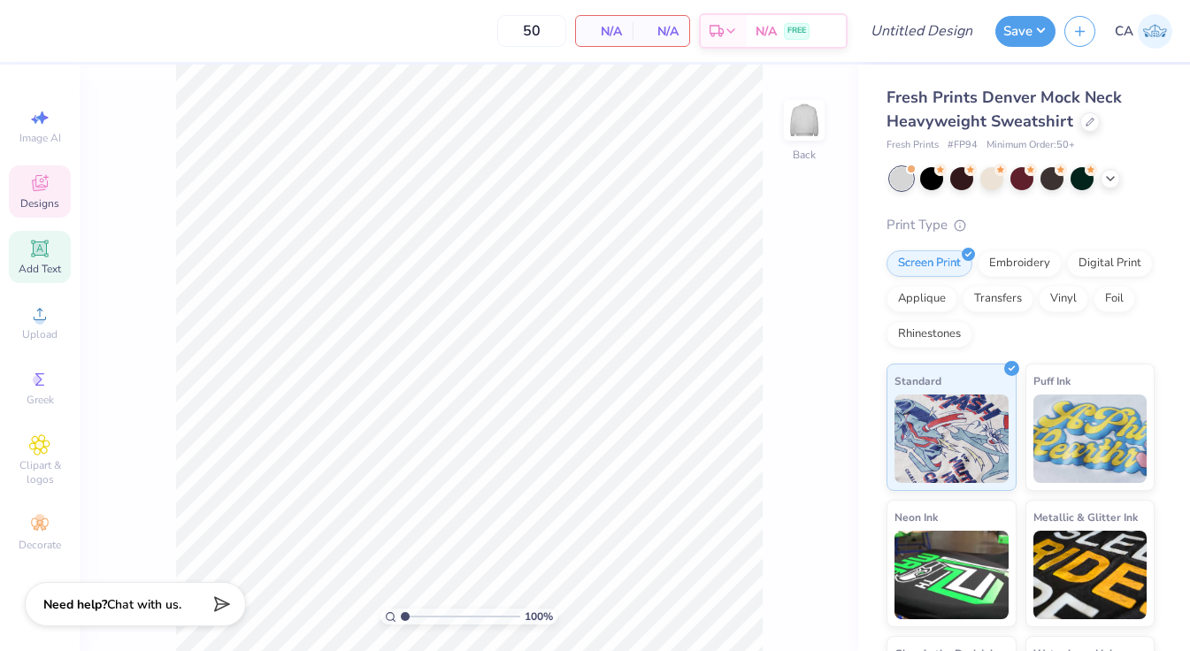
click at [53, 256] on div "Add Text" at bounding box center [40, 257] width 62 height 52
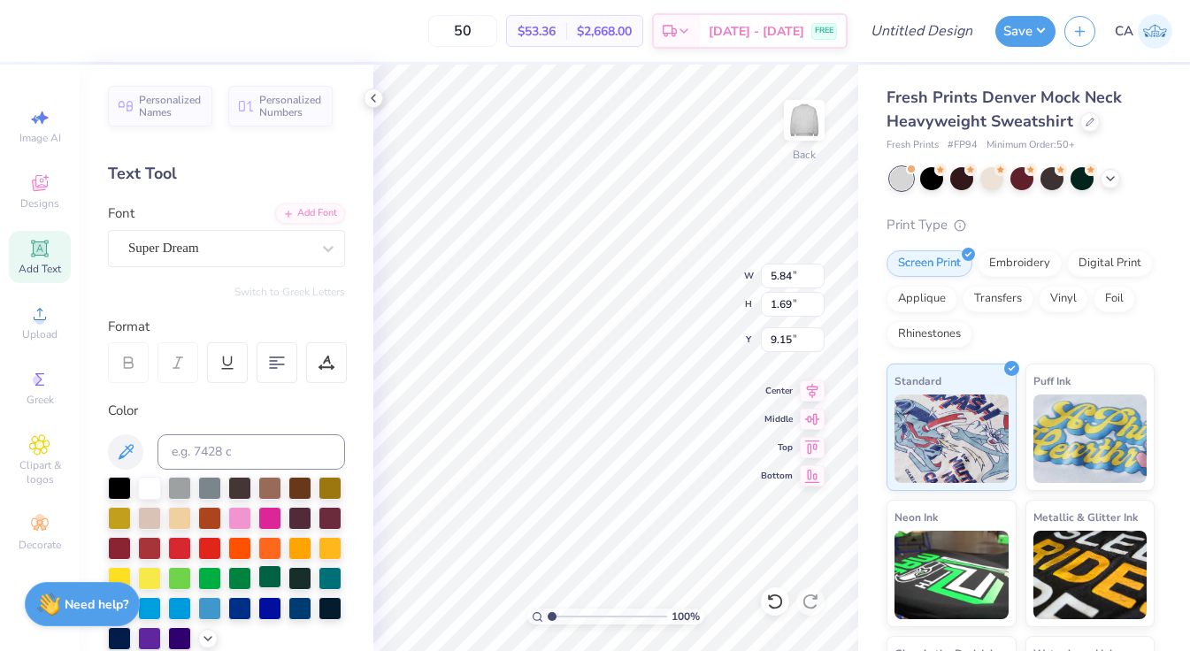
scroll to position [377, 0]
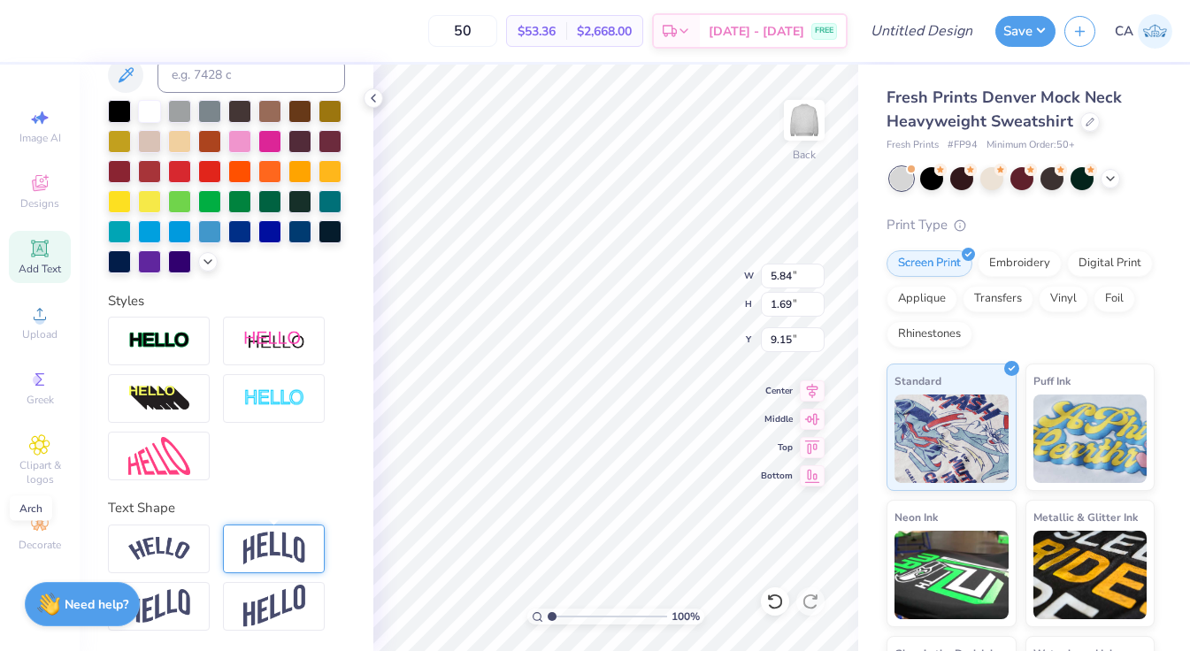
type textarea "ADPI"
click at [283, 549] on img at bounding box center [274, 549] width 62 height 34
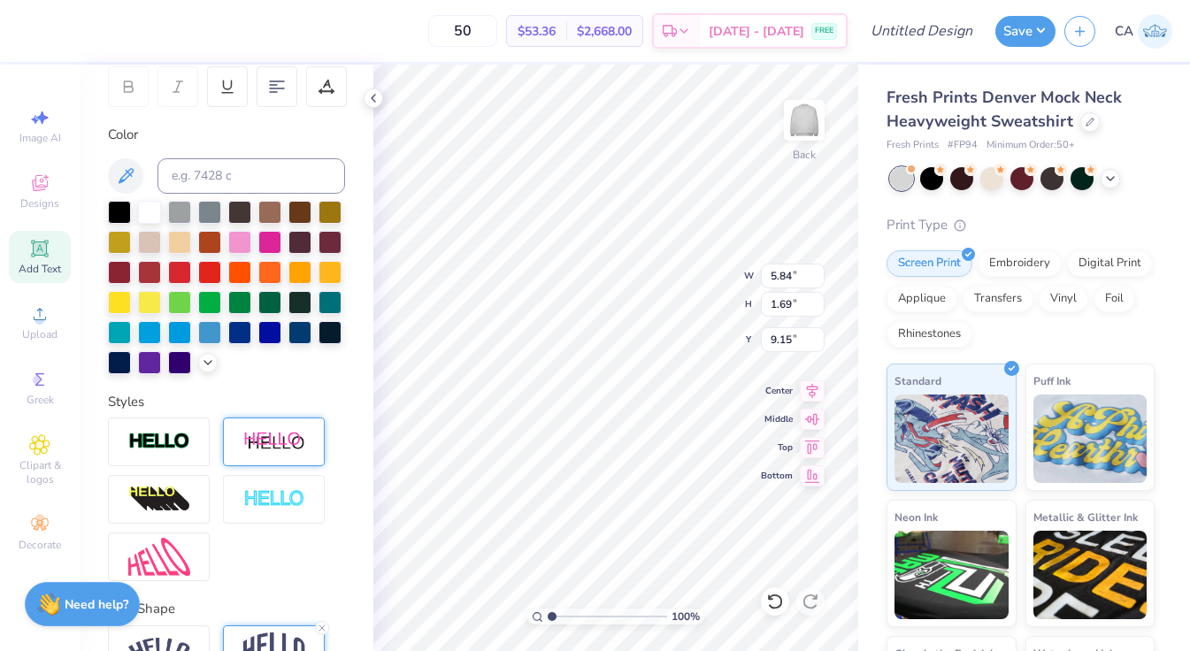
scroll to position [60, 0]
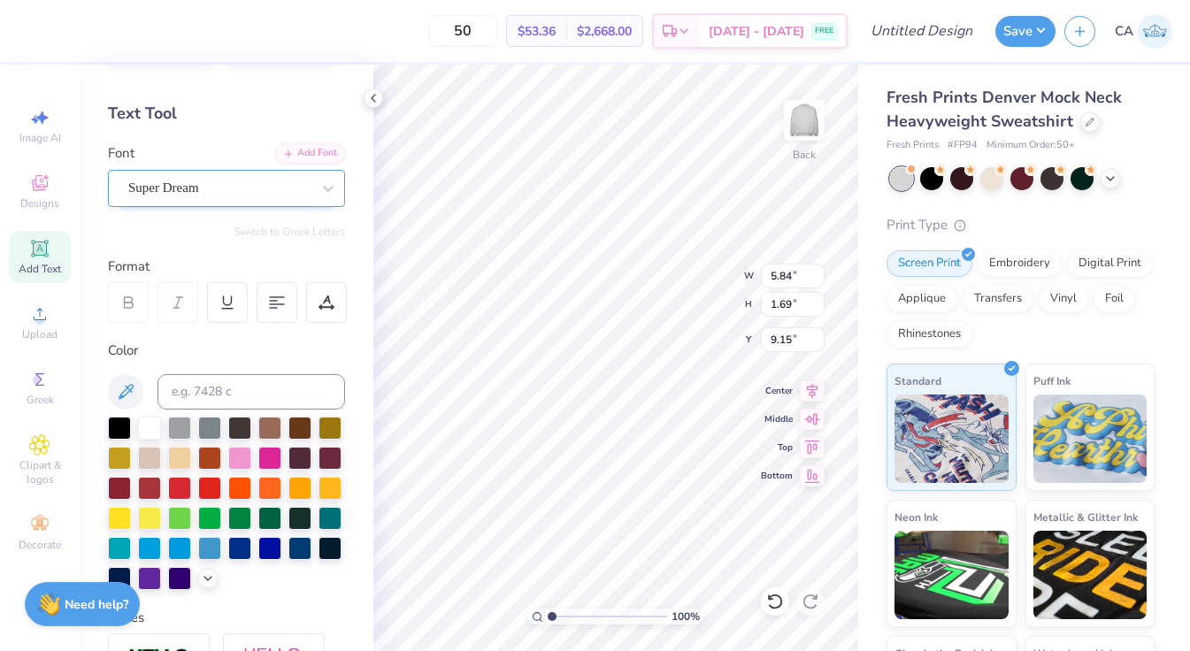
click at [198, 189] on div "Super Dream" at bounding box center [220, 187] width 186 height 27
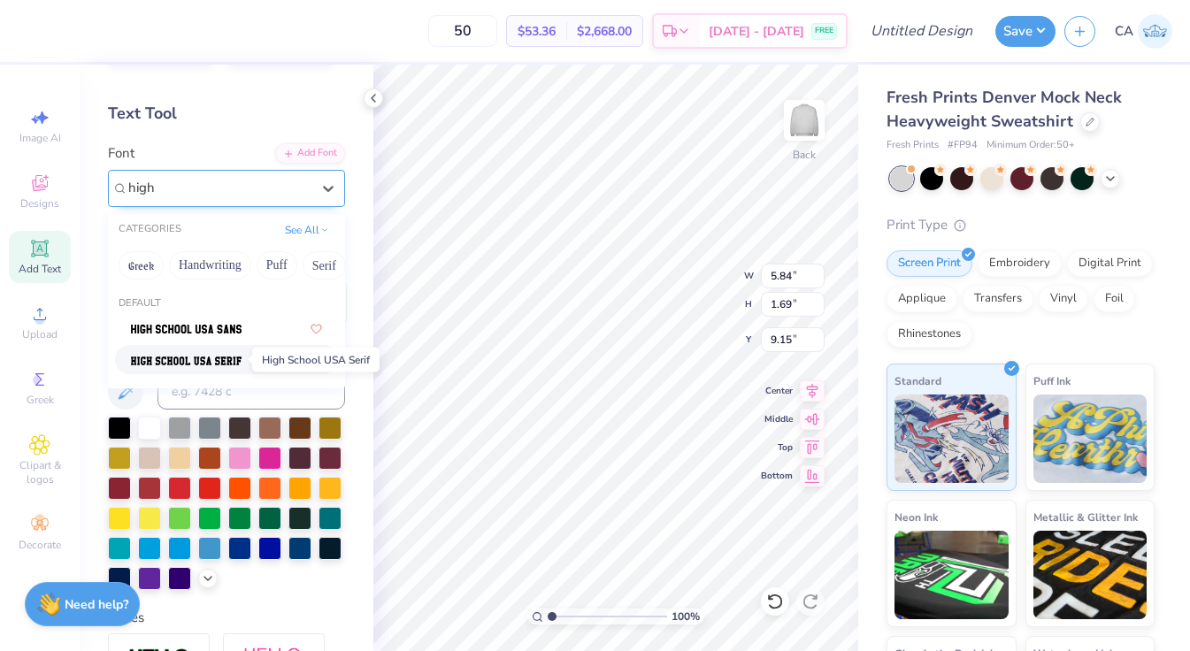
click at [239, 361] on img at bounding box center [186, 361] width 111 height 12
type input "high"
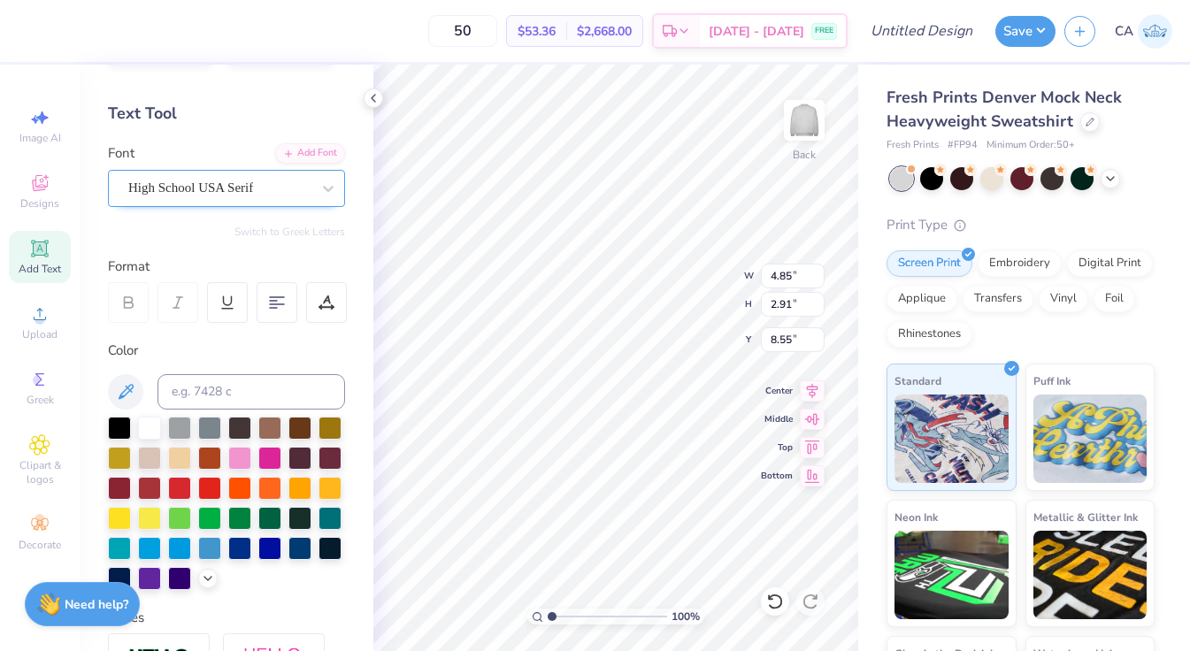
type input "9.74"
type input "5.83"
type input "3.00"
type input "11.34"
type input "6.79"
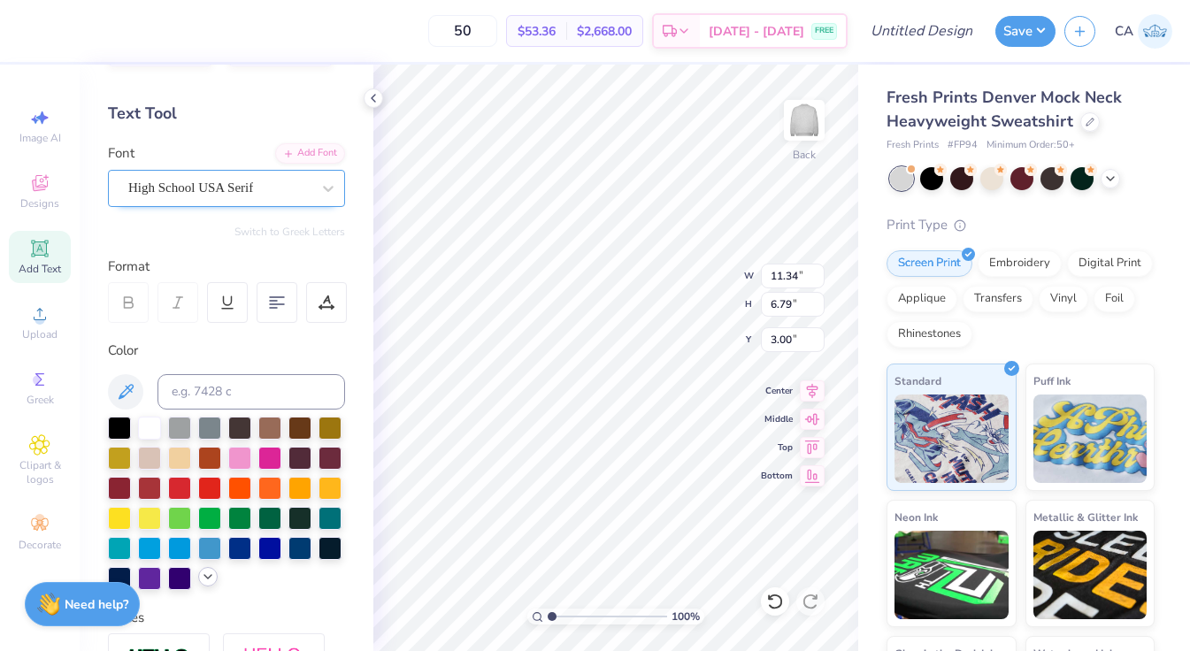
click at [209, 568] on div at bounding box center [207, 576] width 19 height 19
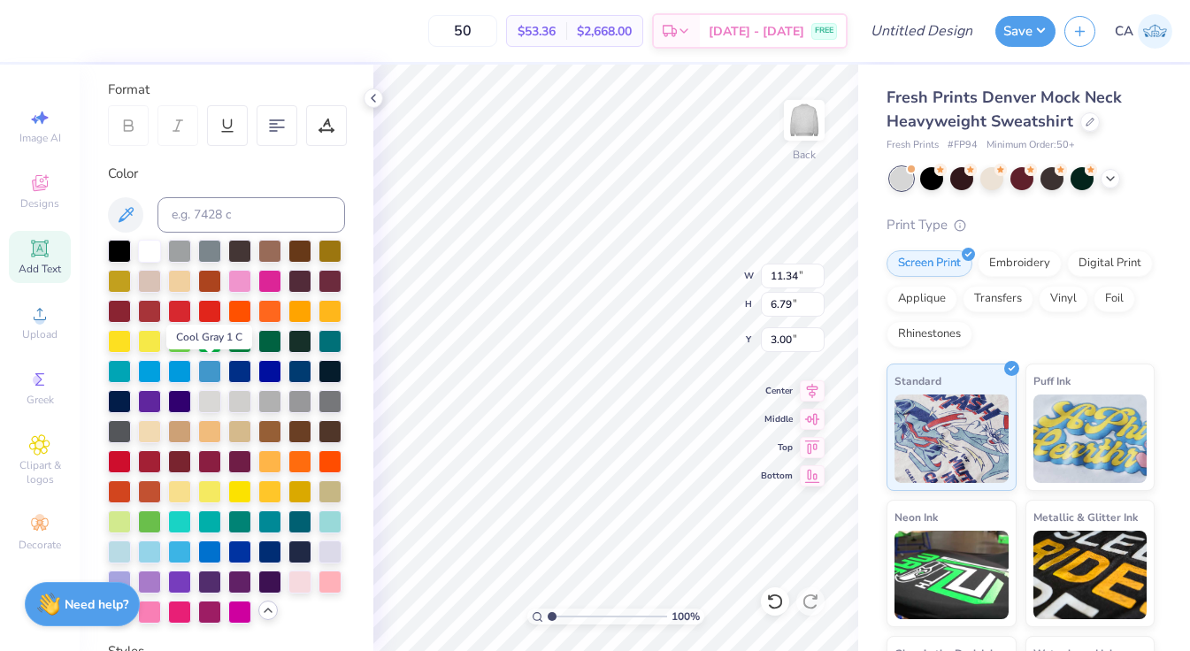
scroll to position [304, 0]
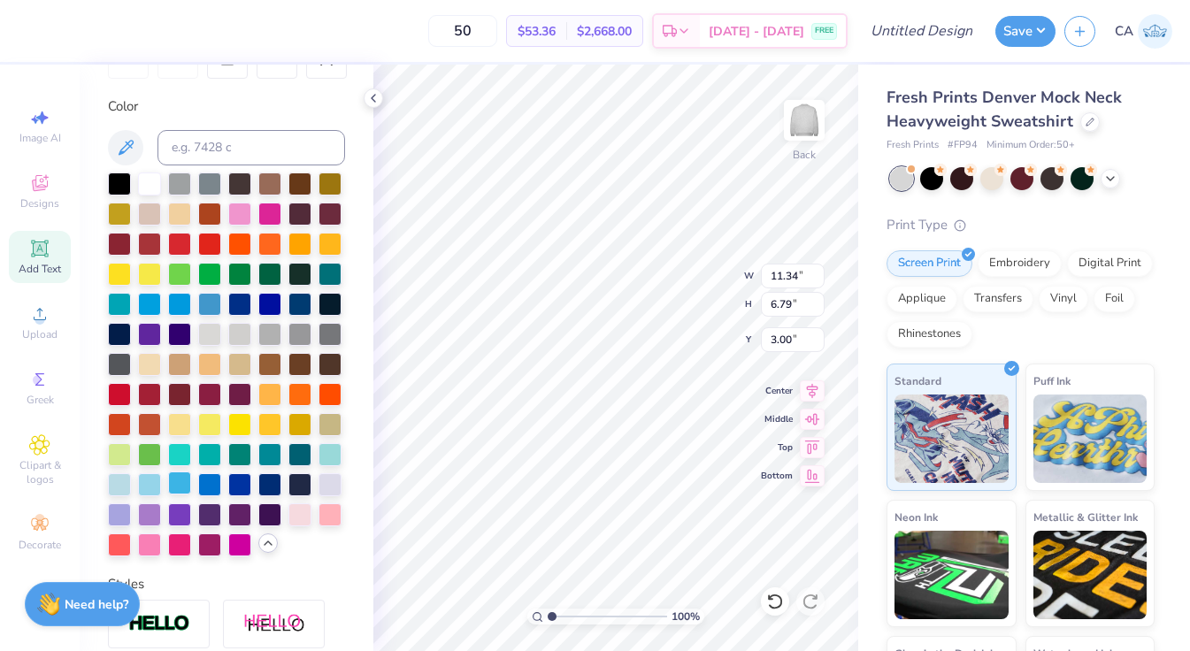
click at [177, 480] on div at bounding box center [179, 483] width 23 height 23
click at [950, 39] on input "Design Title" at bounding box center [943, 30] width 87 height 35
type input "ADPi Mock Neck Light Blue"
click at [1035, 34] on button "Save" at bounding box center [1026, 28] width 60 height 31
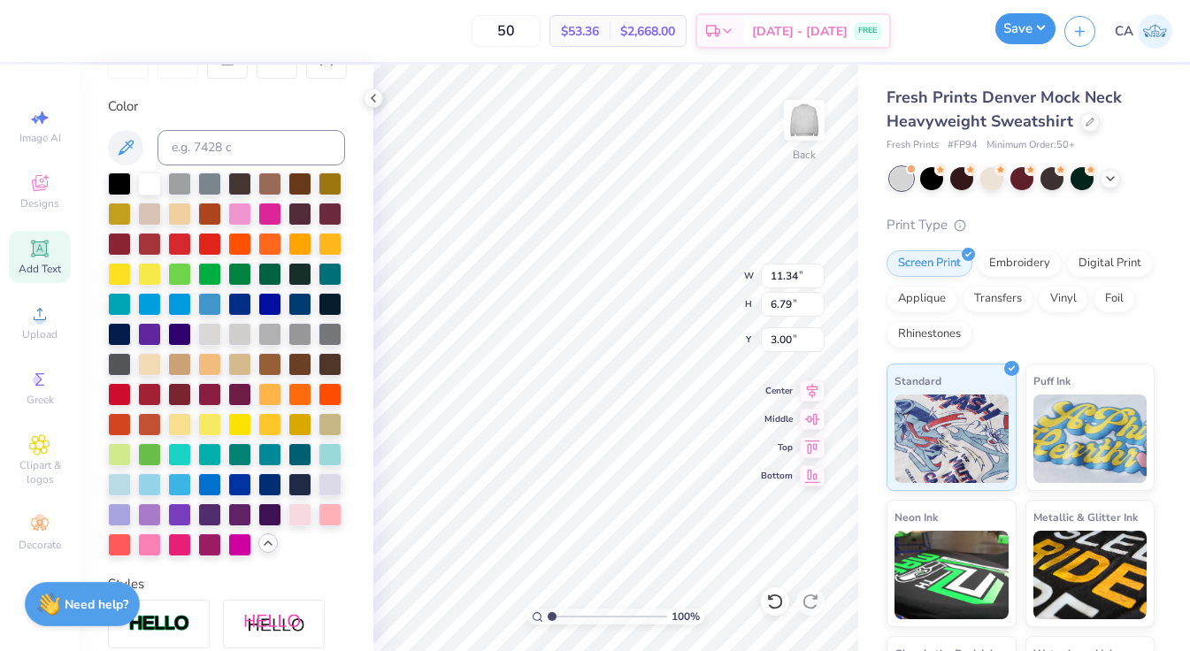
scroll to position [0, 0]
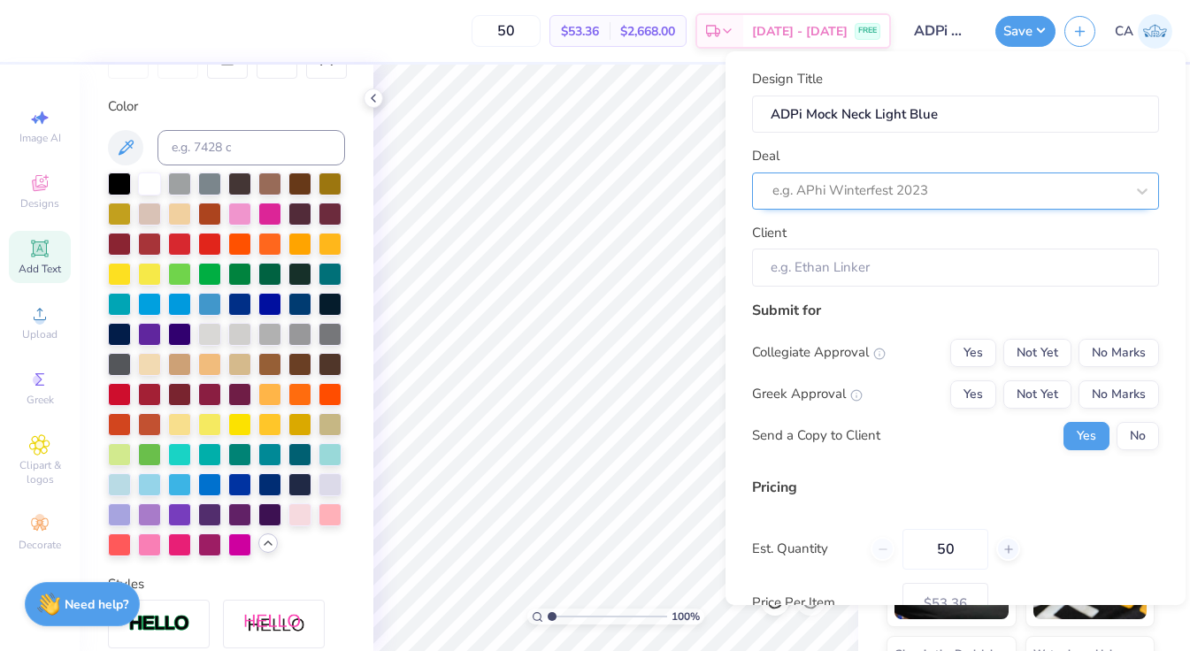
click at [1015, 201] on div at bounding box center [949, 191] width 352 height 24
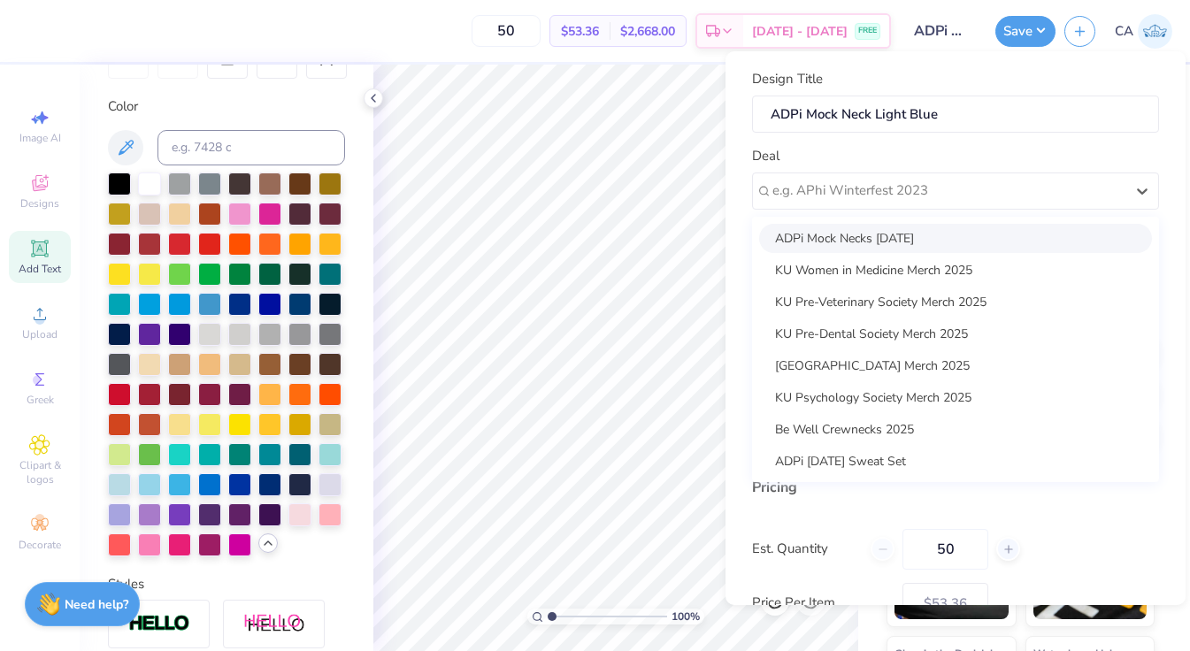
click at [979, 242] on div "ADPi Mock Necks [DATE]" at bounding box center [955, 238] width 393 height 29
type input "[PERSON_NAME]"
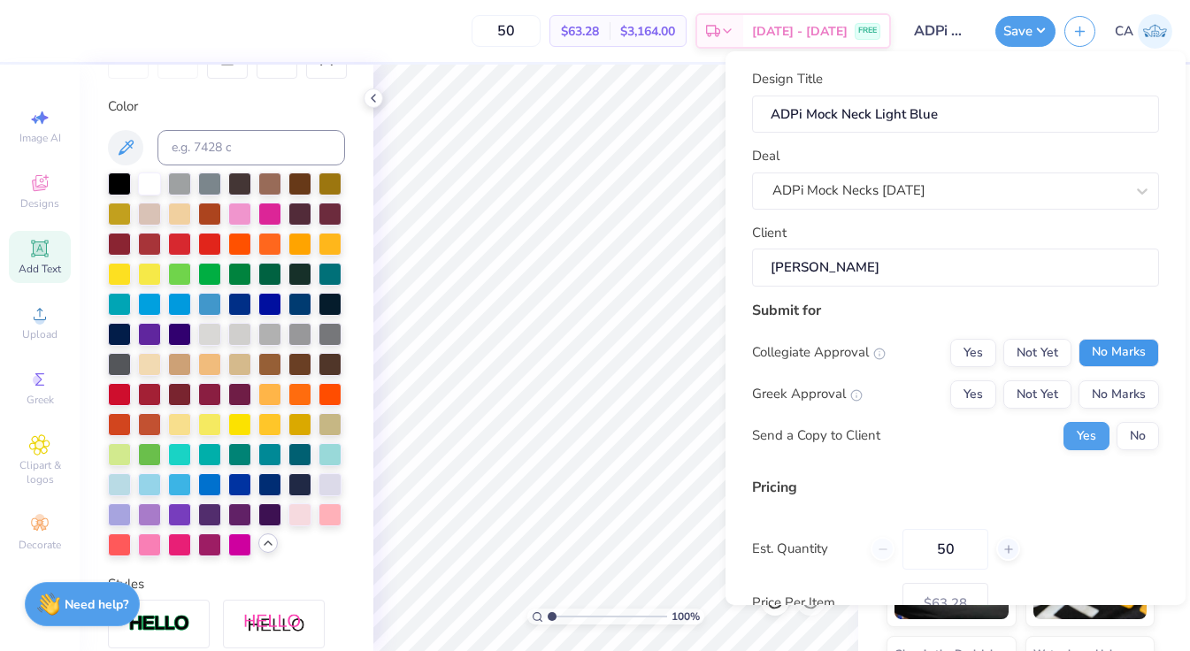
click at [1119, 353] on button "No Marks" at bounding box center [1119, 353] width 81 height 28
click at [982, 393] on button "Yes" at bounding box center [973, 395] width 46 height 28
click at [1149, 430] on button "No" at bounding box center [1138, 436] width 42 height 28
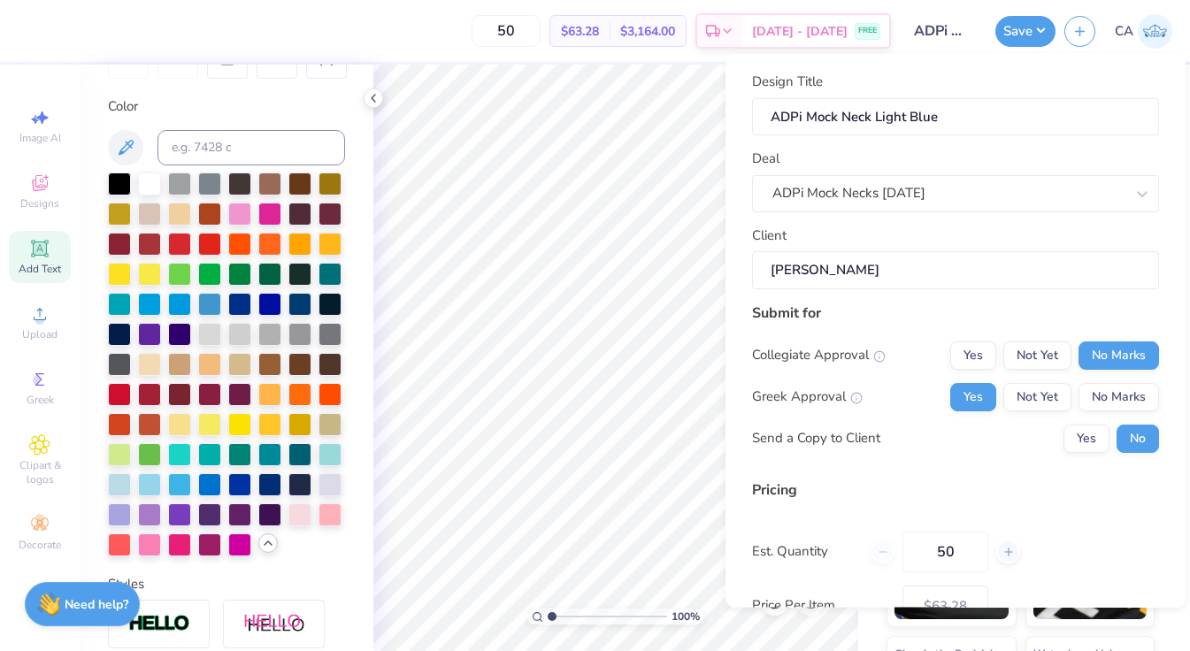
scroll to position [121, 0]
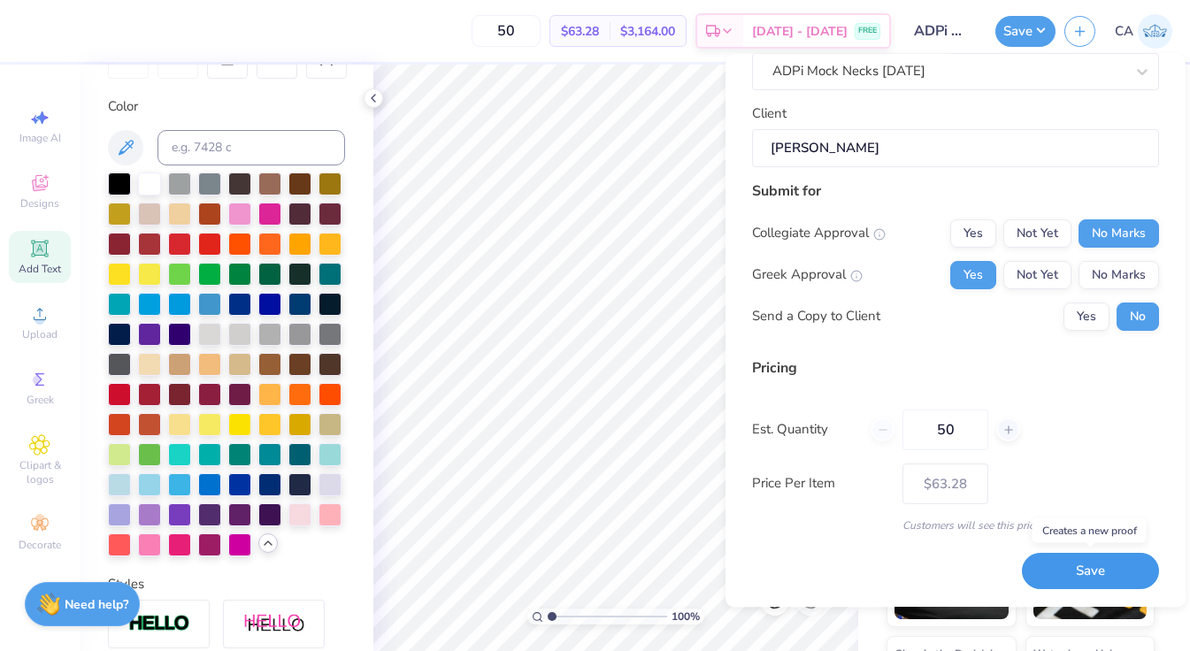
click at [1105, 570] on button "Save" at bounding box center [1090, 572] width 137 height 36
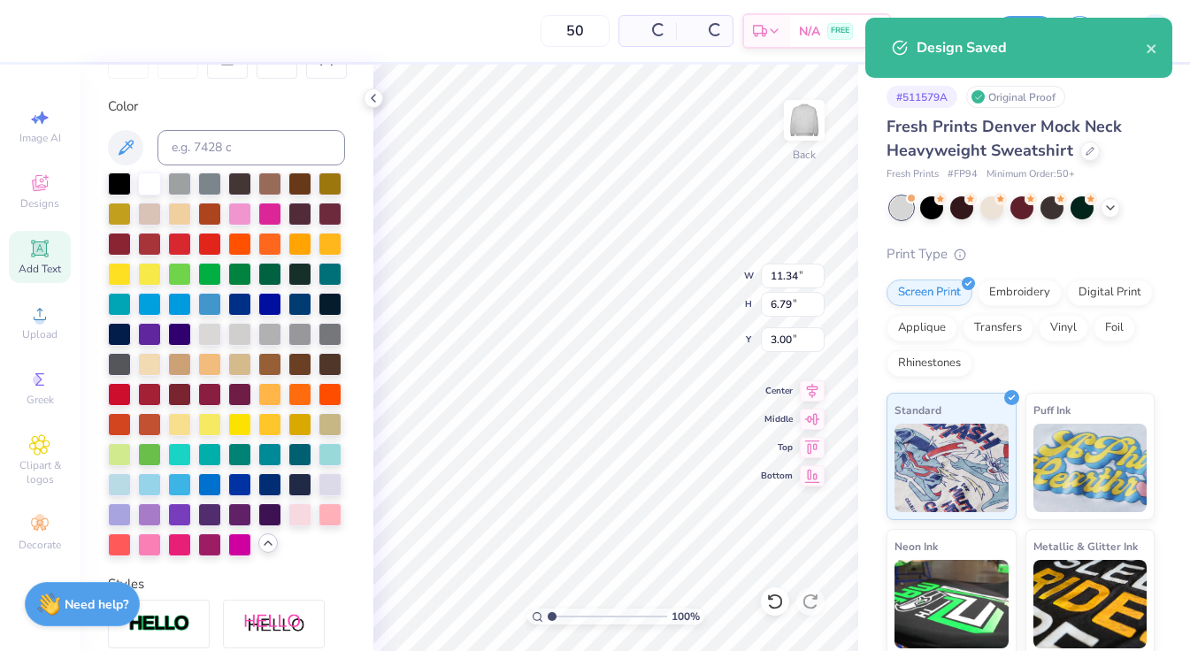
type input "$63.28"
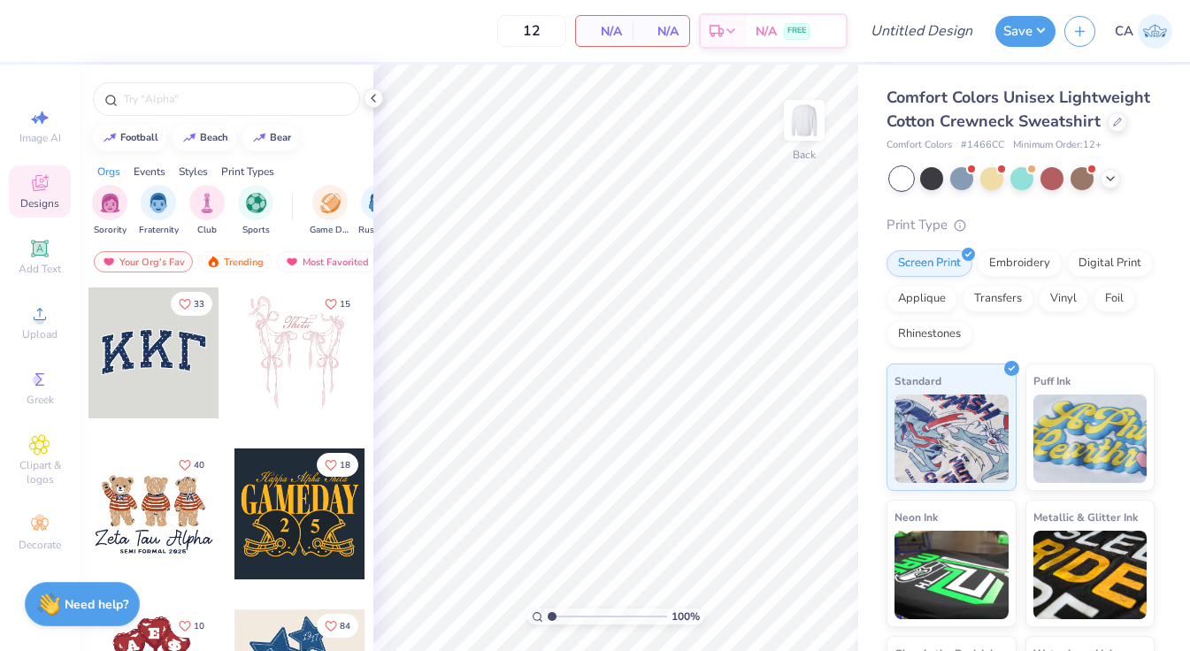
click at [160, 352] on div at bounding box center [153, 353] width 131 height 131
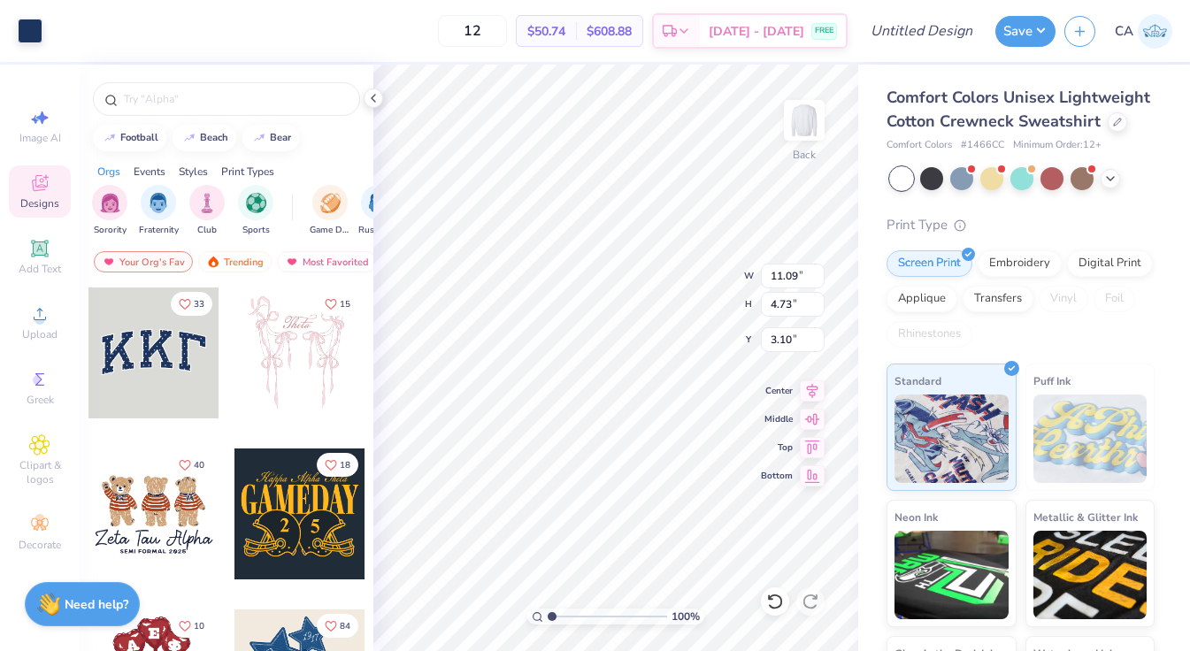
type input "11.09"
type input "4.73"
type input "4.52"
type input "3.00"
type input "4.66"
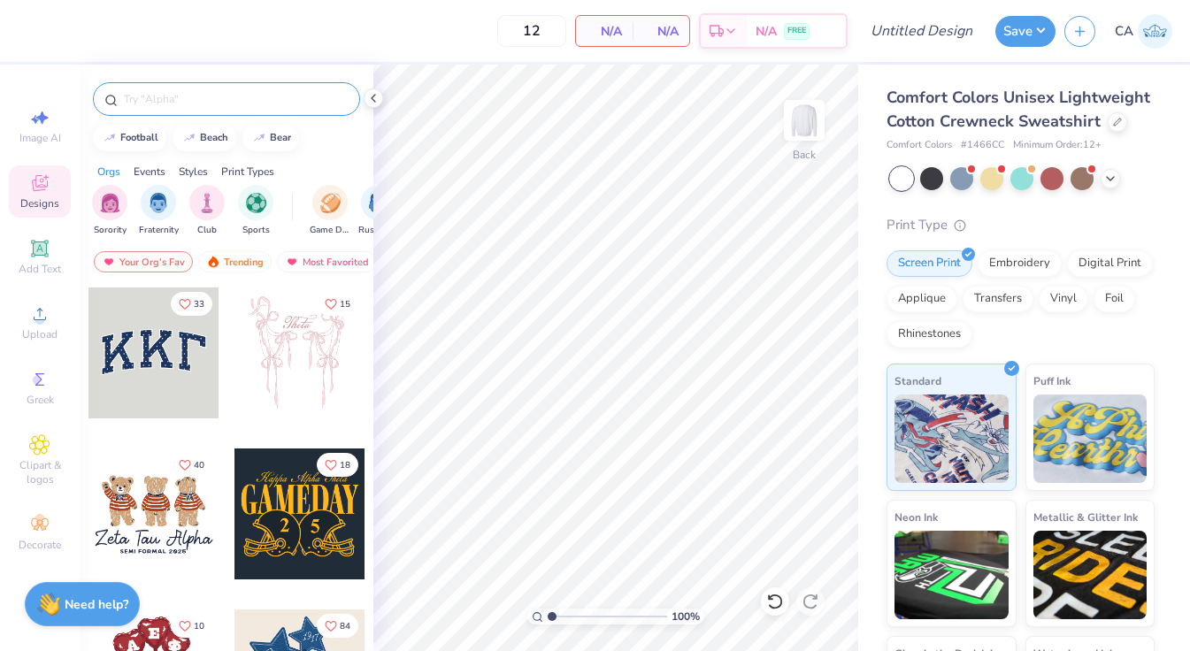
click at [158, 97] on input "text" at bounding box center [235, 99] width 227 height 18
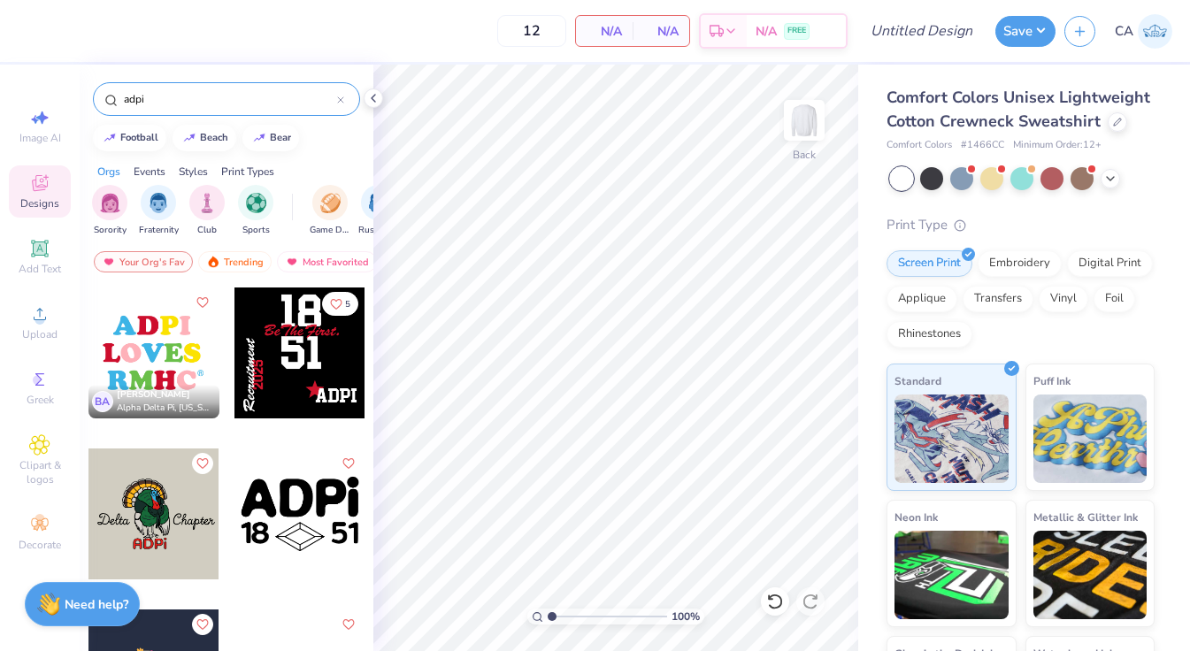
type input "adpi"
click at [340, 96] on icon at bounding box center [340, 99] width 7 height 7
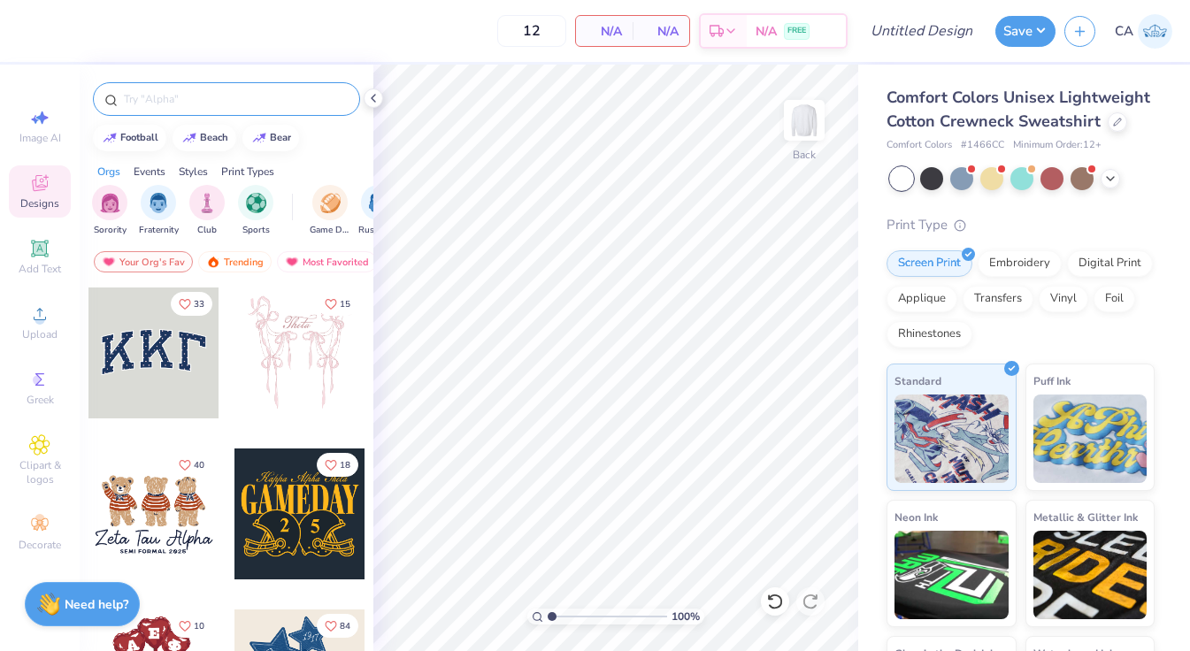
click at [90, 58] on div "12 N/A Per Item N/A Total Est. Delivery N/A FREE" at bounding box center [437, 31] width 821 height 62
click at [149, 345] on div at bounding box center [153, 353] width 131 height 131
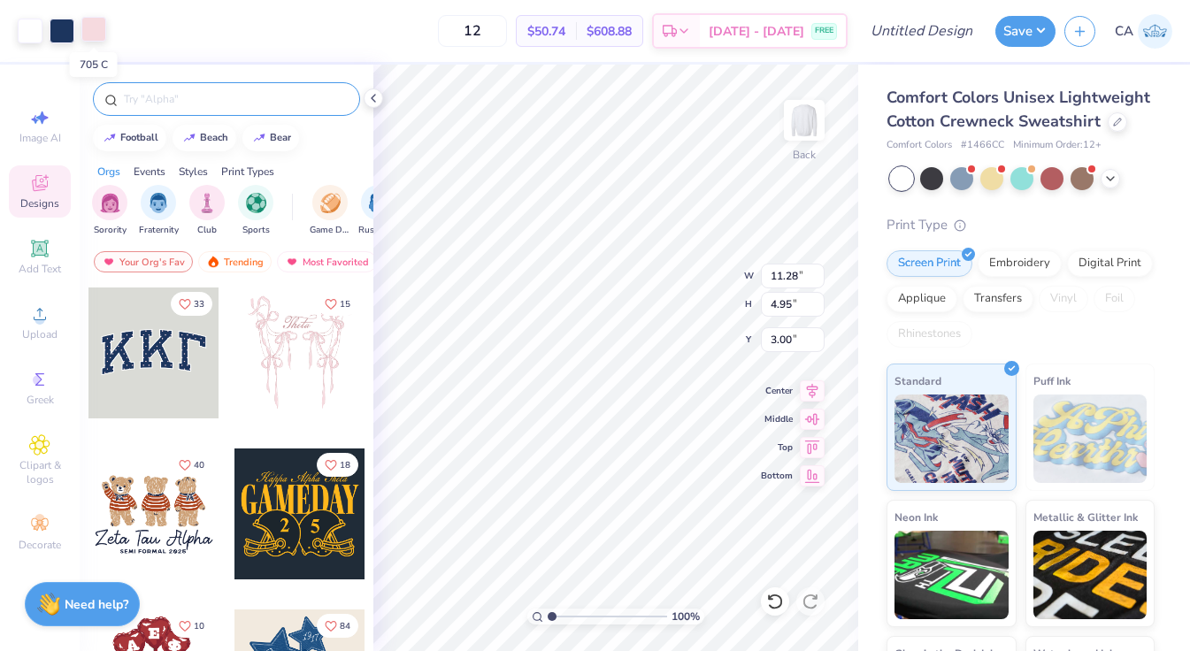
click at [94, 21] on div at bounding box center [93, 29] width 25 height 25
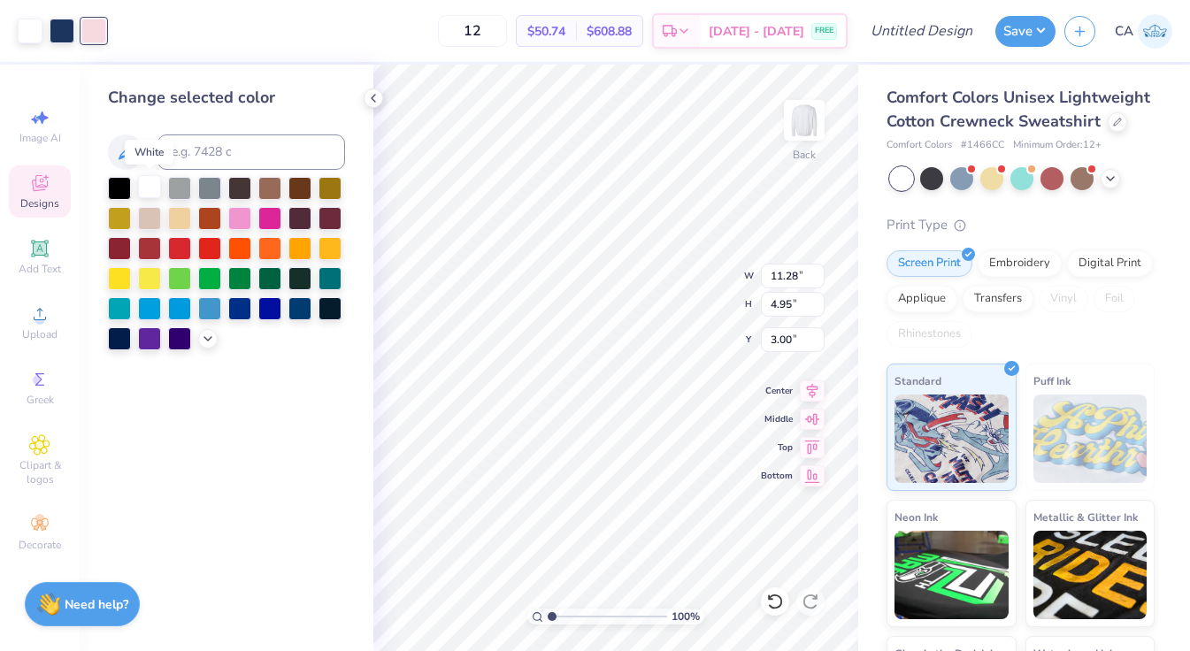
click at [148, 184] on div at bounding box center [149, 186] width 23 height 23
click at [218, 74] on div "Change selected color" at bounding box center [227, 358] width 294 height 587
click at [370, 98] on icon at bounding box center [373, 98] width 14 height 14
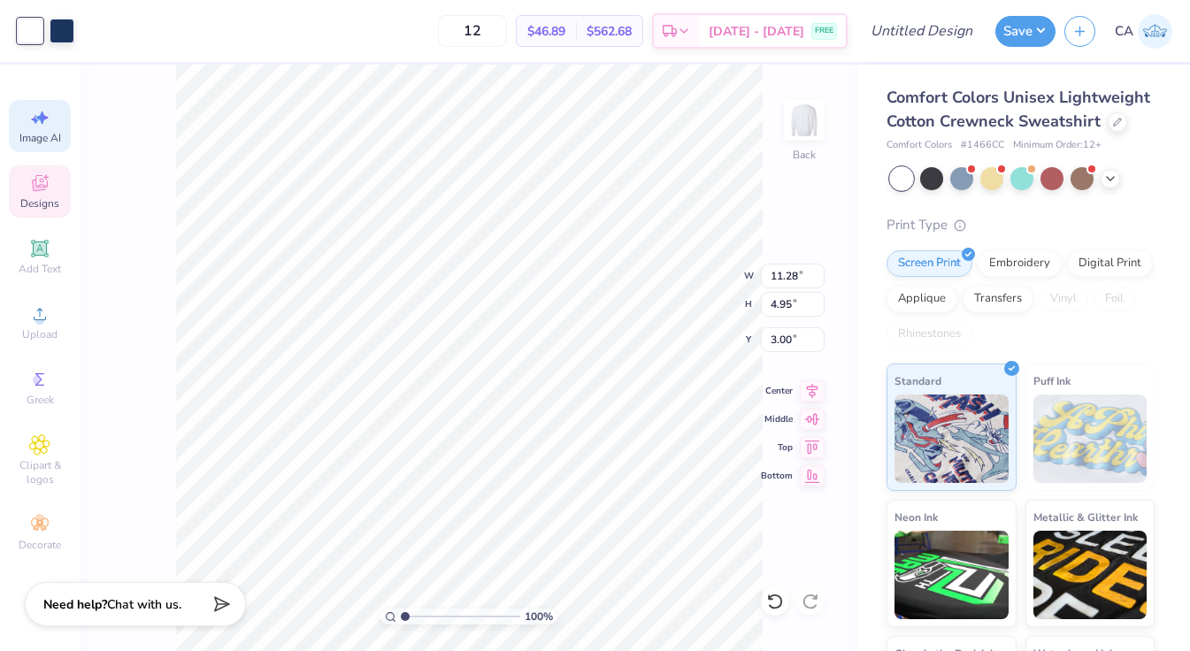
click at [47, 114] on icon at bounding box center [39, 117] width 21 height 21
select select "4"
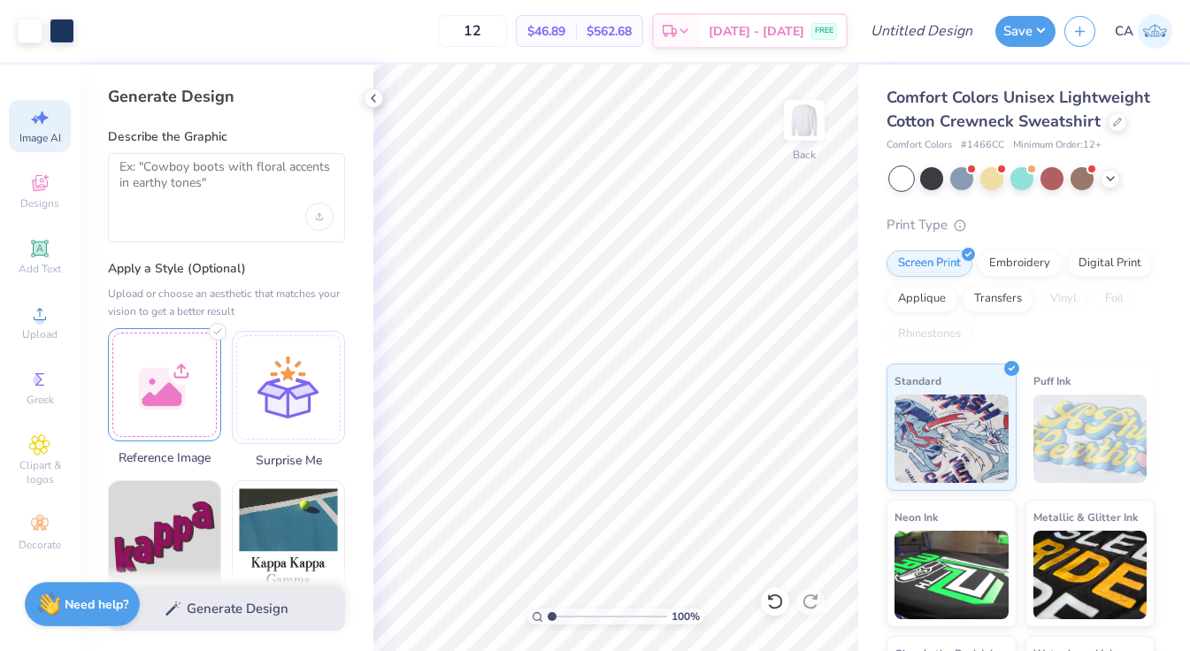
click at [183, 371] on div at bounding box center [164, 384] width 113 height 113
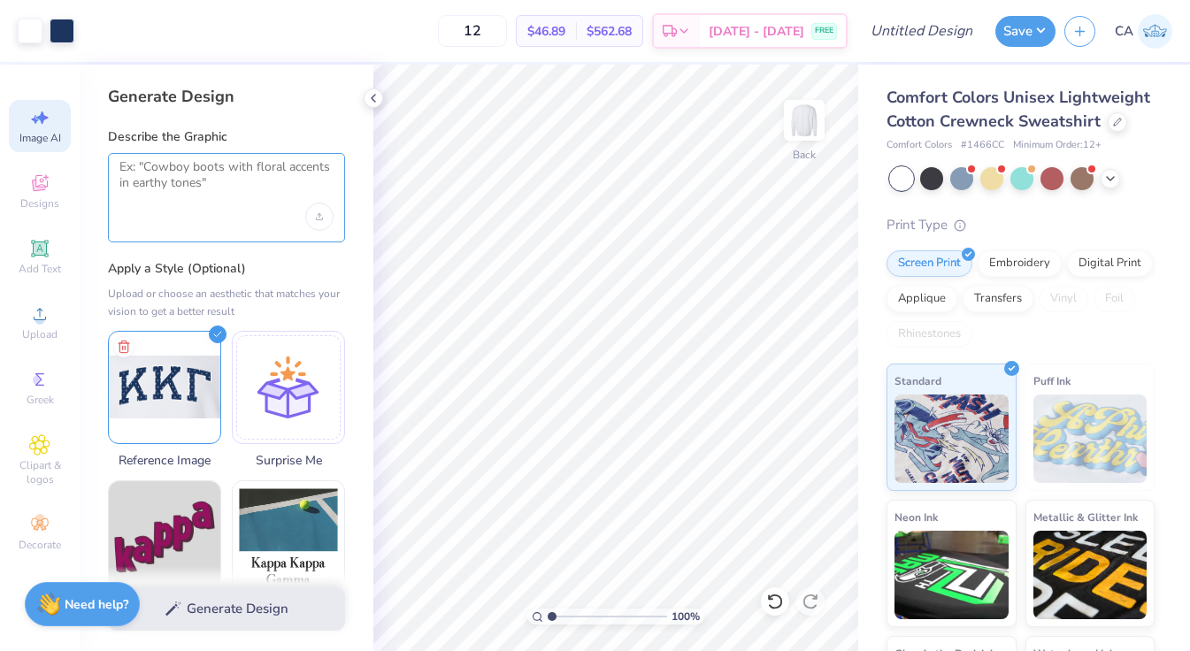
click at [214, 189] on textarea at bounding box center [226, 181] width 214 height 44
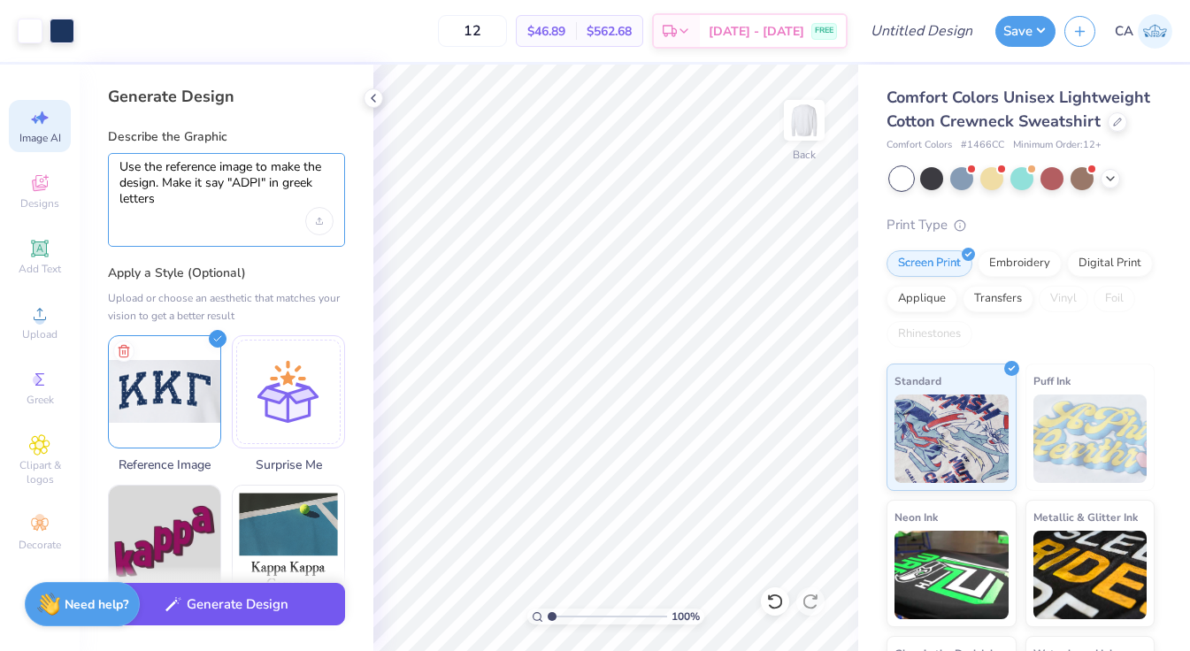
type textarea "Use the reference image to make the design. Make it say "ADPI" in greek letters"
click at [235, 606] on button "Generate Design" at bounding box center [226, 604] width 237 height 43
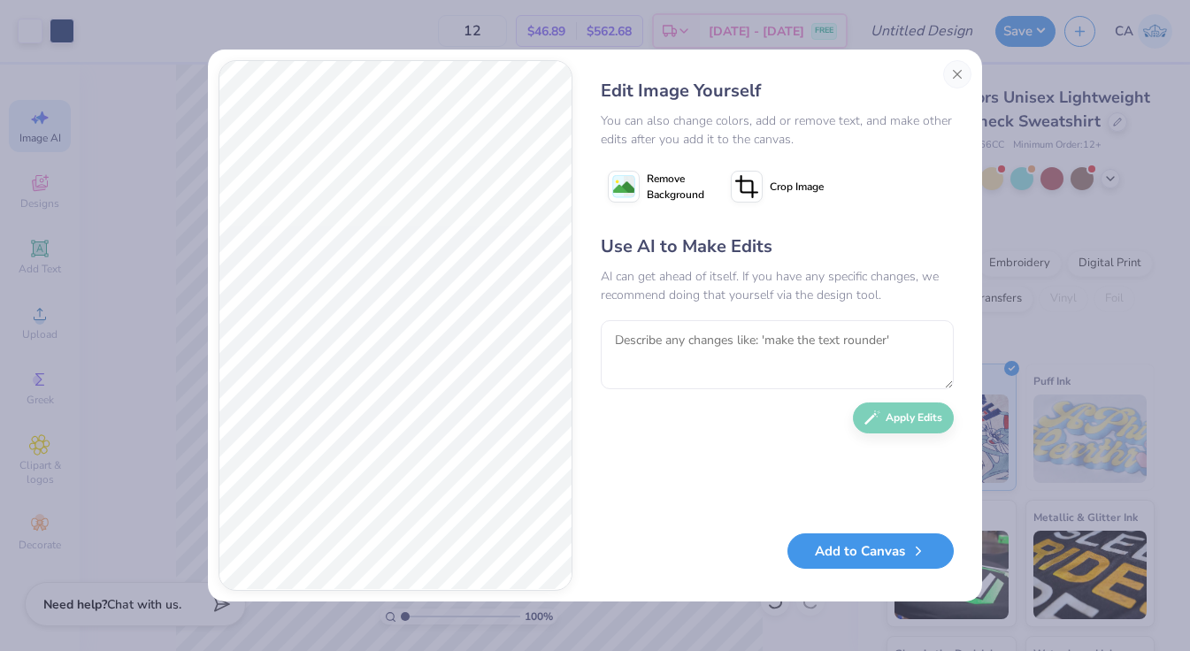
click at [860, 558] on button "Add to Canvas" at bounding box center [871, 552] width 166 height 36
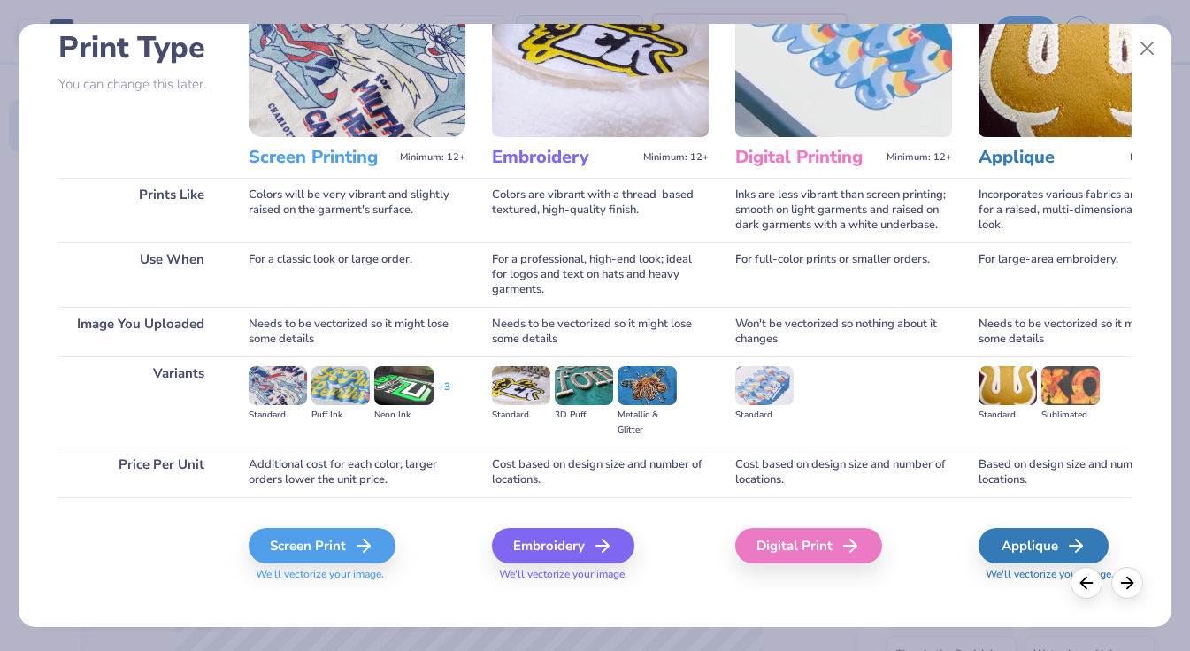
scroll to position [142, 0]
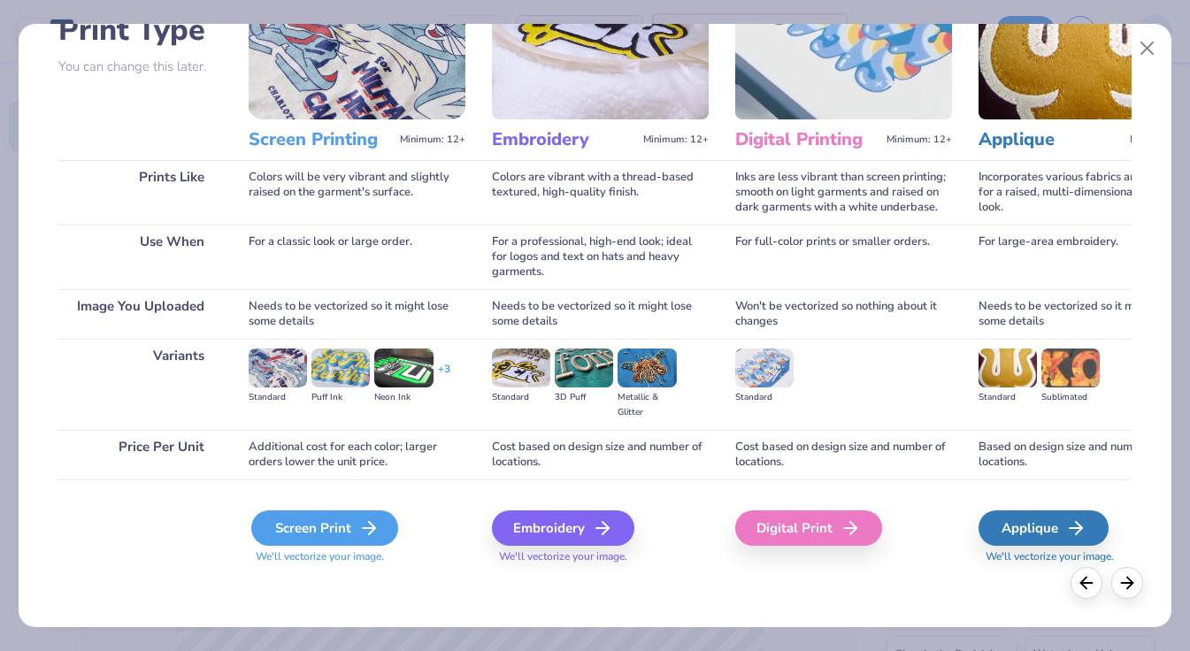
click at [339, 531] on div "Screen Print" at bounding box center [324, 528] width 147 height 35
click at [327, 529] on div "Screen Print" at bounding box center [324, 528] width 147 height 35
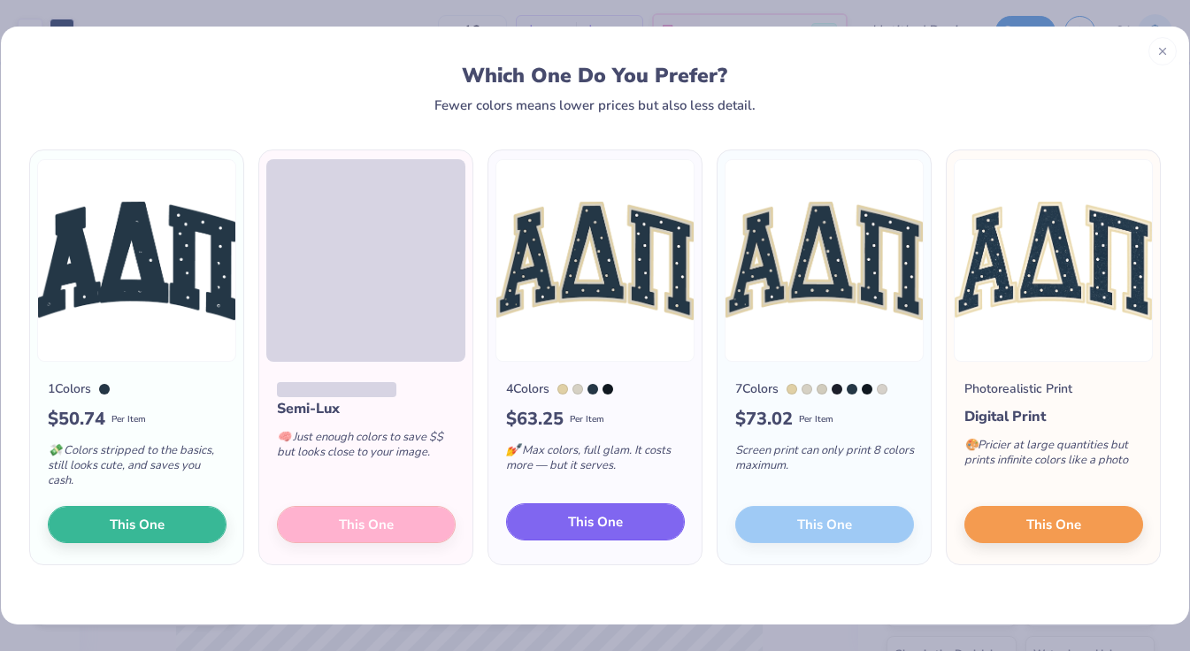
click at [546, 516] on button "This One" at bounding box center [595, 522] width 179 height 37
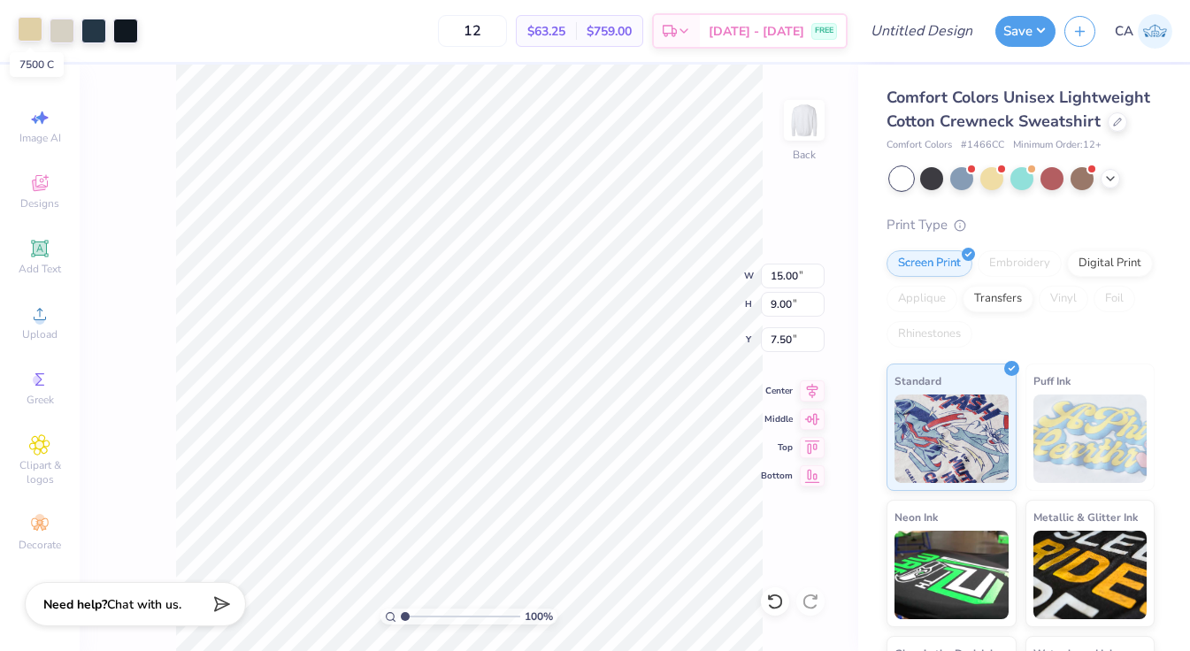
click at [34, 29] on div at bounding box center [30, 29] width 25 height 25
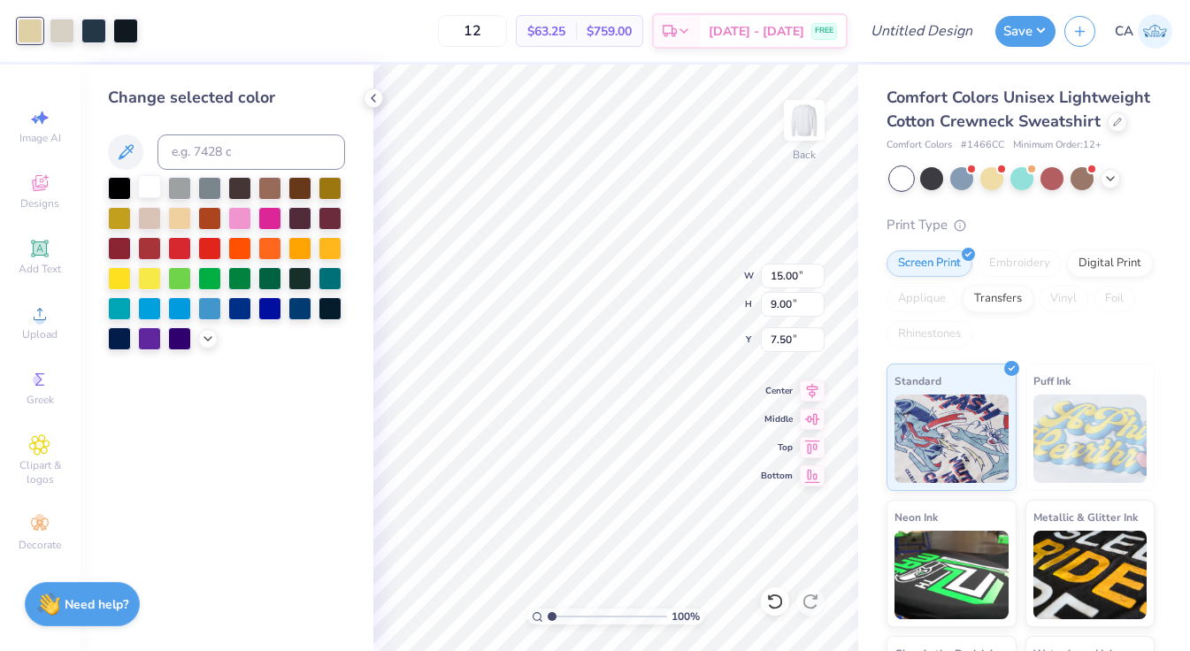
click at [148, 186] on div at bounding box center [149, 186] width 23 height 23
click at [58, 30] on div at bounding box center [62, 29] width 25 height 25
click at [150, 183] on div at bounding box center [149, 186] width 23 height 23
click at [95, 24] on div at bounding box center [93, 29] width 25 height 25
click at [182, 151] on input at bounding box center [252, 152] width 188 height 35
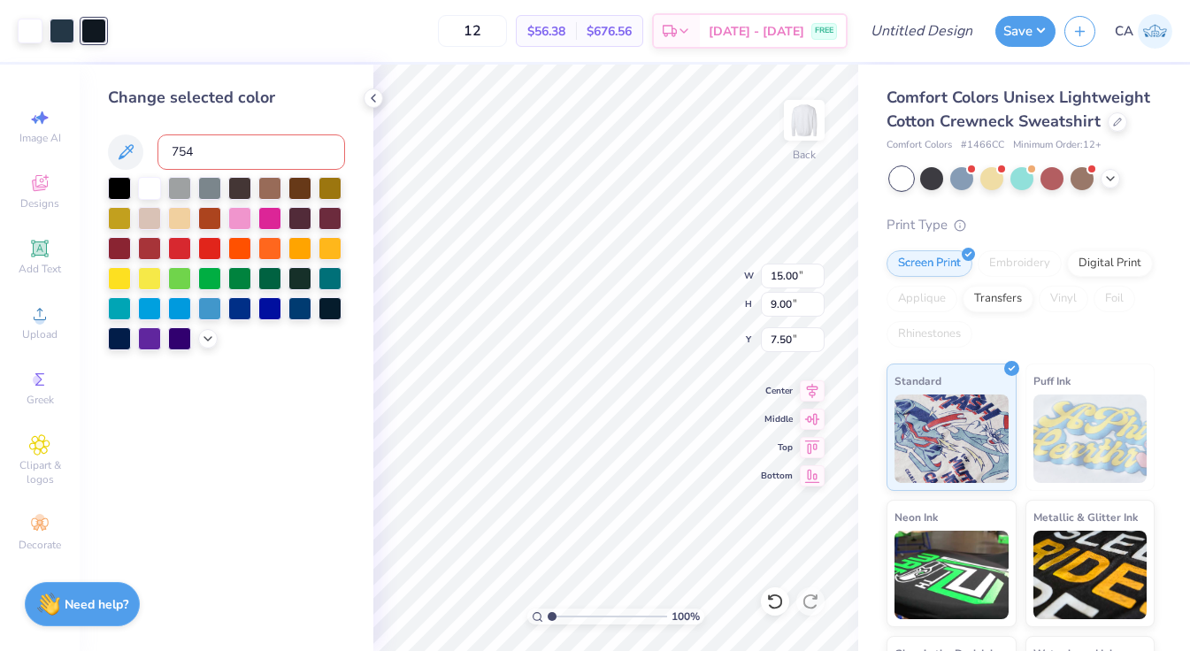
type input "7546"
type input "11.28"
type input "4.95"
type input "3.00"
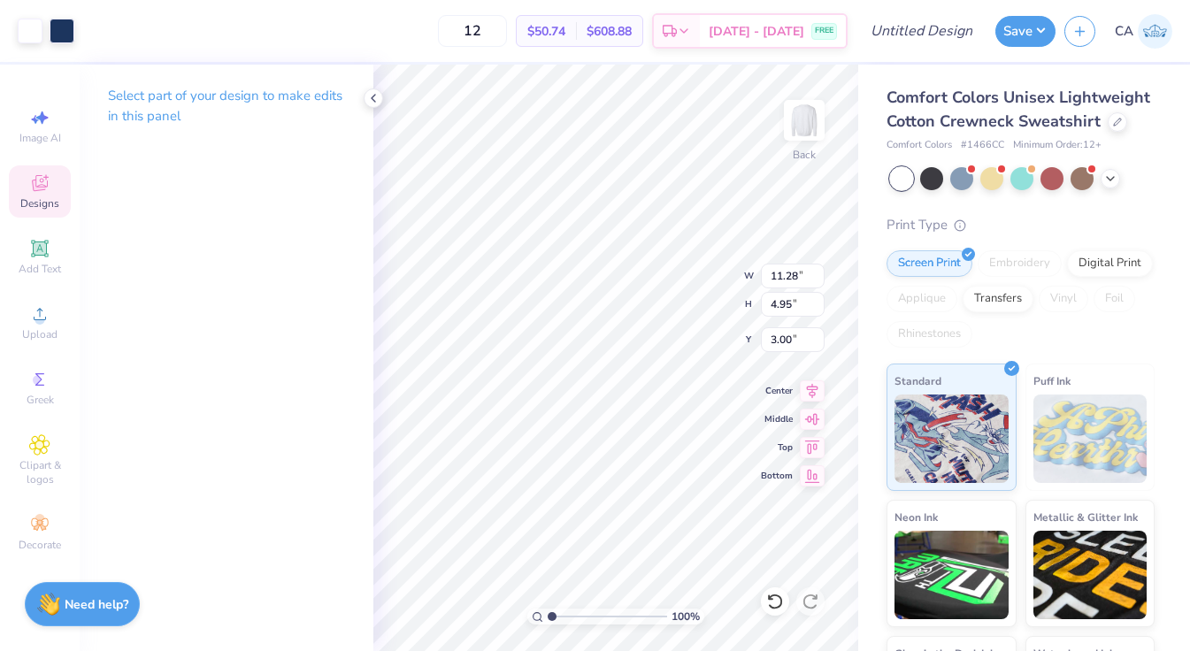
type input "15.00"
type input "9.00"
type input "7.50"
click at [65, 27] on div at bounding box center [62, 29] width 25 height 25
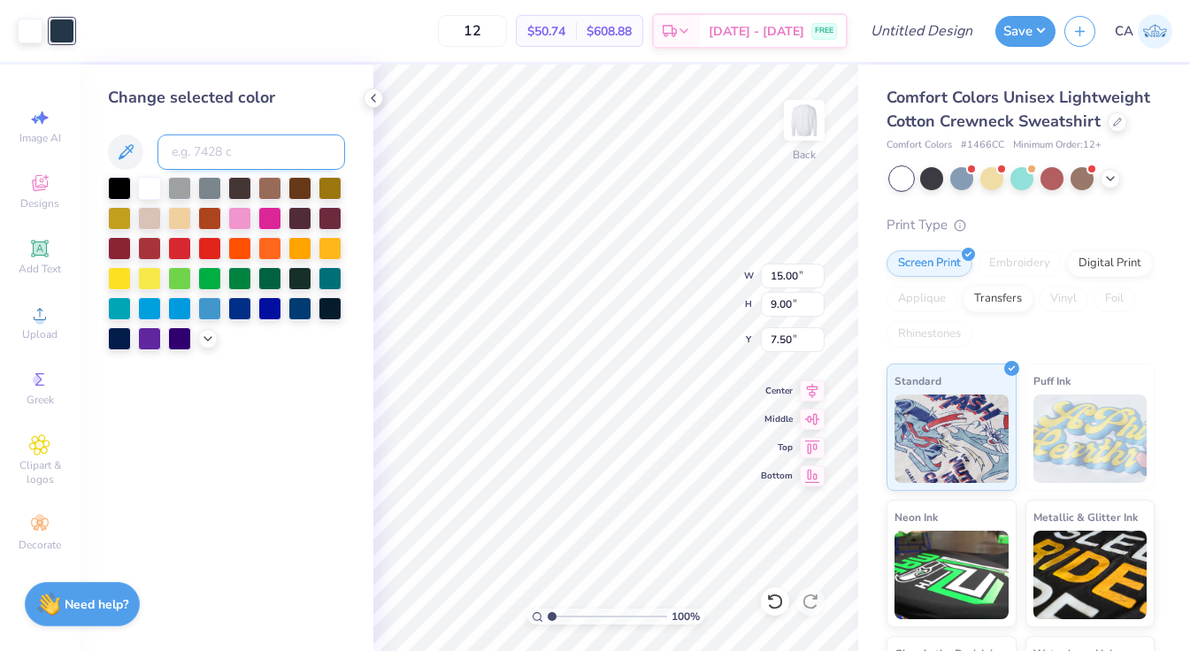
click at [210, 158] on input at bounding box center [252, 152] width 188 height 35
type input "534"
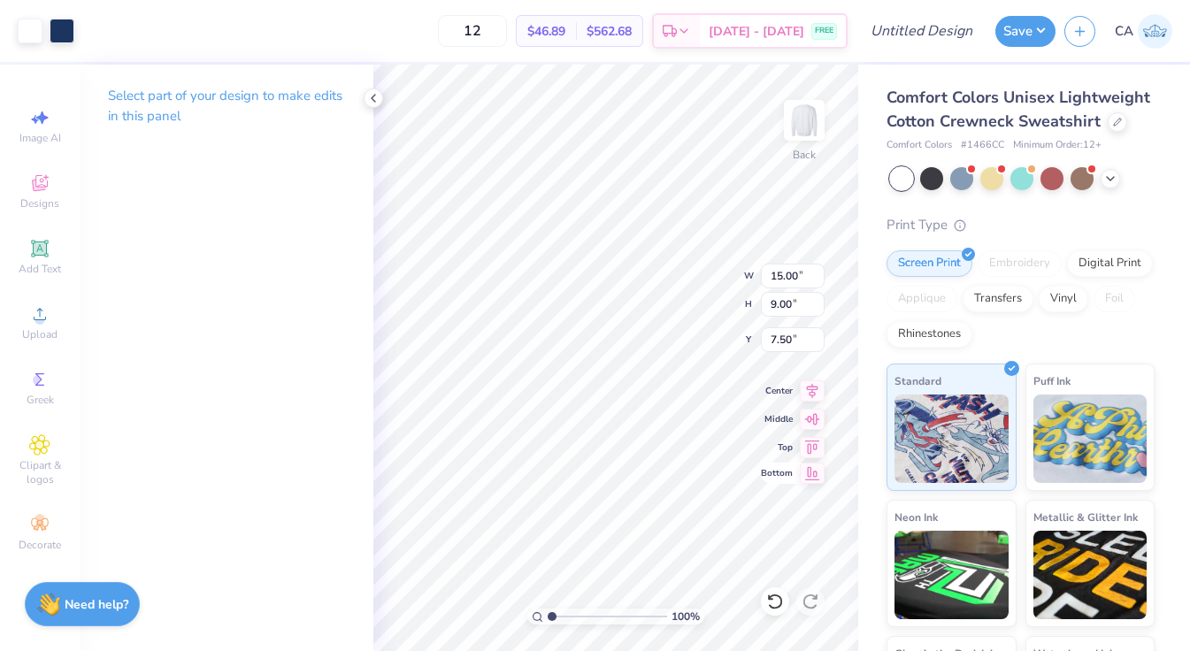
type input "11.35"
type input "6.81"
type input "4.27"
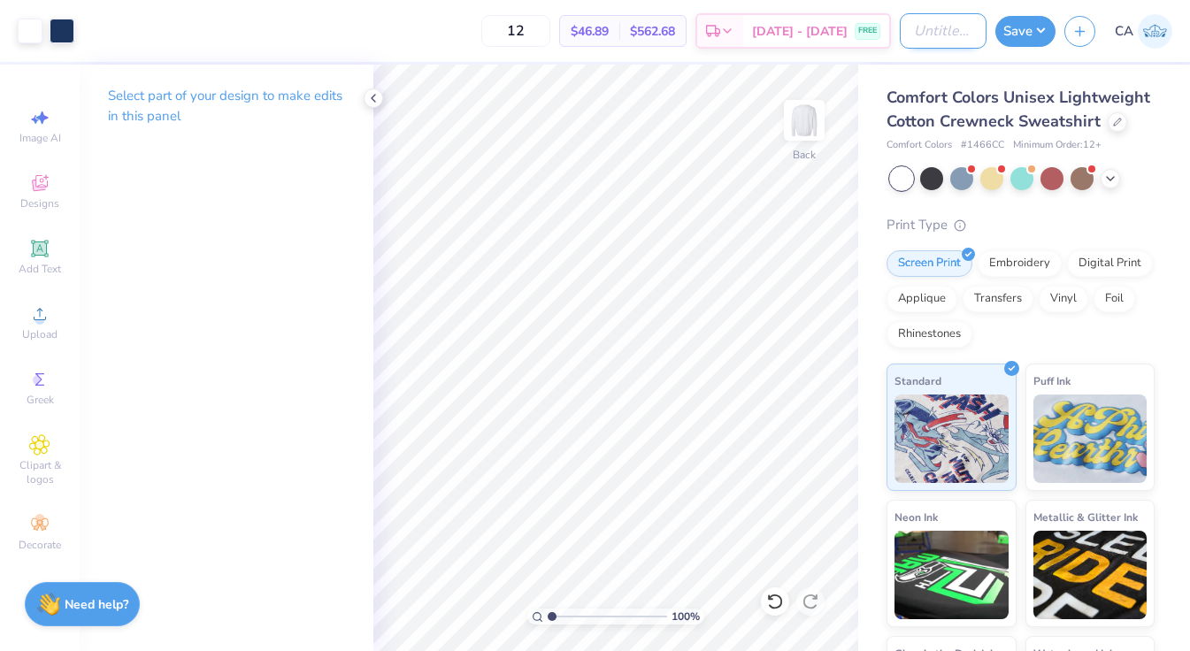
click at [915, 32] on input "Design Title" at bounding box center [943, 30] width 87 height 35
type input "ADPi Comfort Colors Crew"
click at [1033, 31] on button "Save" at bounding box center [1026, 28] width 60 height 31
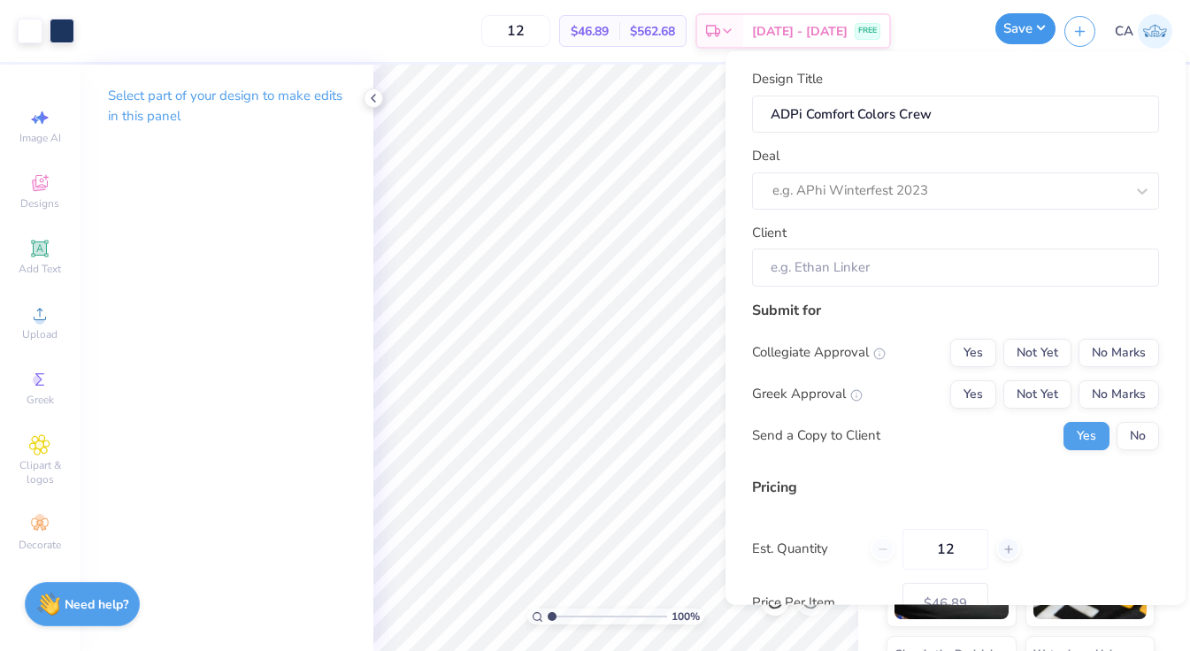
scroll to position [0, 0]
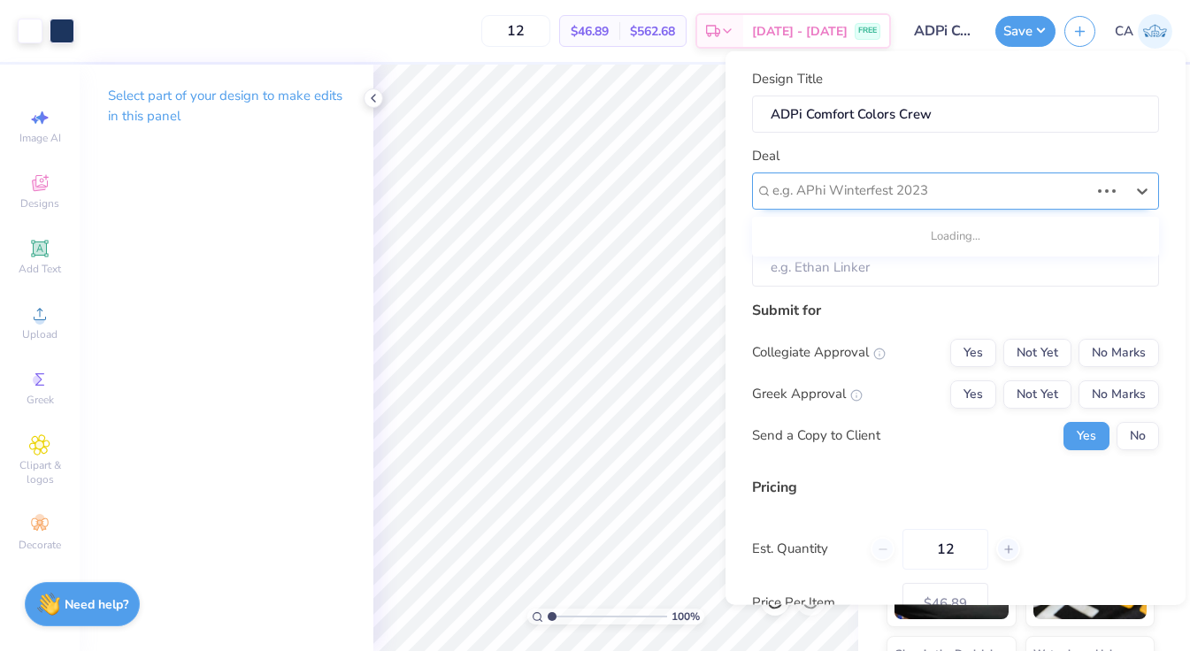
click at [991, 184] on div at bounding box center [931, 191] width 317 height 24
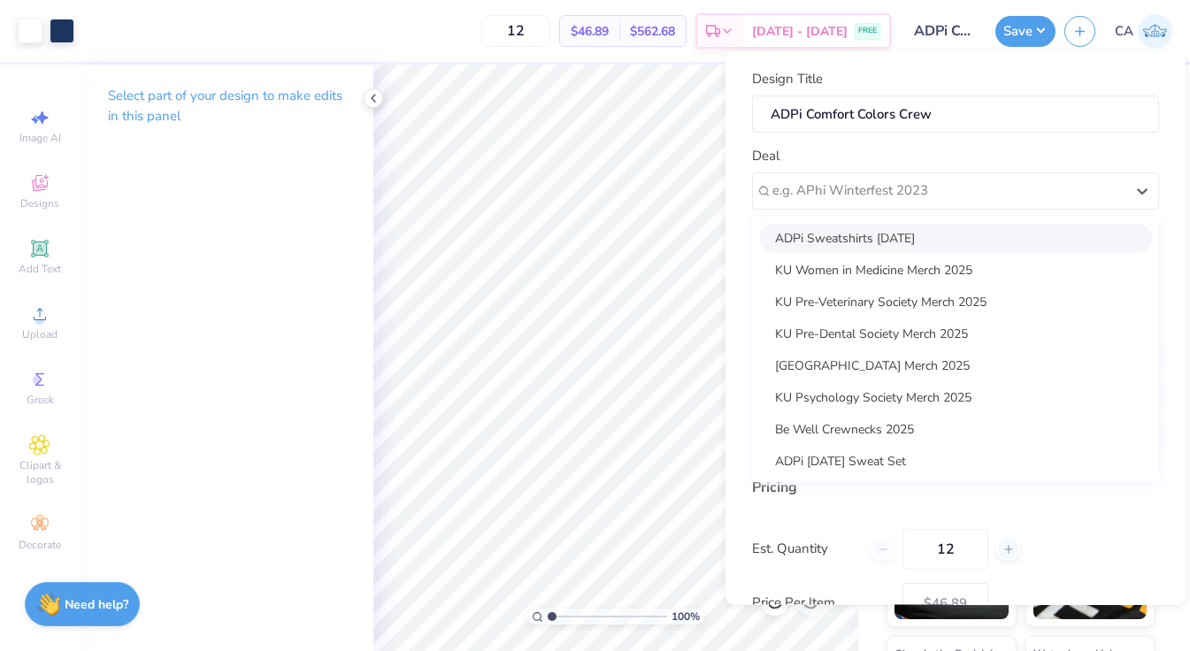
click at [972, 236] on div "ADPi Sweatshirts Sep. 2025" at bounding box center [955, 237] width 393 height 29
type input "[PERSON_NAME]"
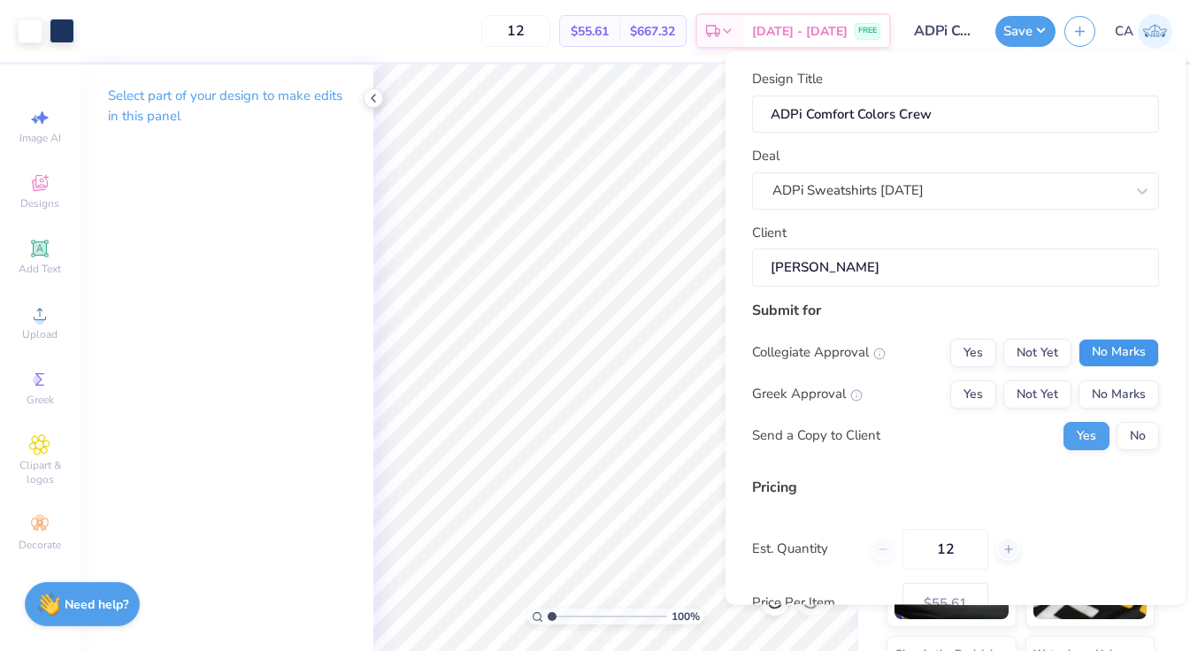
click at [1105, 355] on button "No Marks" at bounding box center [1119, 352] width 81 height 28
click at [986, 397] on button "Yes" at bounding box center [973, 394] width 46 height 28
click at [1144, 435] on button "No" at bounding box center [1138, 435] width 42 height 28
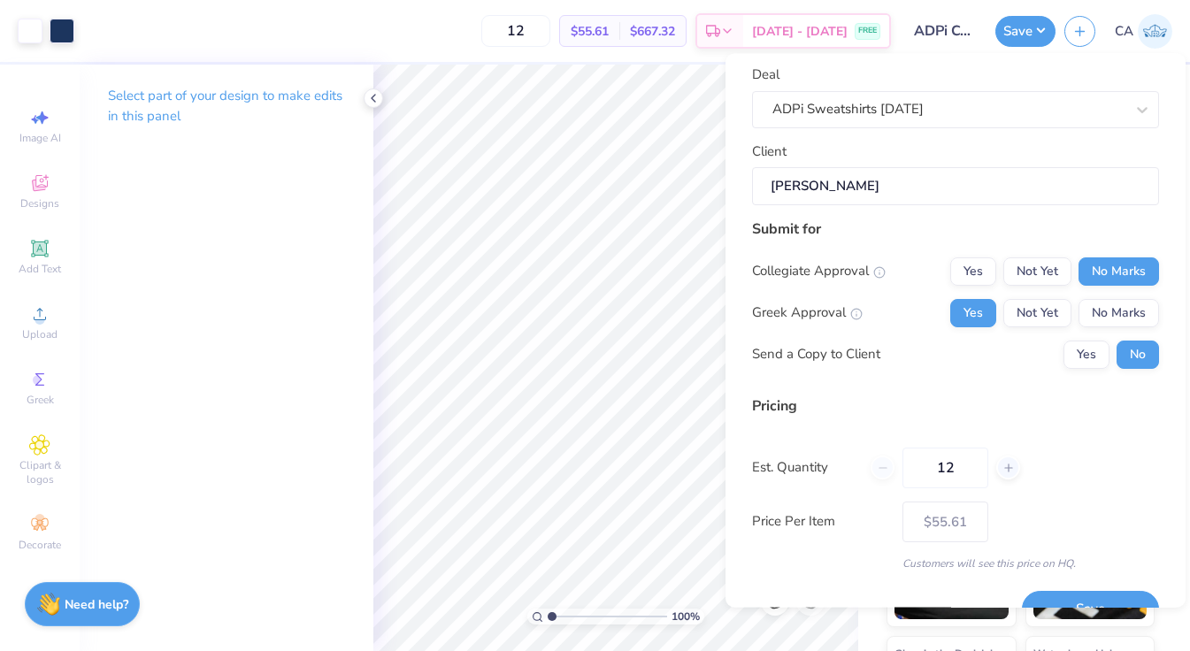
scroll to position [121, 0]
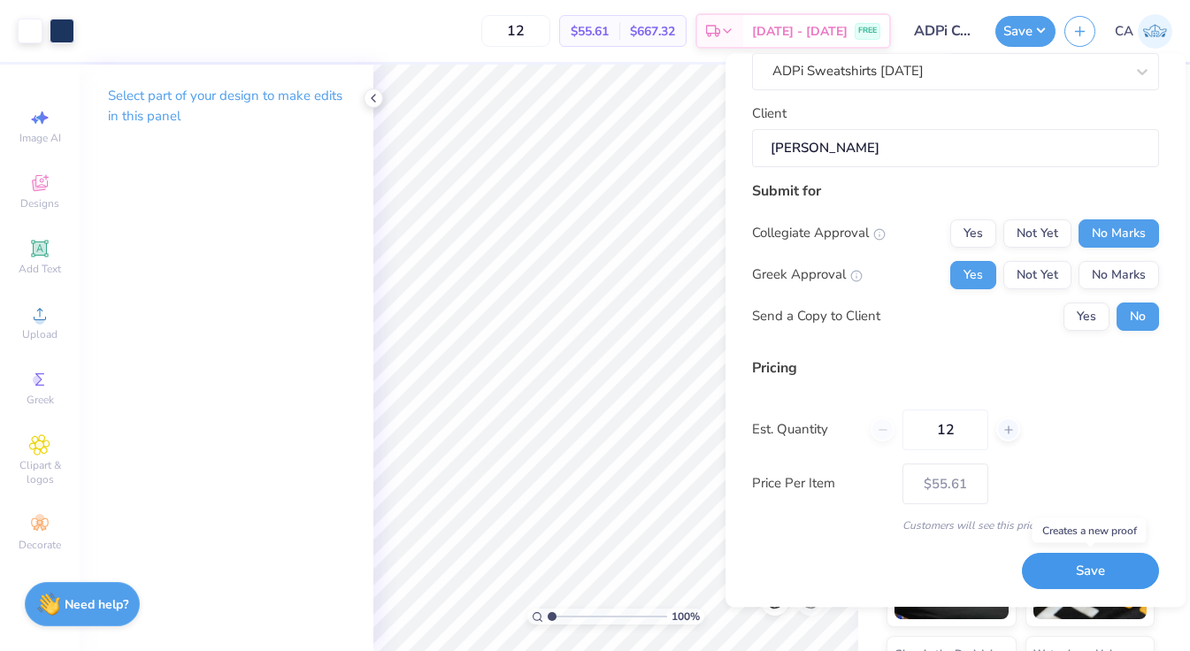
click at [1095, 567] on button "Save" at bounding box center [1090, 572] width 137 height 36
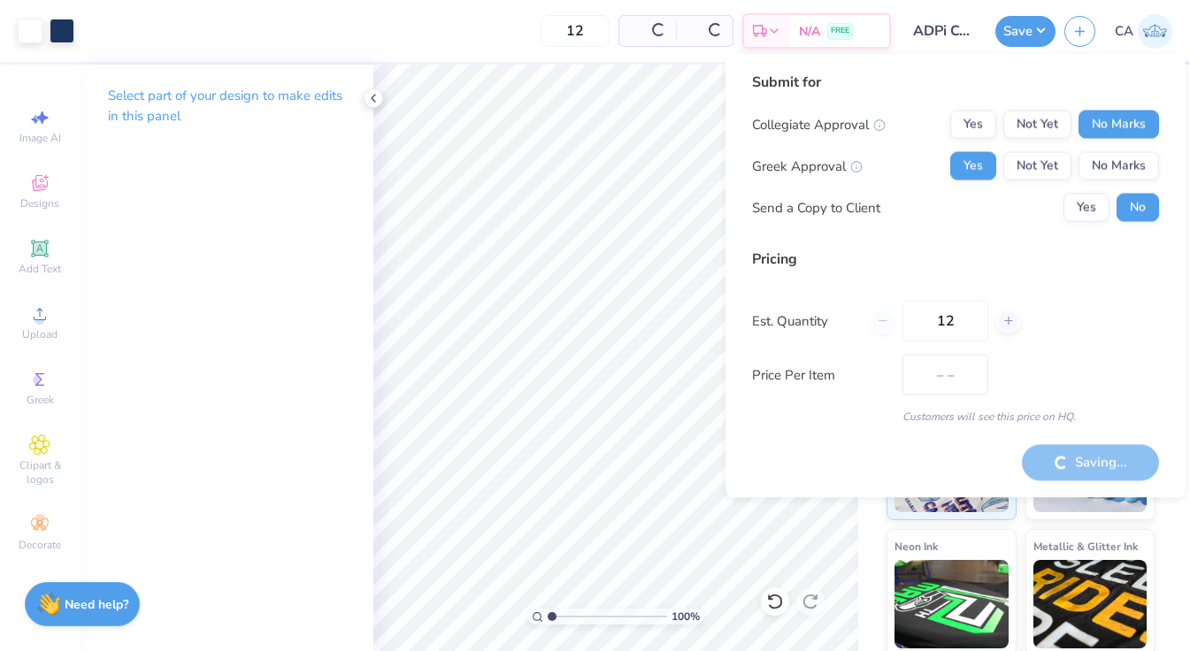
type input "$55.61"
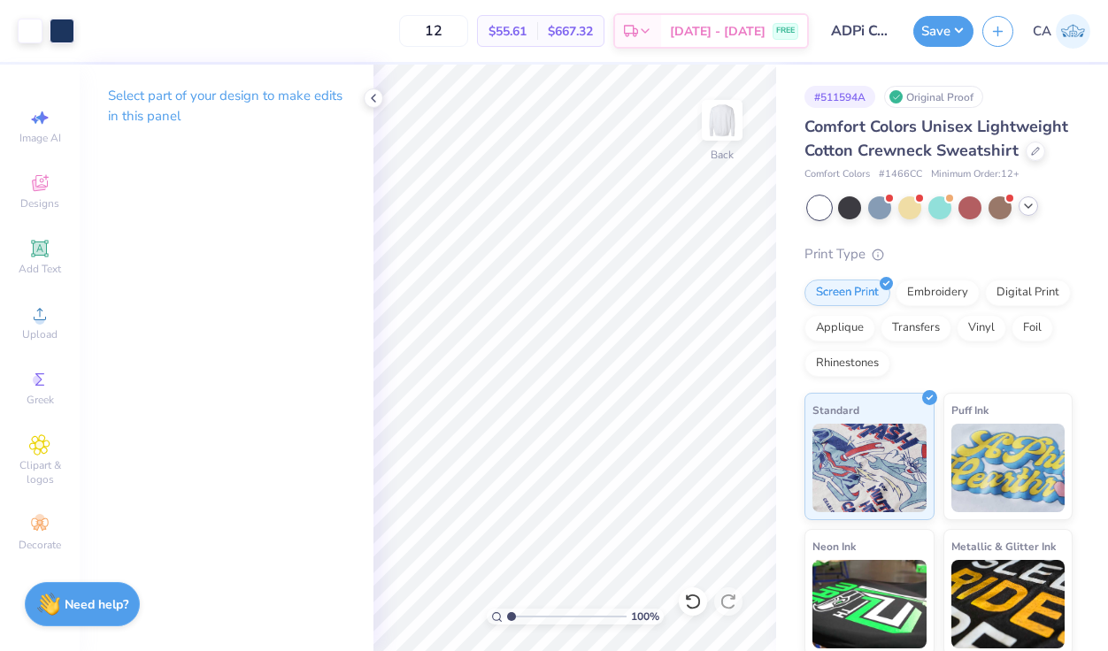
click at [1027, 212] on icon at bounding box center [1028, 206] width 14 height 14
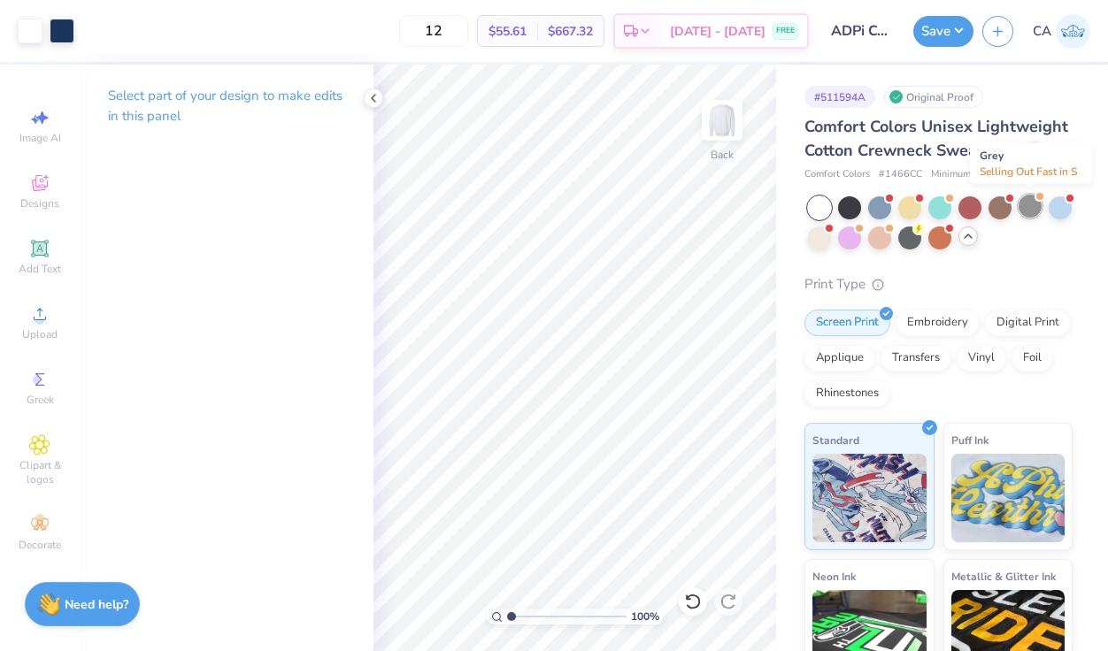
click at [1025, 208] on div at bounding box center [1030, 206] width 23 height 23
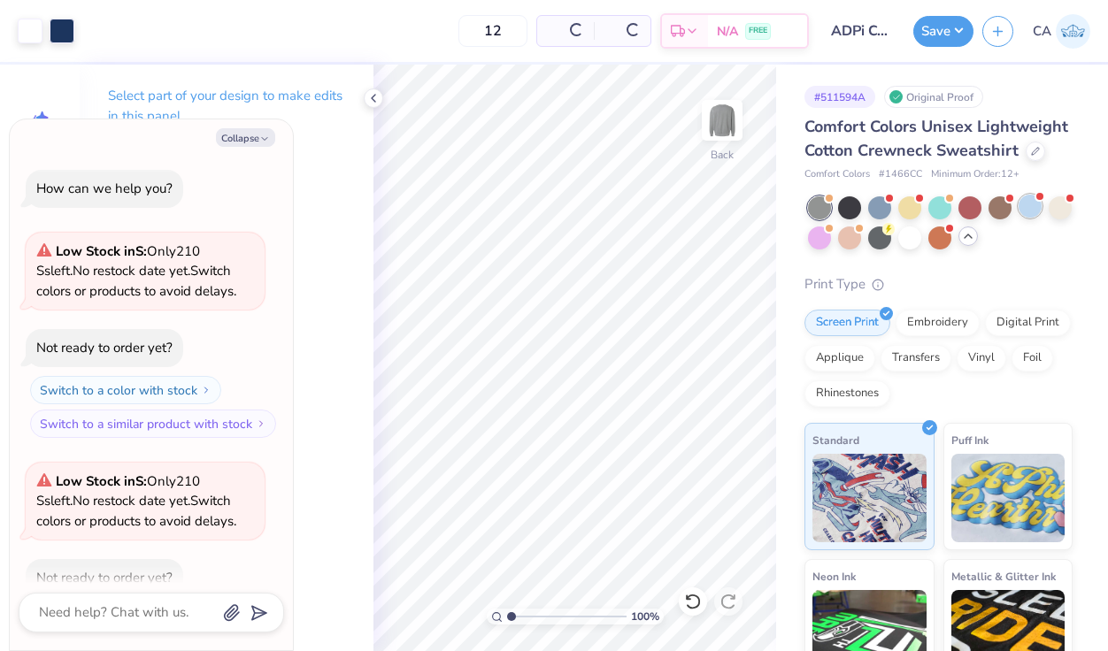
scroll to position [97, 0]
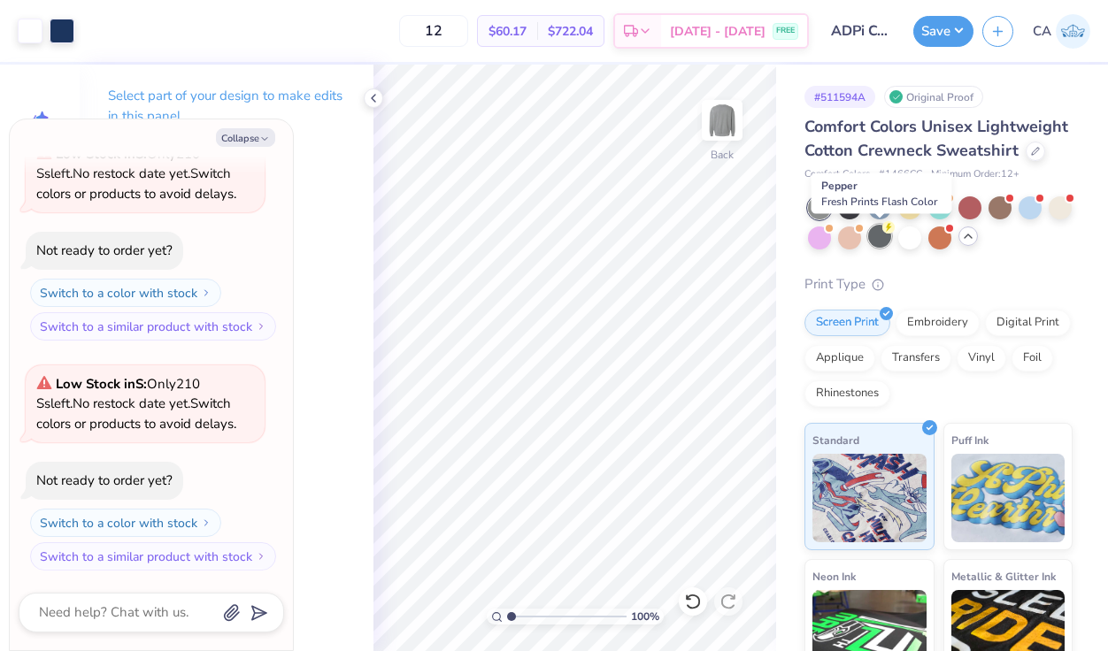
click at [880, 235] on div at bounding box center [879, 236] width 23 height 23
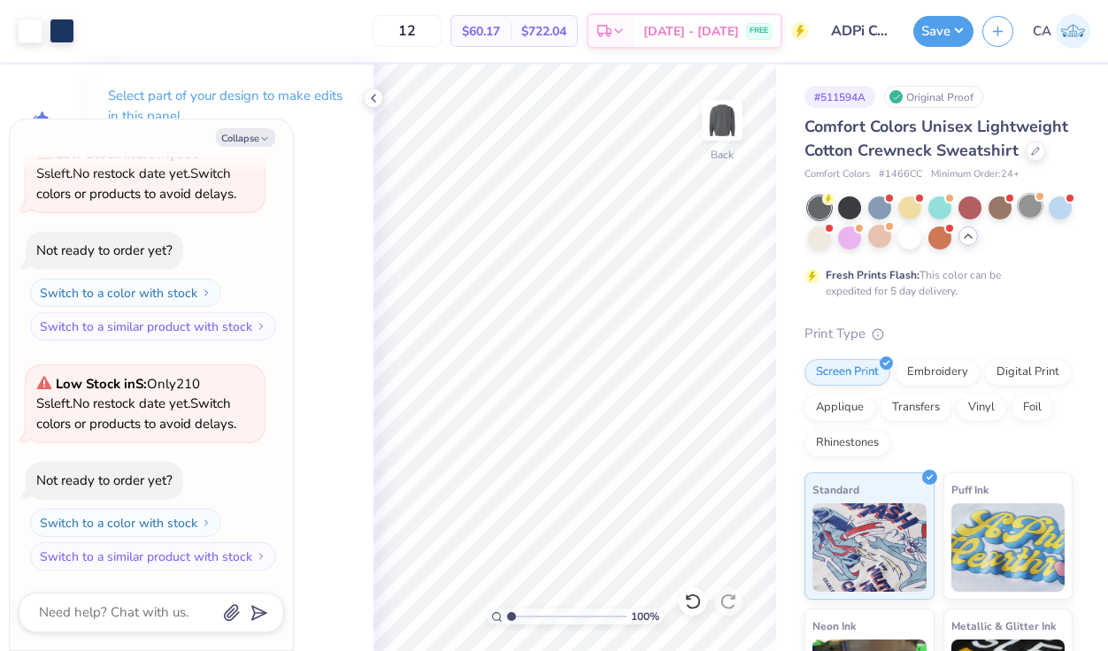
click at [1028, 207] on div at bounding box center [1030, 206] width 23 height 23
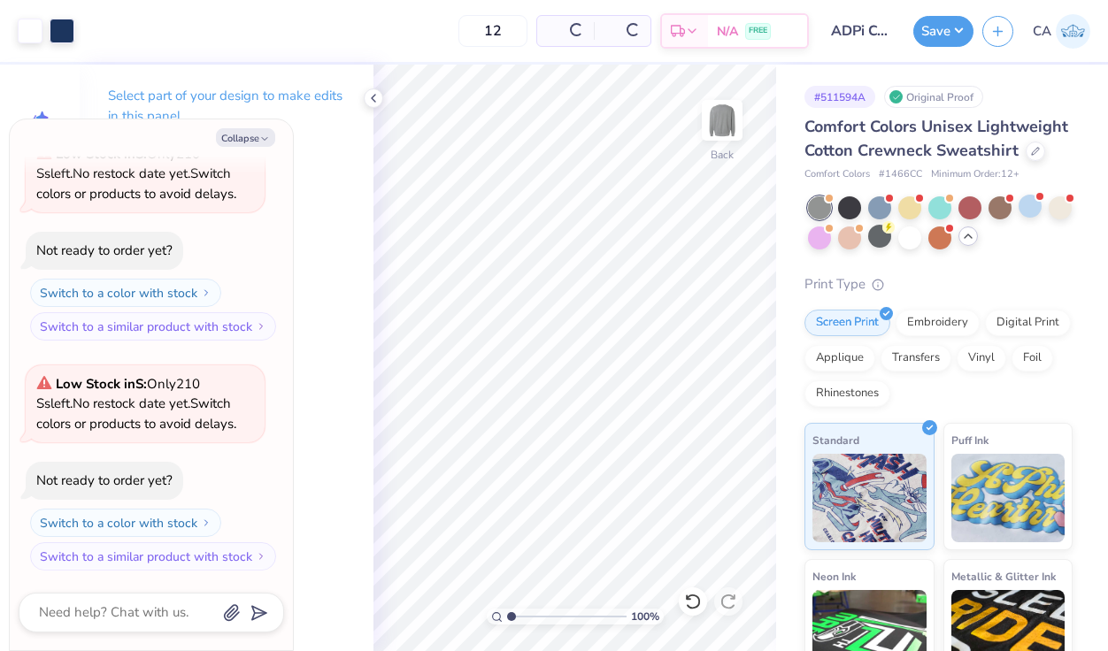
scroll to position [327, 0]
click at [954, 28] on button "Save" at bounding box center [943, 28] width 60 height 31
type textarea "x"
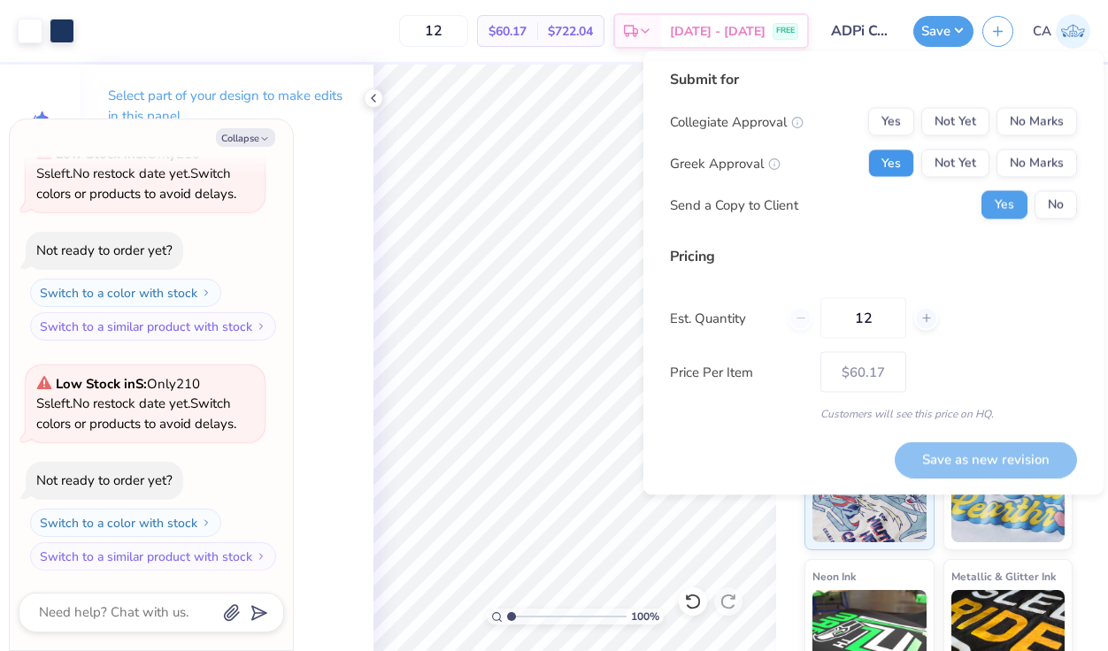
click at [881, 165] on button "Yes" at bounding box center [891, 164] width 46 height 28
click at [1047, 120] on button "No Marks" at bounding box center [1037, 122] width 81 height 28
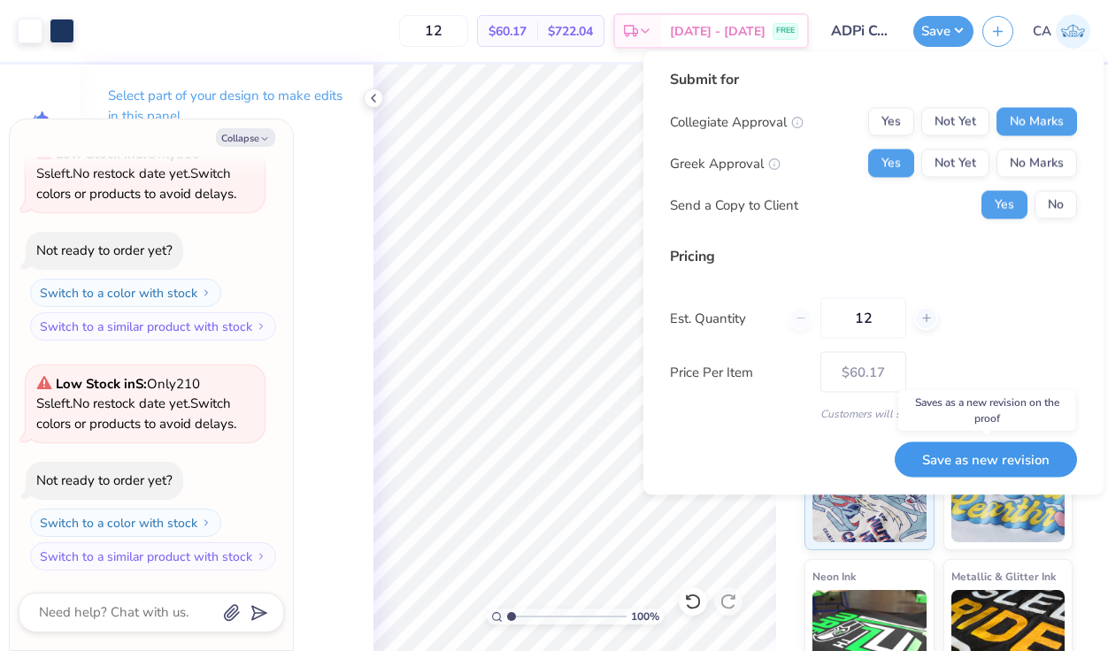
click at [963, 458] on button "Save as new revision" at bounding box center [986, 460] width 182 height 36
type input "$60.17"
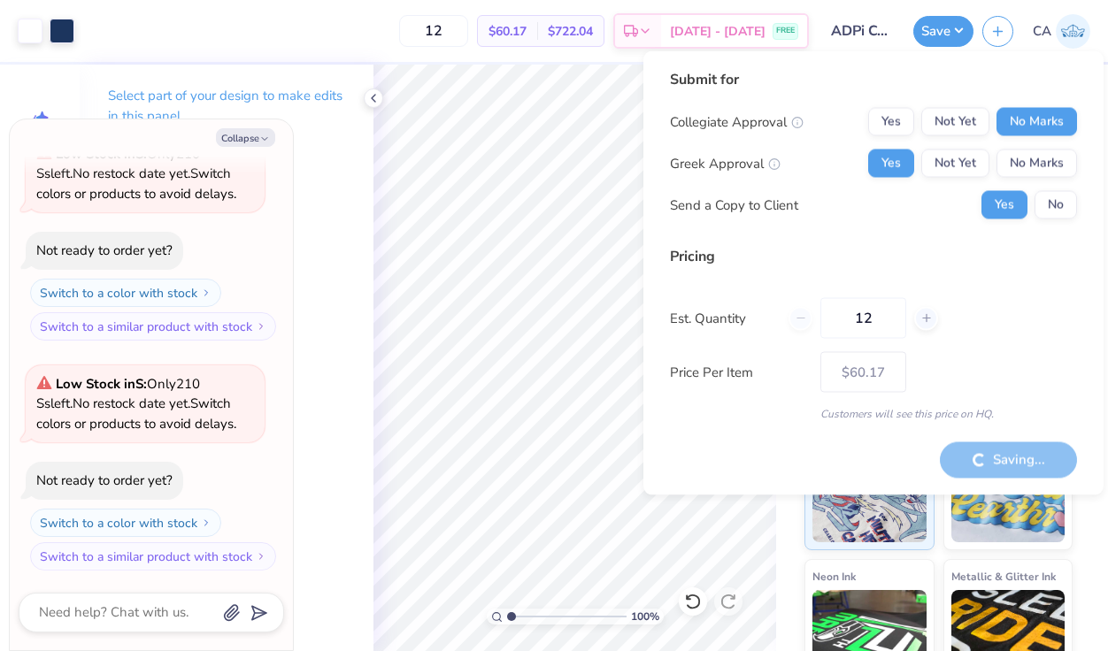
type textarea "x"
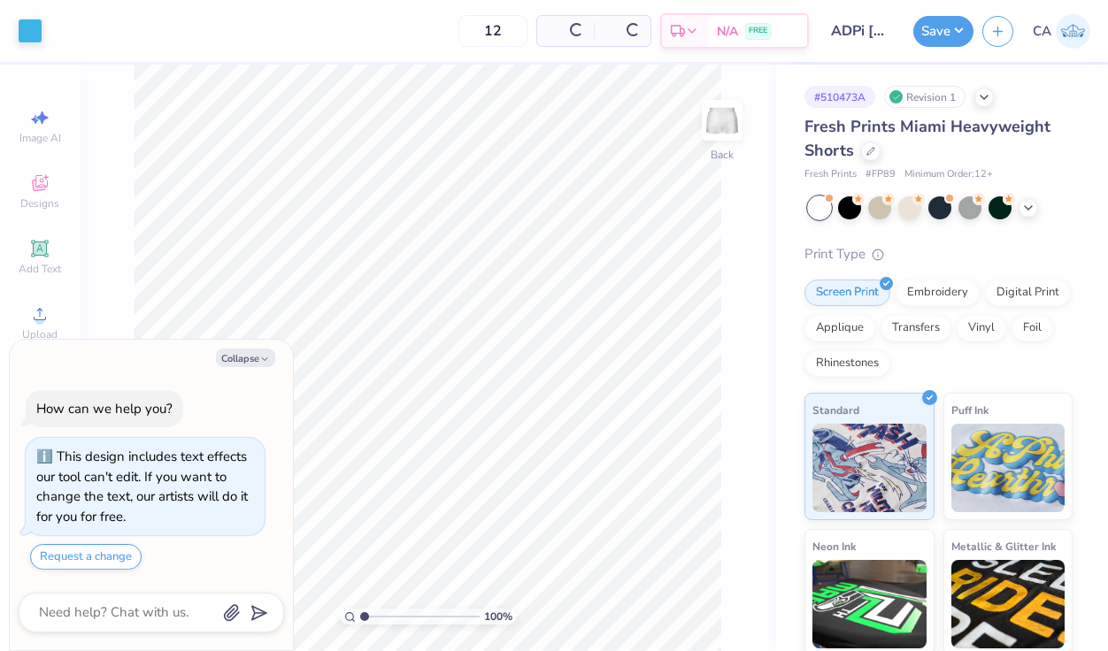
scroll to position [50, 0]
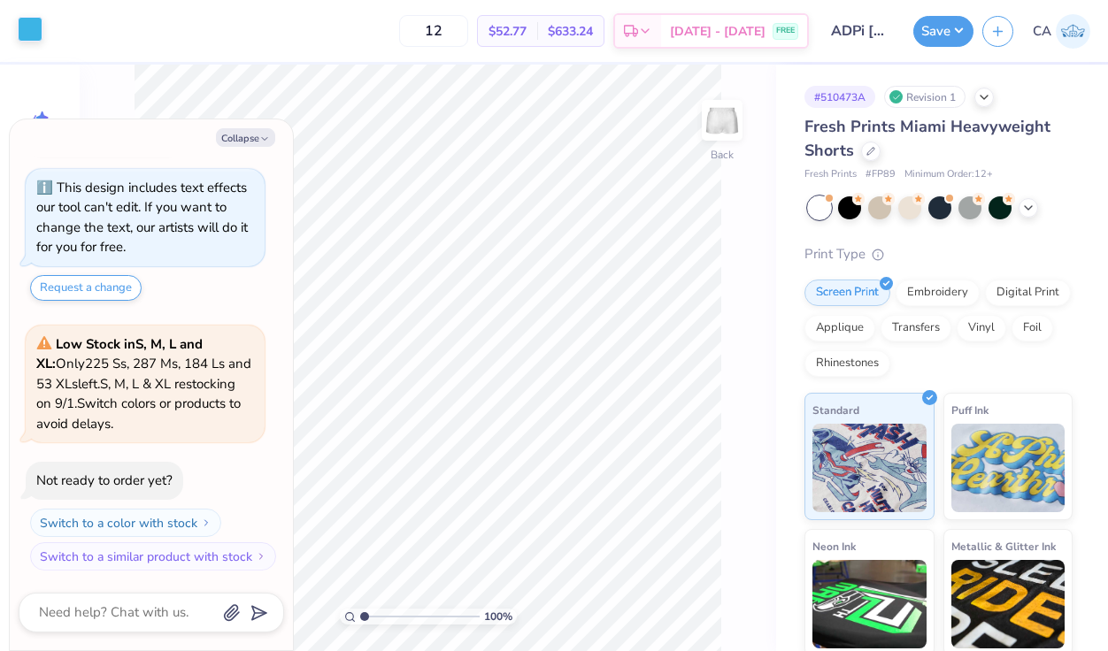
click at [34, 28] on div at bounding box center [30, 29] width 25 height 25
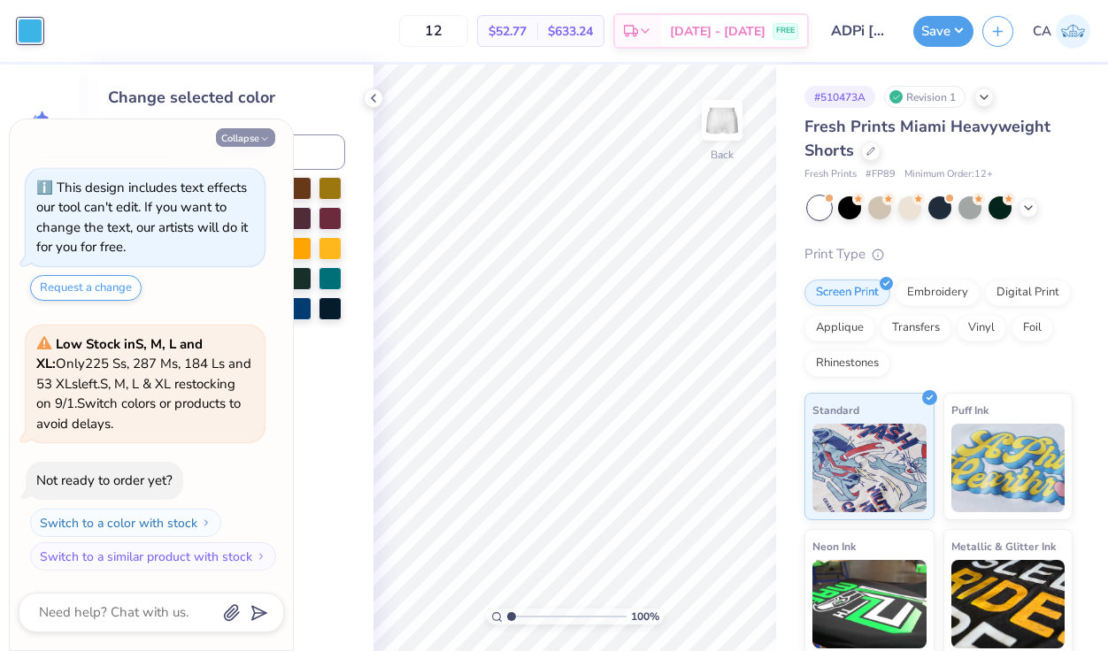
click at [249, 140] on button "Collapse" at bounding box center [245, 137] width 59 height 19
type textarea "x"
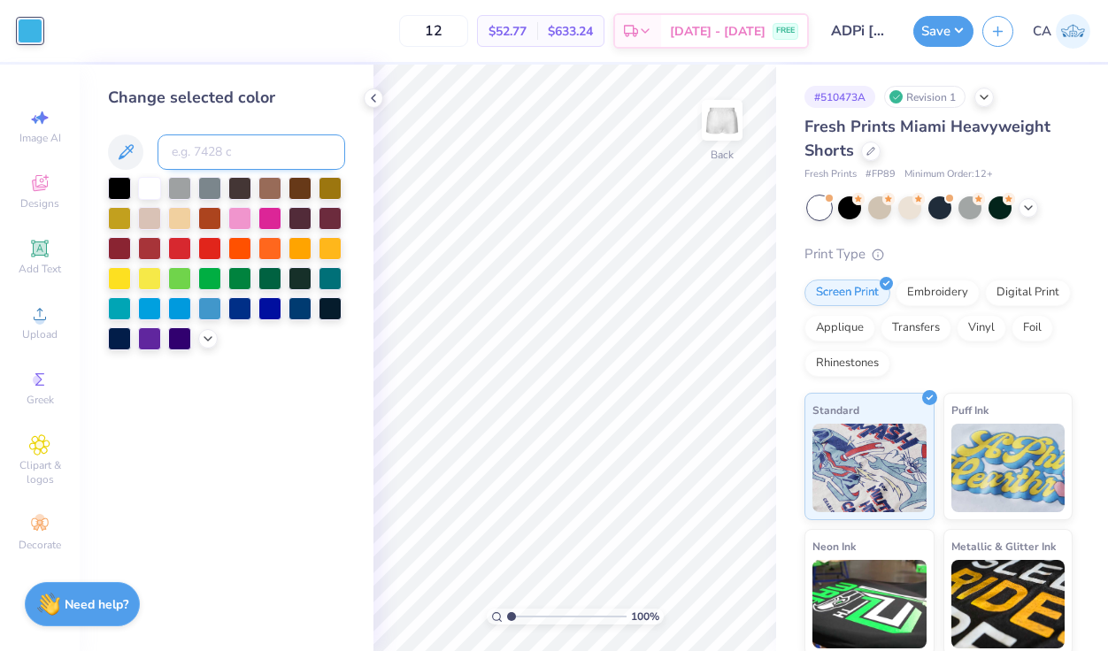
click at [223, 153] on input at bounding box center [252, 152] width 188 height 35
type input "287"
click at [372, 93] on icon at bounding box center [373, 98] width 14 height 14
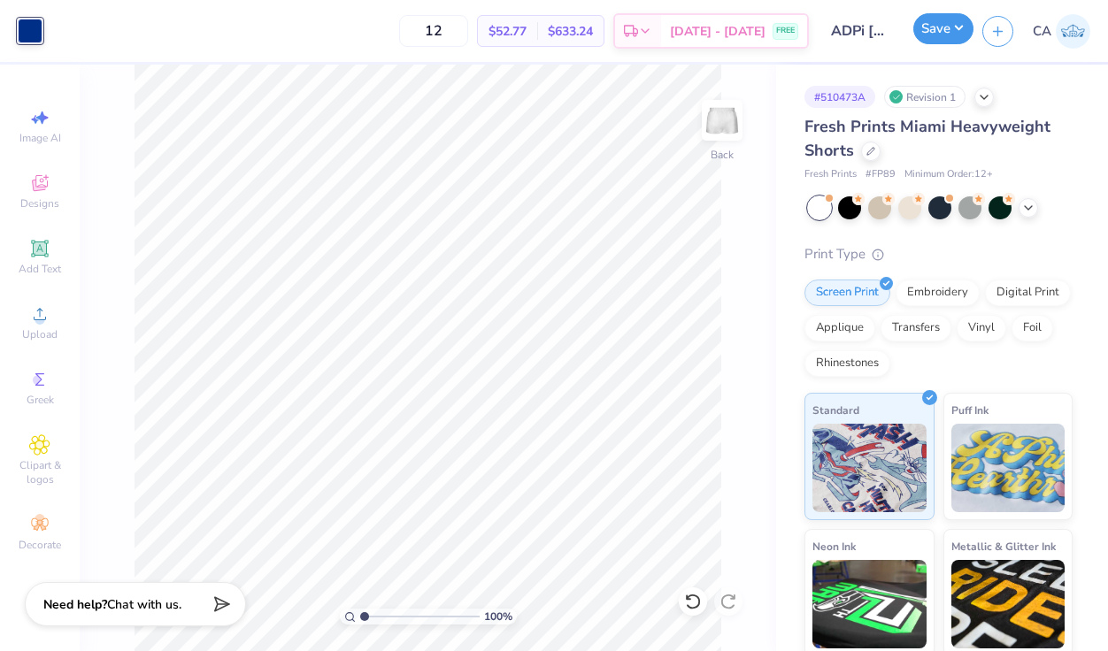
click at [948, 27] on button "Save" at bounding box center [943, 28] width 60 height 31
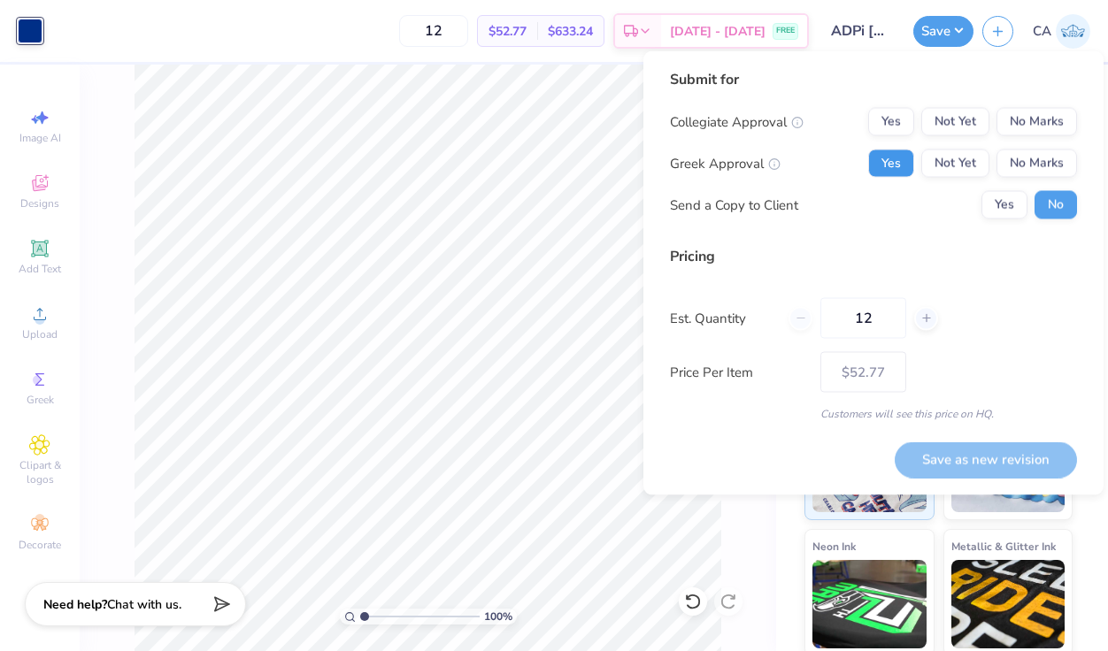
click at [890, 162] on button "Yes" at bounding box center [891, 164] width 46 height 28
click at [1055, 121] on button "No Marks" at bounding box center [1037, 122] width 81 height 28
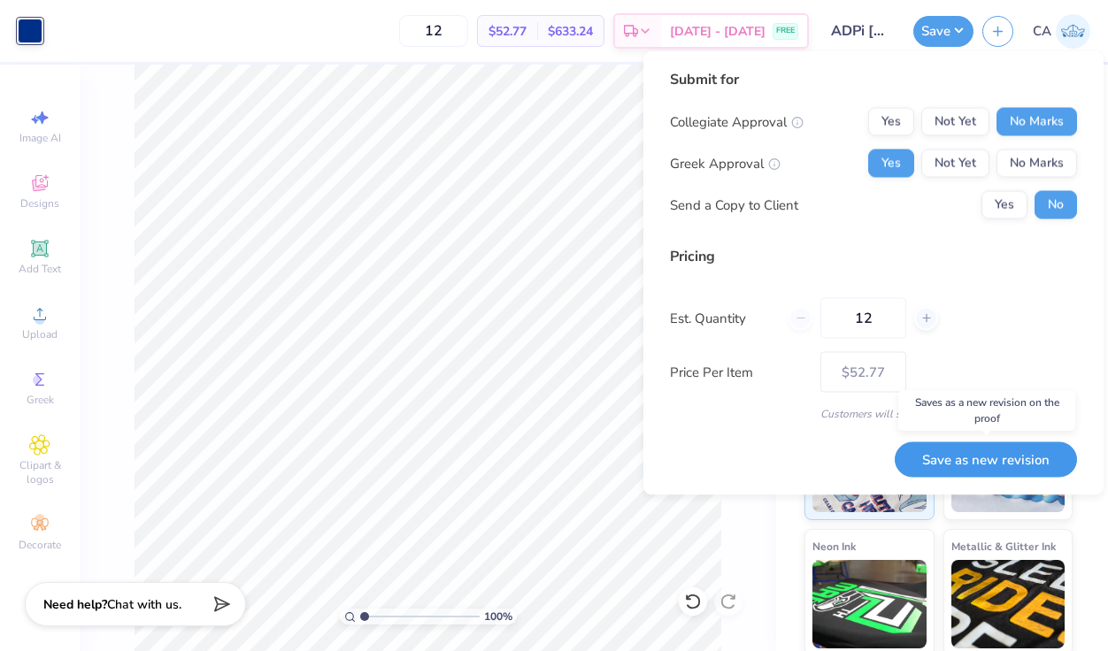
click at [1008, 458] on button "Save as new revision" at bounding box center [986, 460] width 182 height 36
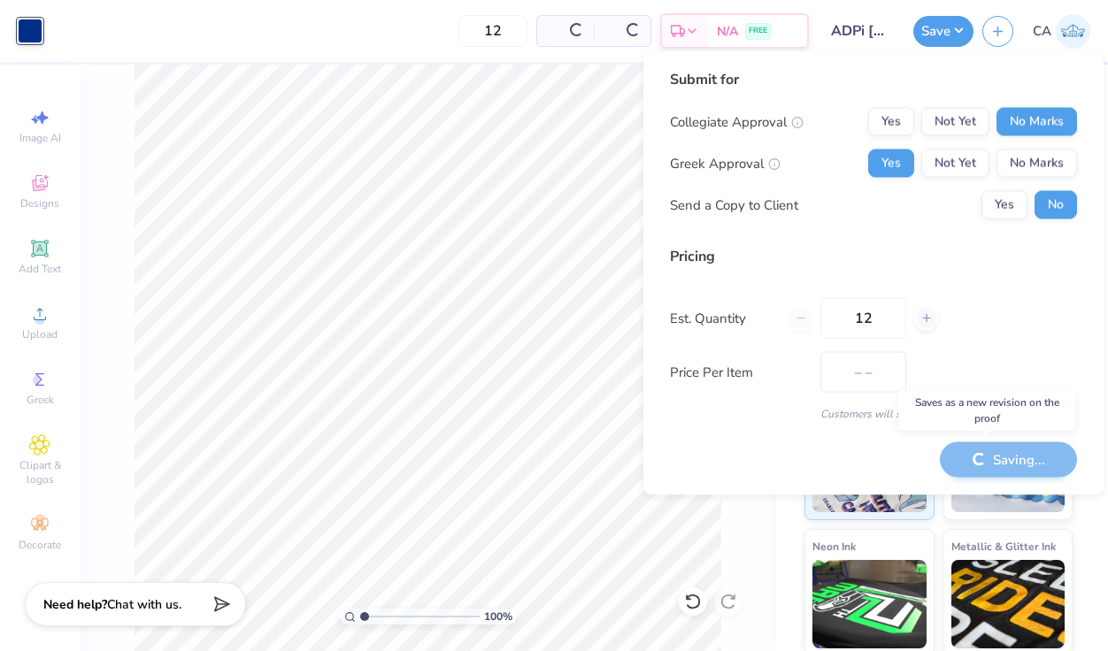
type input "$52.77"
